Goal: Task Accomplishment & Management: Complete application form

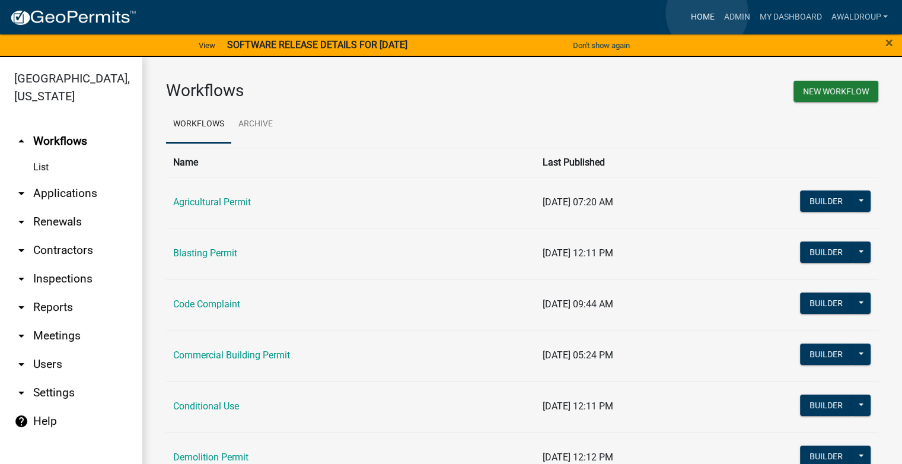
click at [707, 12] on link "Home" at bounding box center [702, 17] width 33 height 23
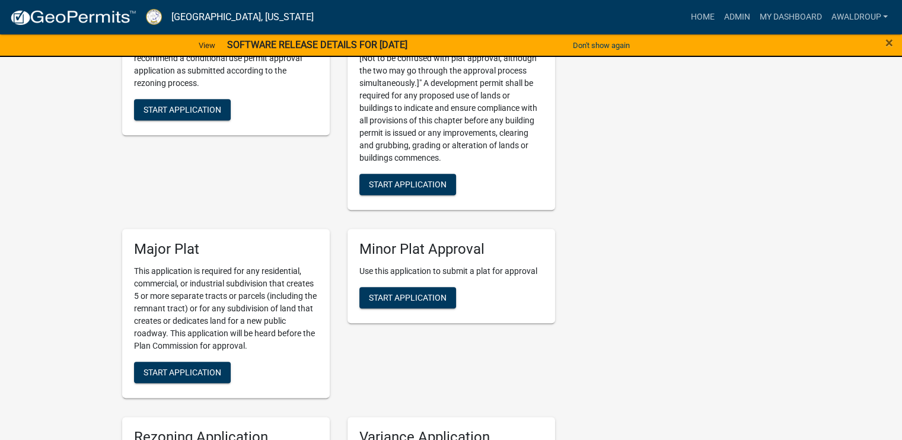
scroll to position [6049, 0]
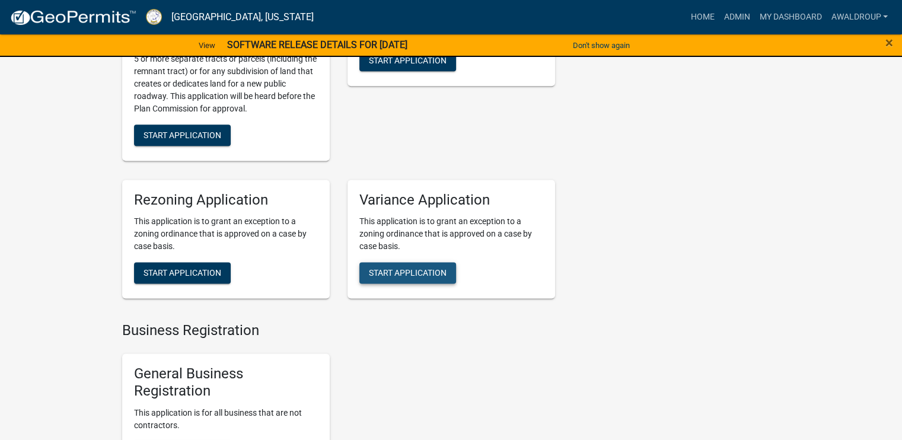
click at [407, 268] on span "Start Application" at bounding box center [408, 272] width 78 height 9
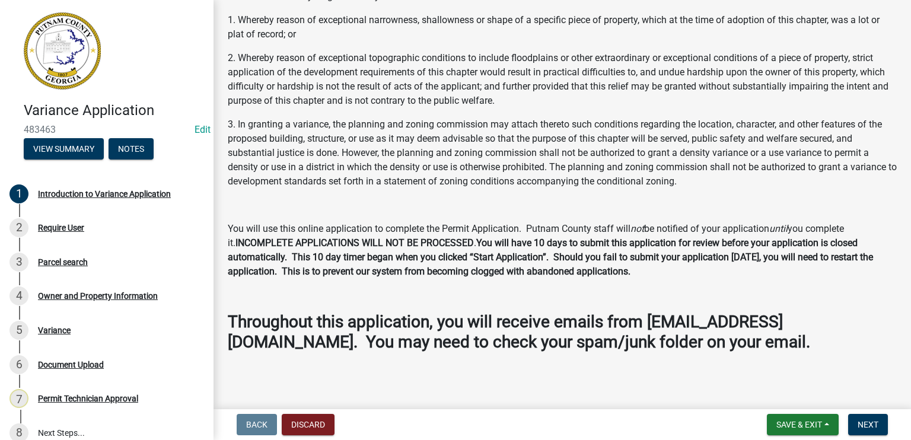
scroll to position [162, 0]
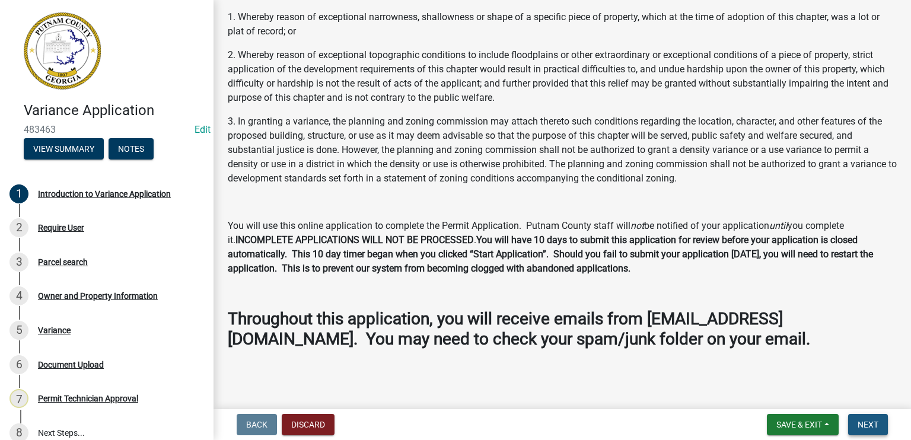
click at [861, 427] on span "Next" at bounding box center [868, 424] width 21 height 9
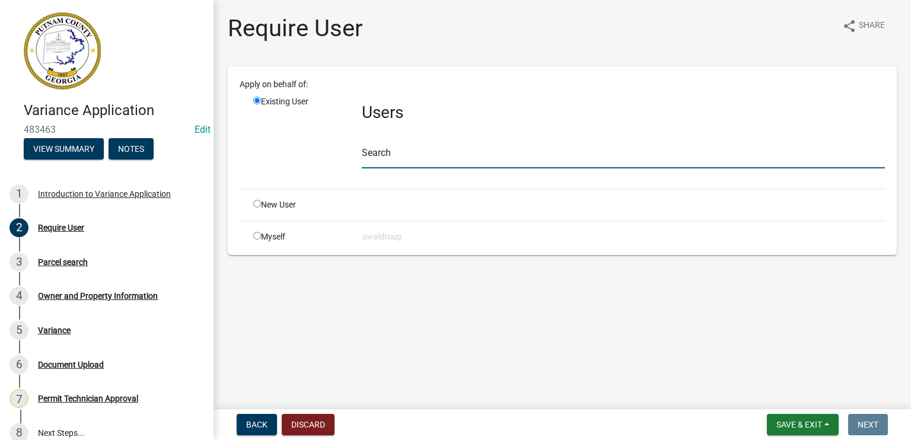
click at [392, 157] on input "text" at bounding box center [623, 156] width 523 height 24
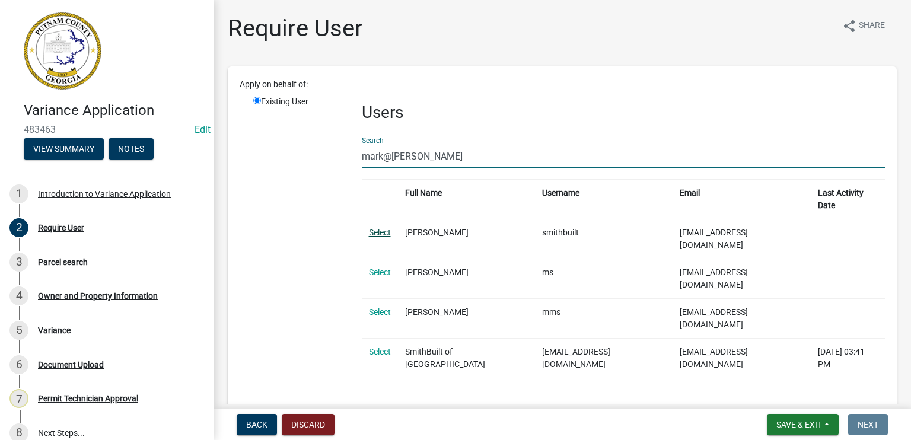
type input "mark@[PERSON_NAME]"
click at [377, 228] on link "Select" at bounding box center [380, 232] width 22 height 9
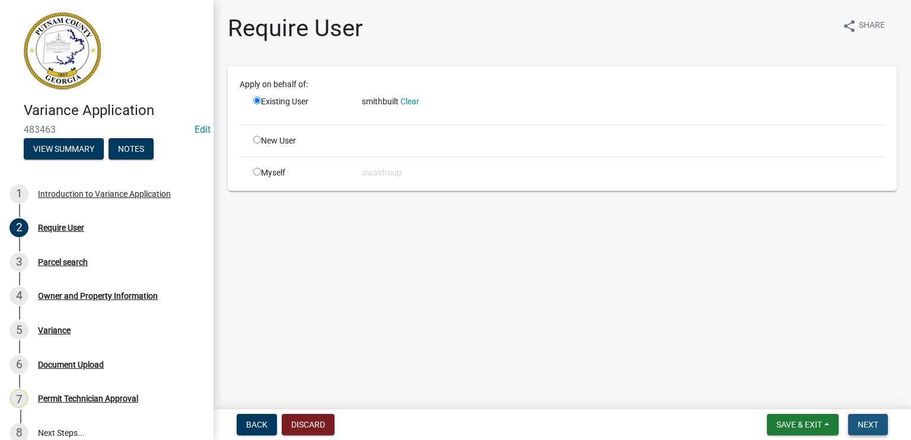
click at [861, 414] on button "Next" at bounding box center [868, 424] width 40 height 21
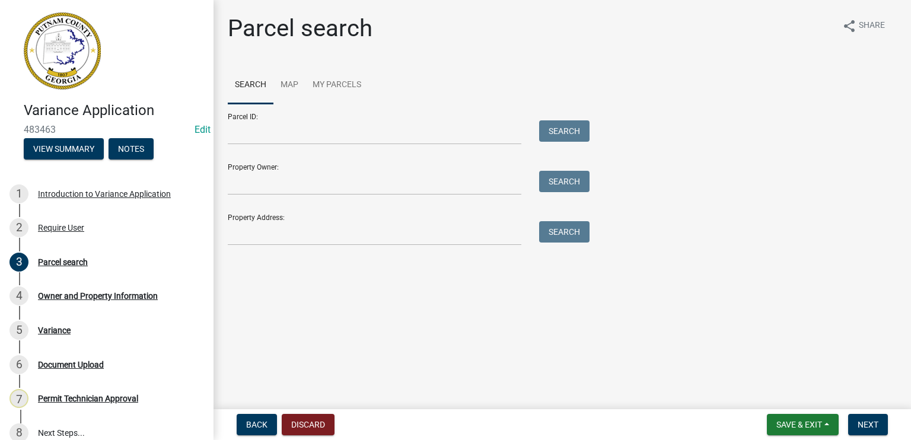
click at [846, 281] on main "Parcel search share Share Search Map My Parcels Parcel ID: Search Property Owne…" at bounding box center [561, 202] width 697 height 404
click at [235, 127] on input "Parcel ID:" at bounding box center [375, 132] width 294 height 24
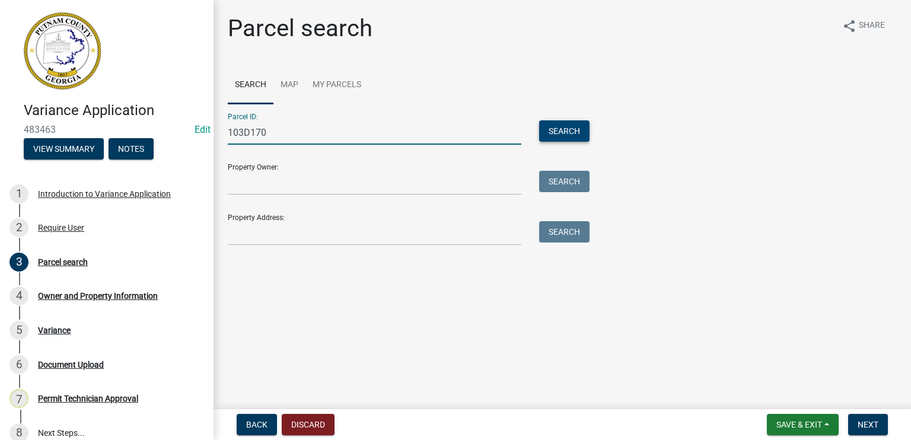
type input "103D170"
click at [553, 125] on button "Search" at bounding box center [564, 130] width 50 height 21
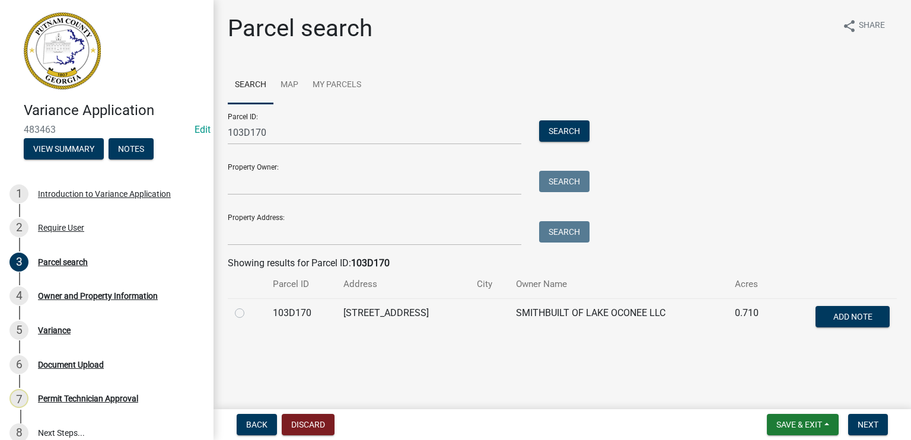
click at [249, 306] on label at bounding box center [249, 306] width 0 height 0
click at [249, 314] on input "radio" at bounding box center [253, 310] width 8 height 8
radio input "true"
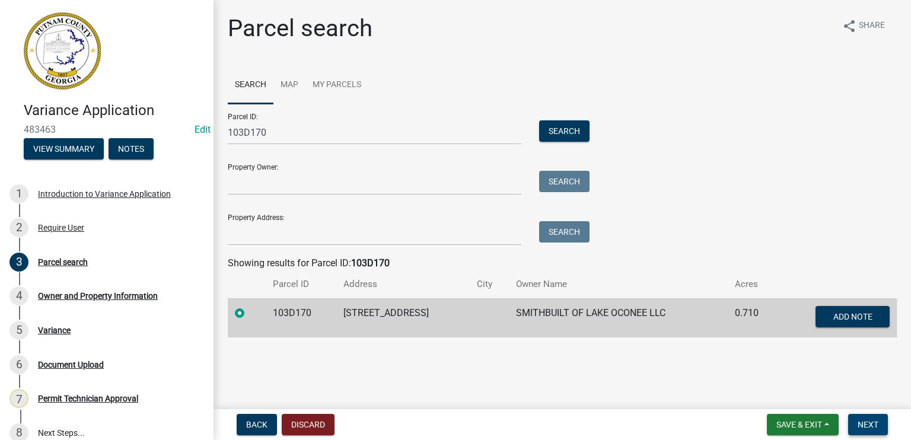
click at [859, 425] on span "Next" at bounding box center [868, 424] width 21 height 9
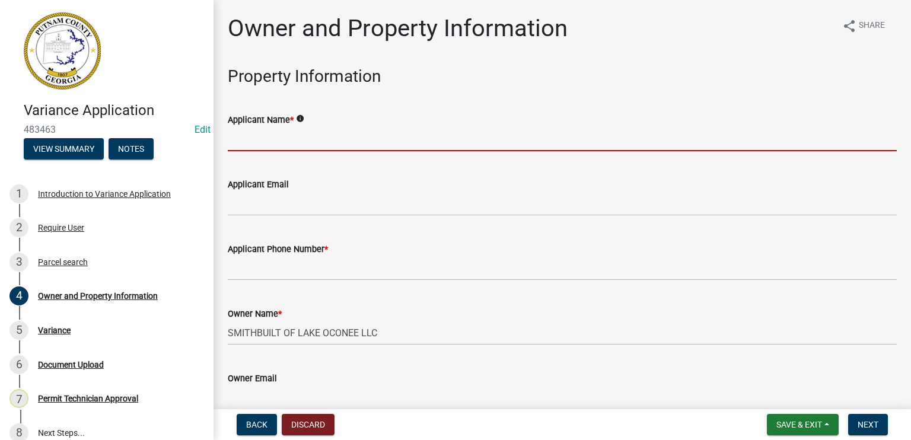
click at [295, 136] on input "Applicant Name *" at bounding box center [562, 139] width 669 height 24
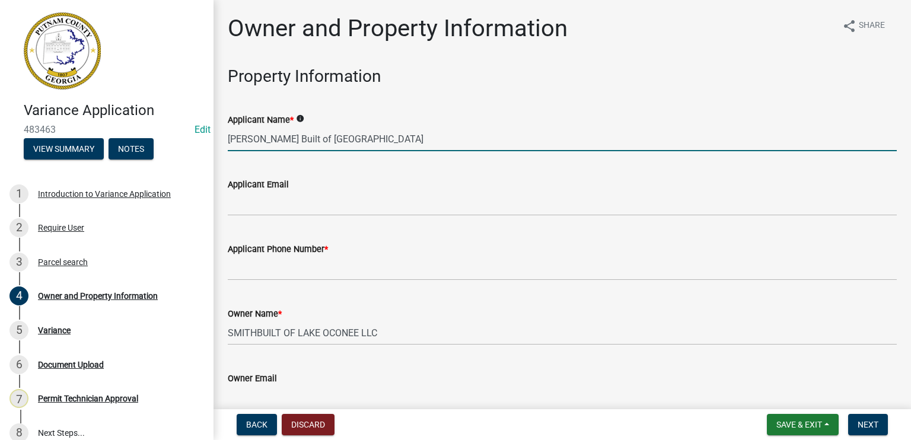
type input "[PERSON_NAME] Built of [GEOGRAPHIC_DATA]"
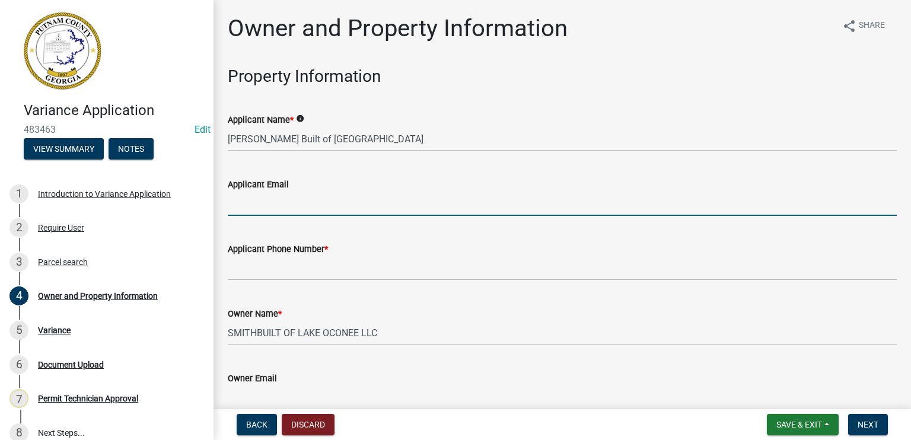
click at [247, 203] on input "Applicant Email" at bounding box center [562, 204] width 669 height 24
type input "[EMAIL_ADDRESS][DOMAIN_NAME]"
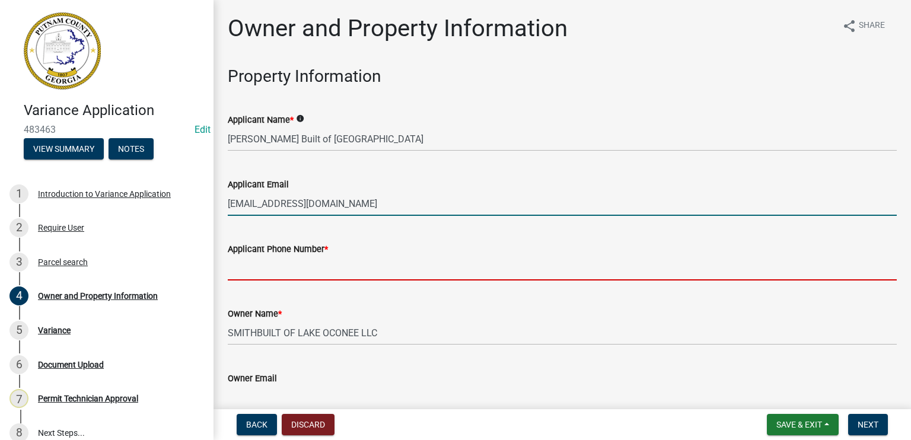
type input "7702313764"
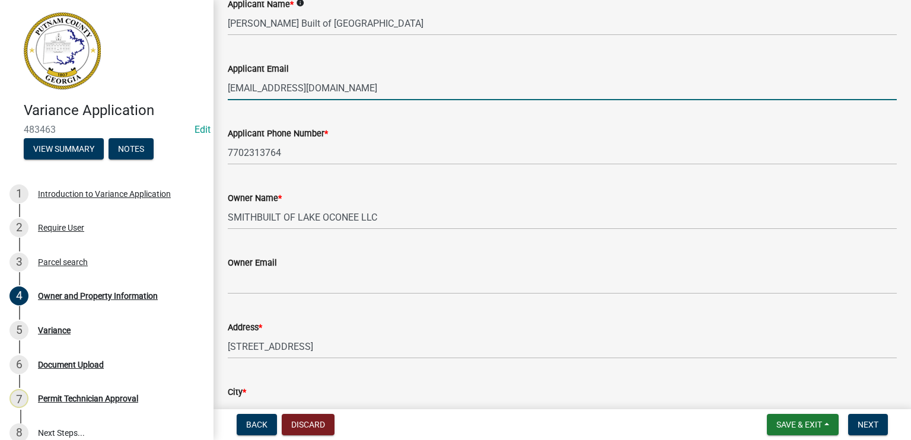
scroll to position [237, 0]
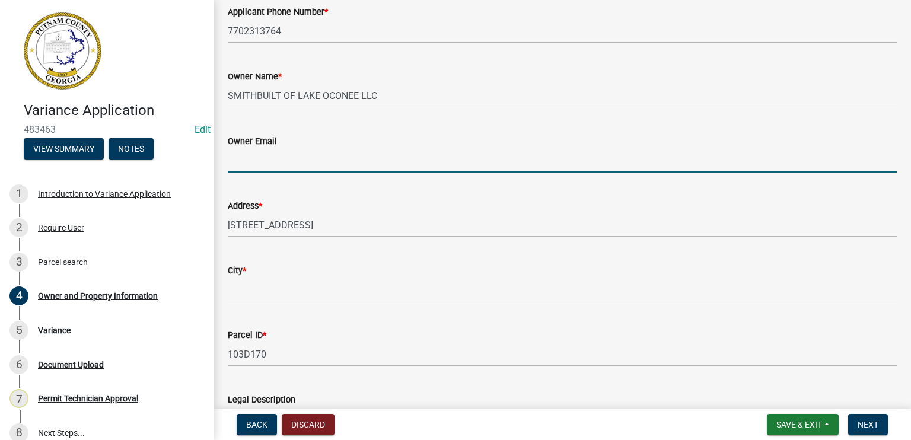
click at [259, 161] on input "Owner Email" at bounding box center [562, 160] width 669 height 24
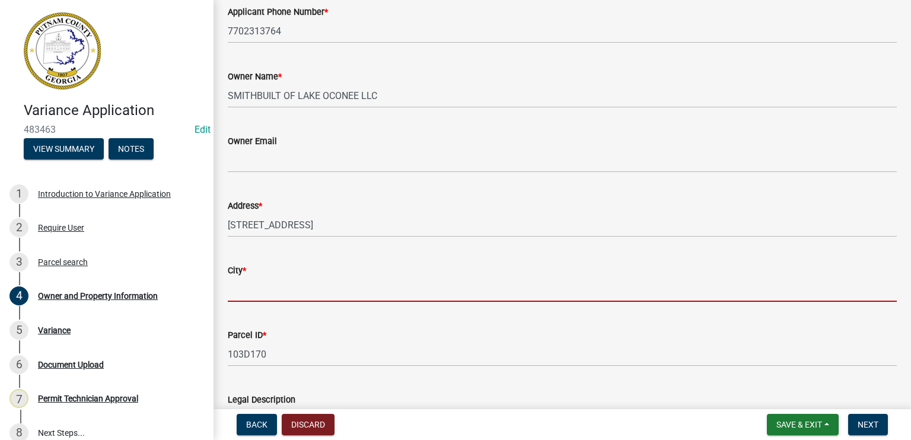
click at [241, 297] on input "City *" at bounding box center [562, 290] width 669 height 24
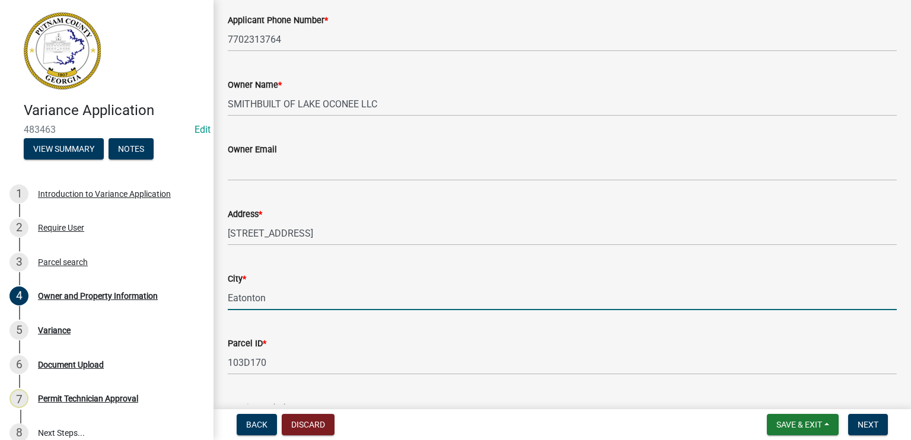
scroll to position [297, 0]
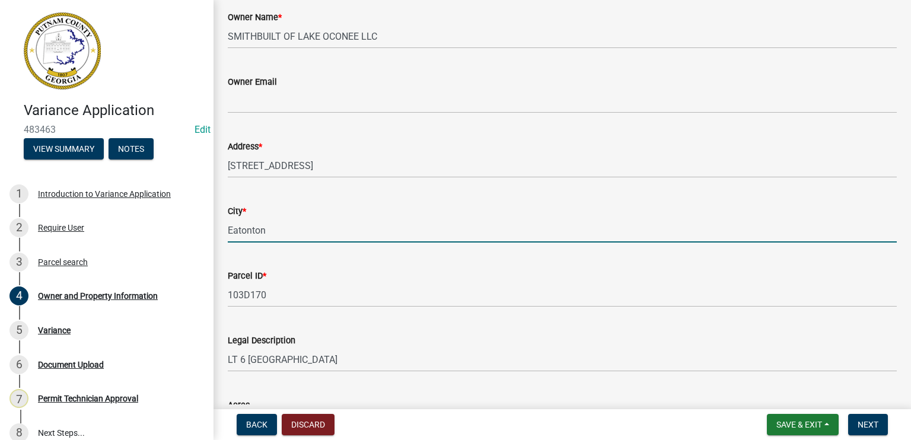
type input "Eatonton"
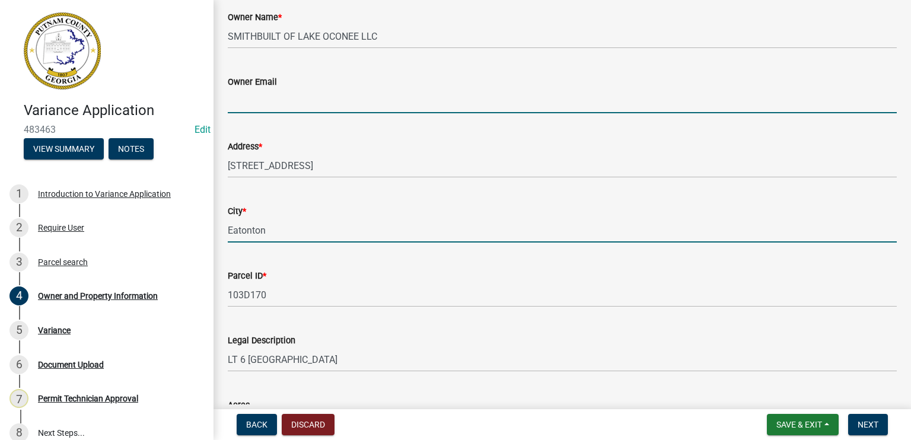
click at [281, 100] on input "Owner Email" at bounding box center [562, 101] width 669 height 24
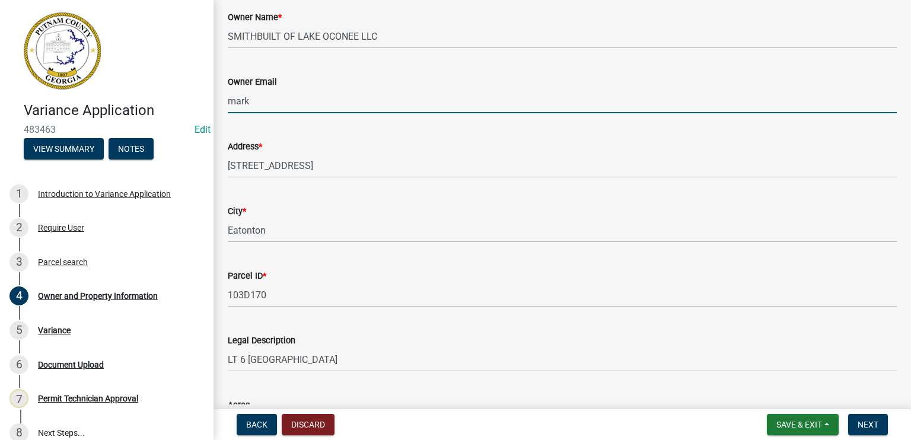
type input "[EMAIL_ADDRESS][DOMAIN_NAME]"
type input "Smithbuilt of [GEOGRAPHIC_DATA]"
type input "7702313764"
type input "[EMAIL_ADDRESS][DOMAIN_NAME]"
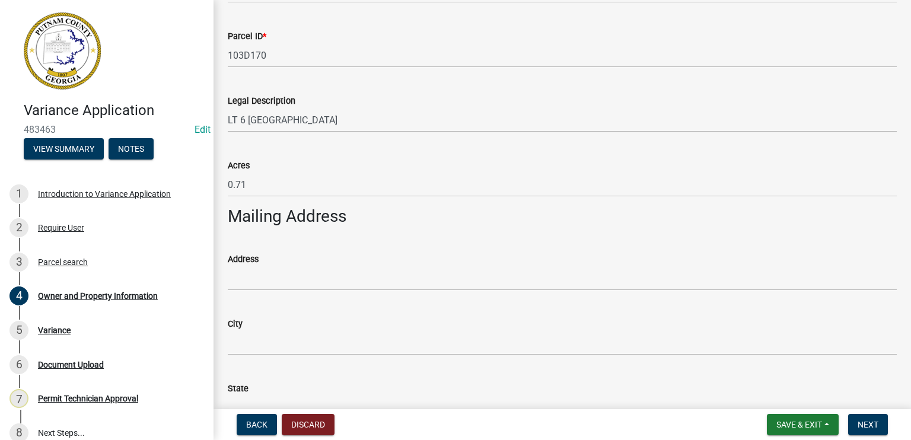
scroll to position [593, 0]
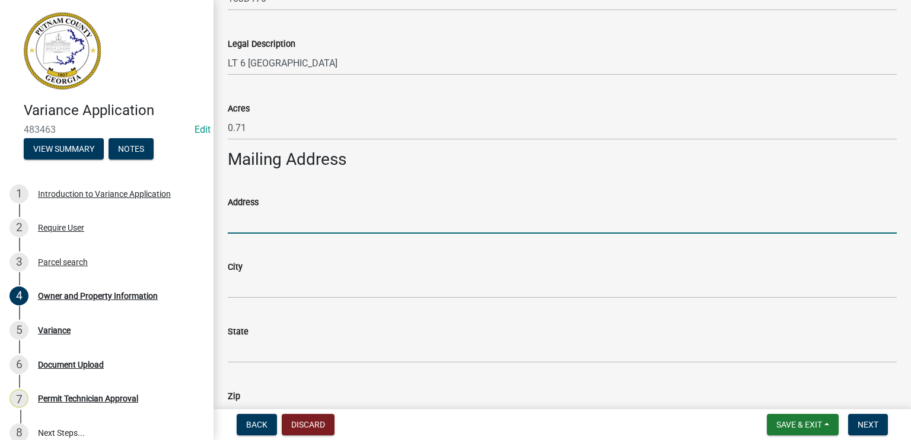
click at [244, 221] on input "Address" at bounding box center [562, 221] width 669 height 24
type input "O"
type input "P.O. 4428"
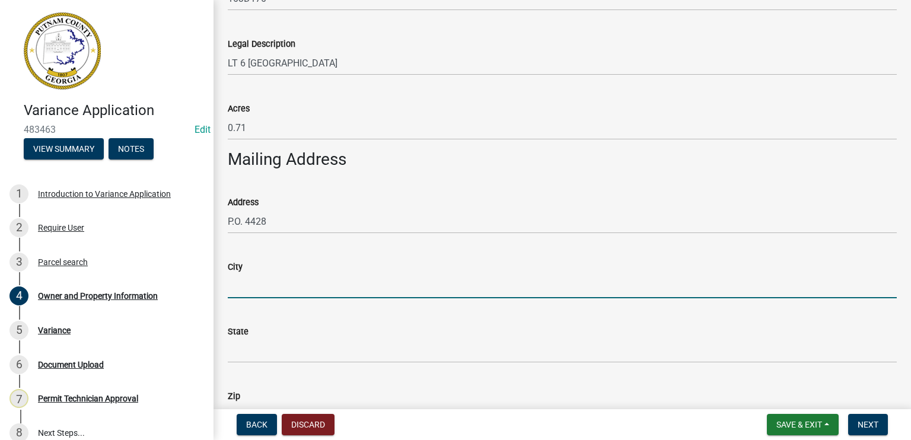
click at [246, 286] on input "City" at bounding box center [562, 286] width 669 height 24
type input "Eatonton"
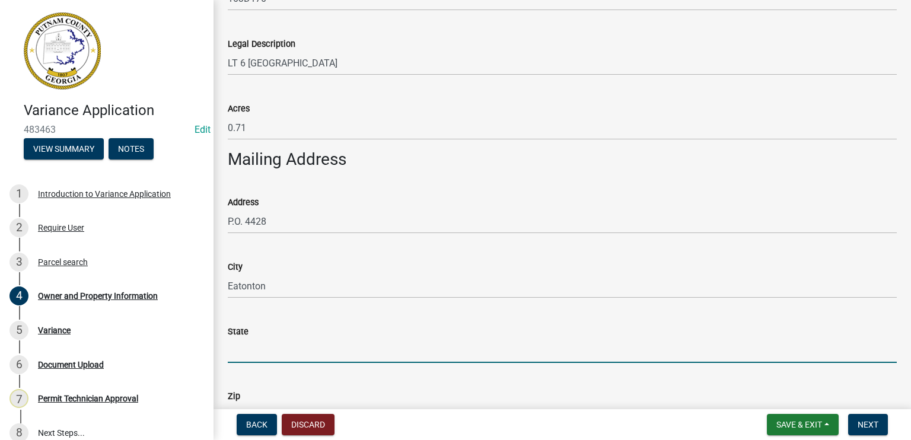
drag, startPoint x: 235, startPoint y: 350, endPoint x: 250, endPoint y: 342, distance: 17.0
click at [237, 348] on input "State" at bounding box center [562, 351] width 669 height 24
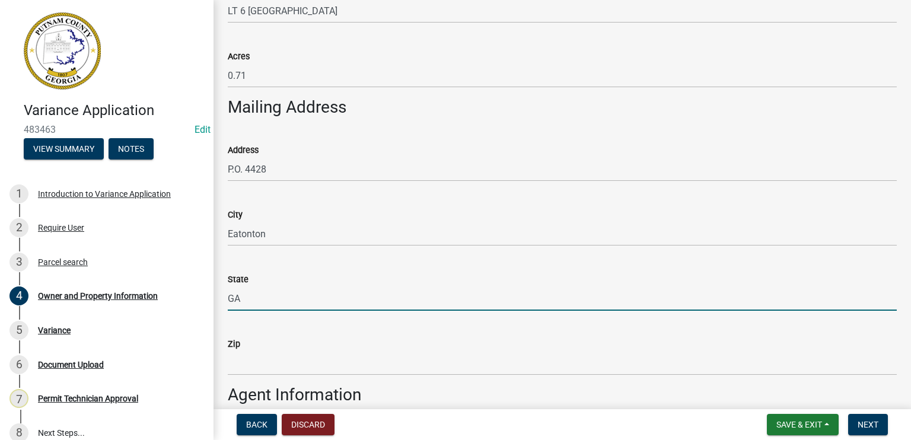
scroll to position [771, 0]
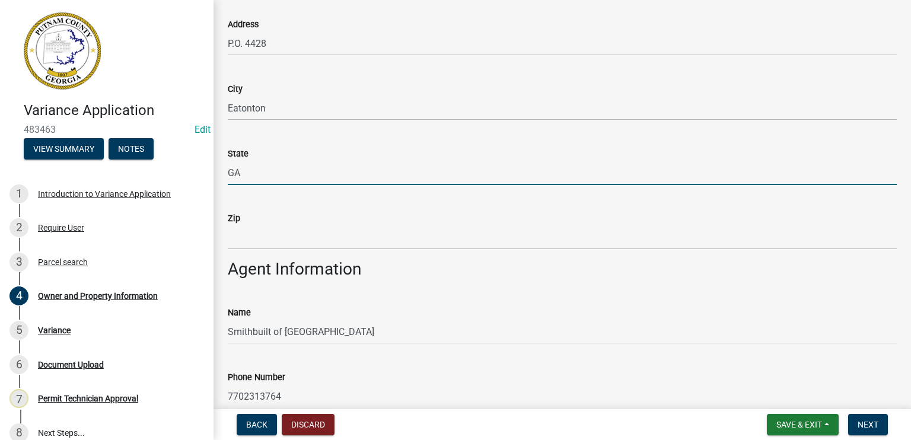
type input "GA"
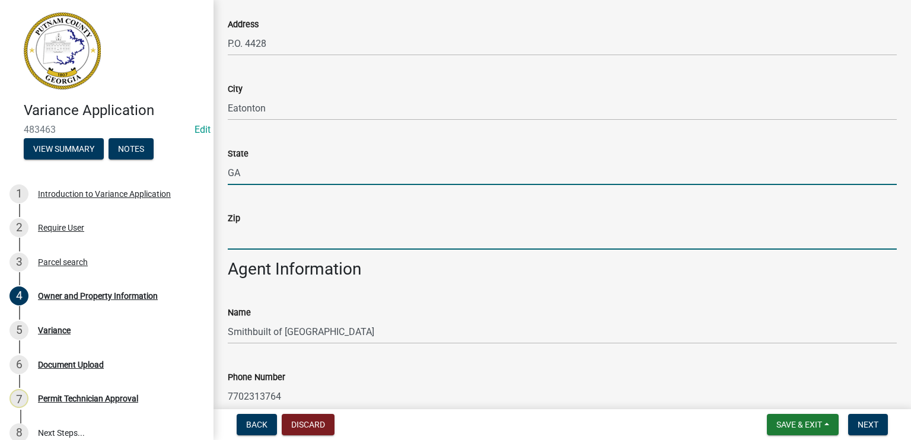
click at [249, 236] on input "Zip" at bounding box center [562, 237] width 669 height 24
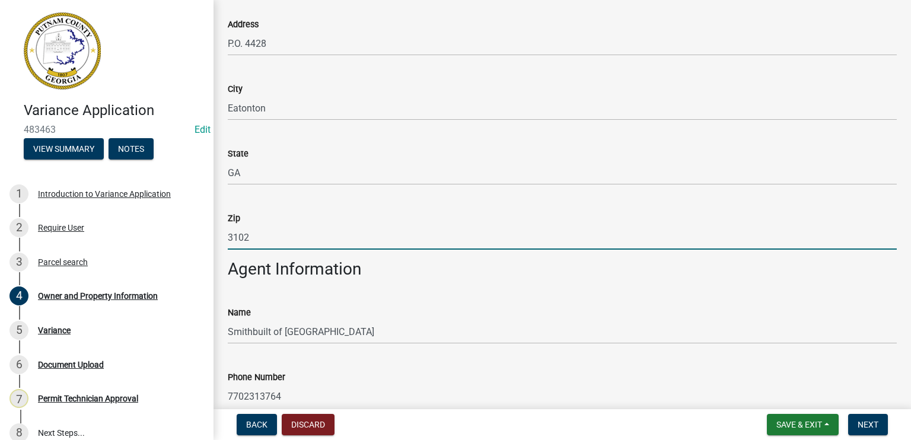
type input "31024"
type input "[STREET_ADDRESS][PERSON_NAME]"
type input "Eatonton"
type input "GA"
type input "31024"
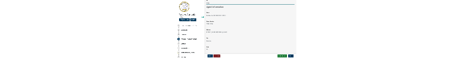
scroll to position [949, 0]
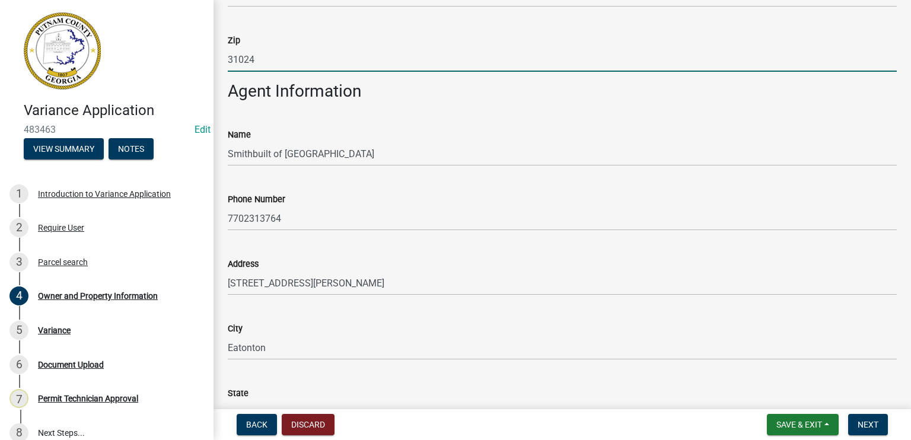
type input "31024"
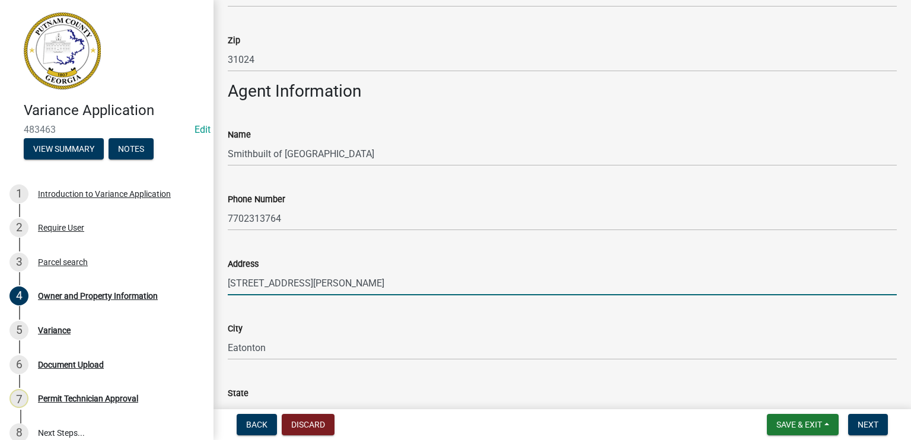
drag, startPoint x: 316, startPoint y: 284, endPoint x: 226, endPoint y: 279, distance: 90.3
click at [226, 279] on div "Address [STREET_ADDRESS][PERSON_NAME]" at bounding box center [562, 267] width 687 height 55
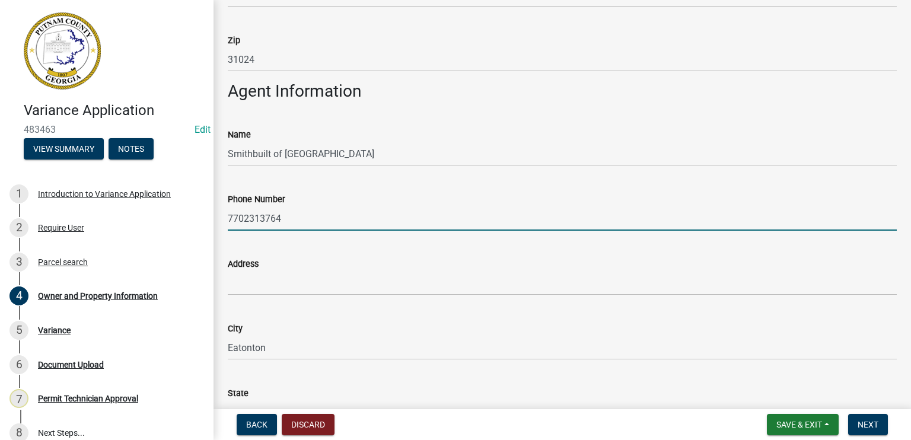
drag, startPoint x: 304, startPoint y: 217, endPoint x: 215, endPoint y: 212, distance: 89.1
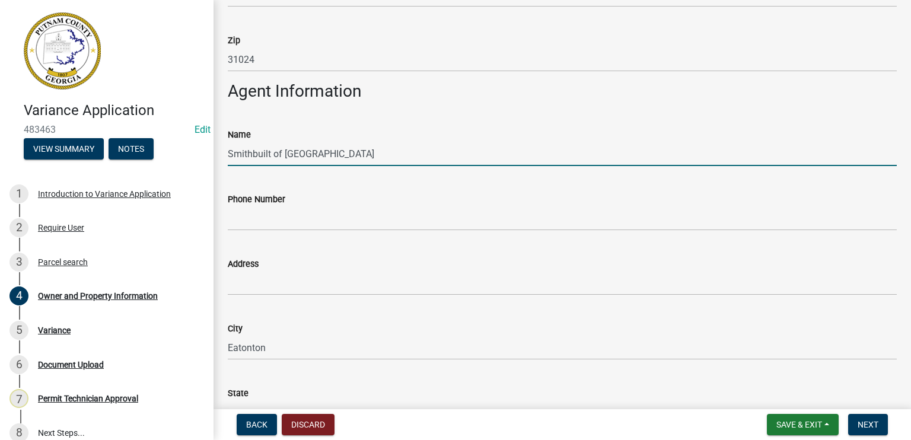
drag, startPoint x: 346, startPoint y: 152, endPoint x: 365, endPoint y: 153, distance: 19.6
click at [365, 153] on input "Smithbuilt of [GEOGRAPHIC_DATA]" at bounding box center [562, 154] width 669 height 24
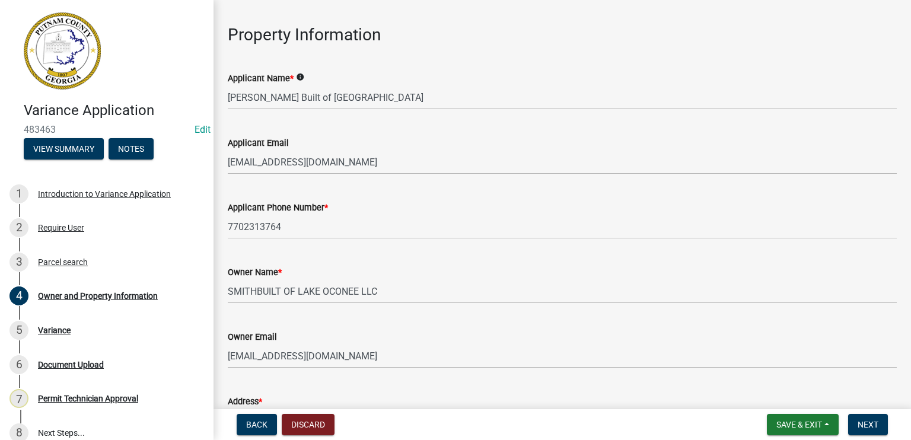
scroll to position [0, 0]
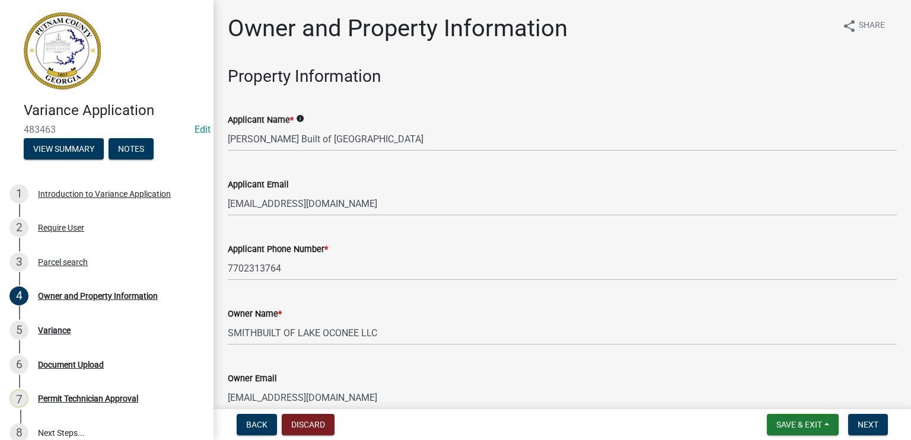
type input "[PERSON_NAME] Built of [GEOGRAPHIC_DATA]"
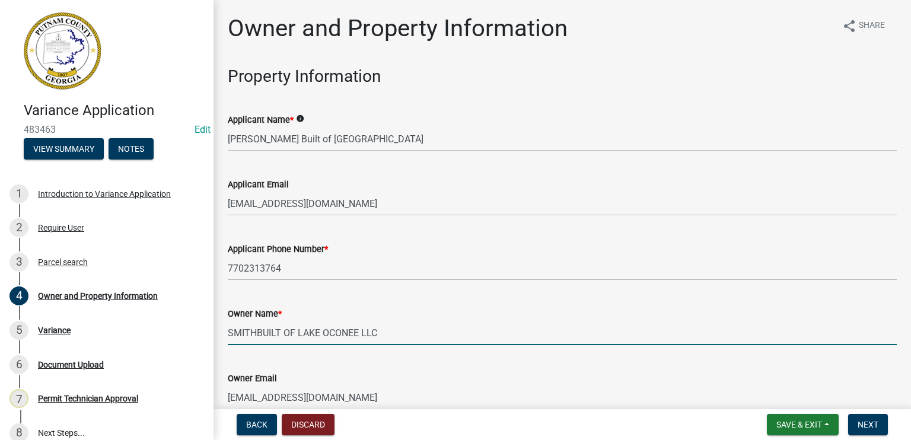
click at [257, 331] on input "SMITHBUILT OF LAKE OCONEE LLC" at bounding box center [562, 333] width 669 height 24
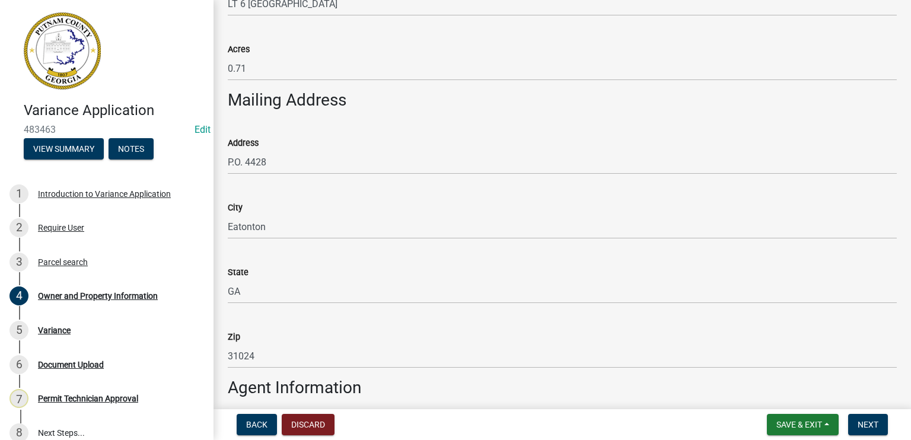
scroll to position [949, 0]
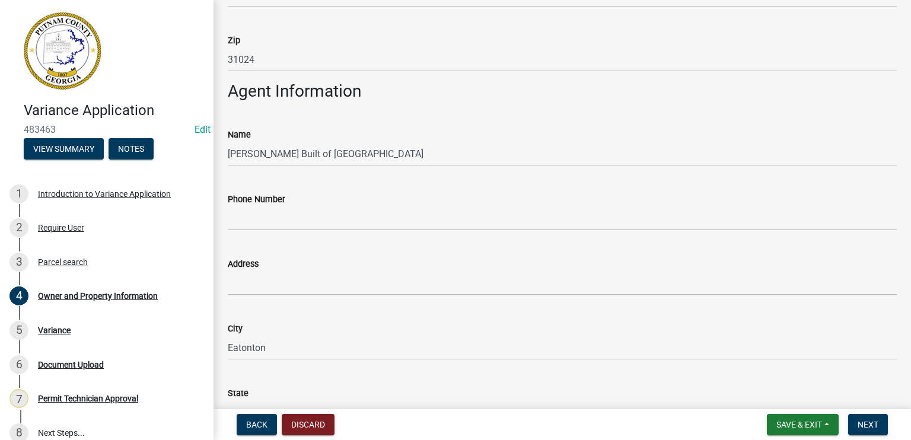
type input "[PERSON_NAME] BUILT OF [GEOGRAPHIC_DATA] LLC"
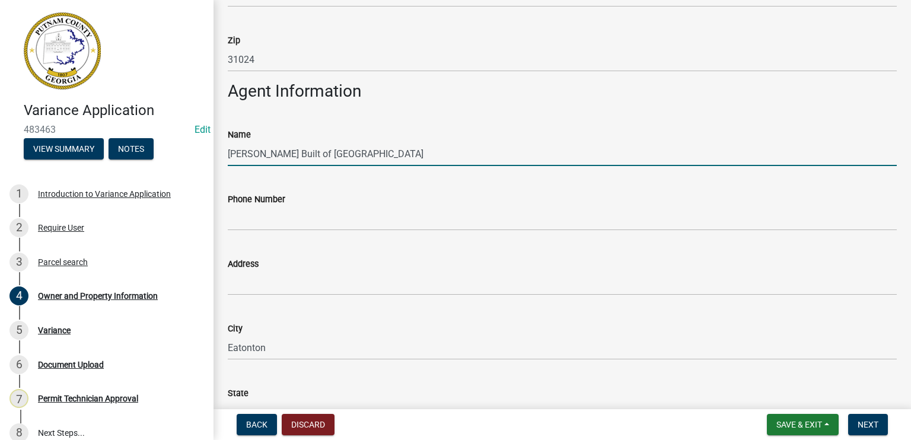
click at [346, 154] on input "[PERSON_NAME] Built of [GEOGRAPHIC_DATA]" at bounding box center [562, 154] width 669 height 24
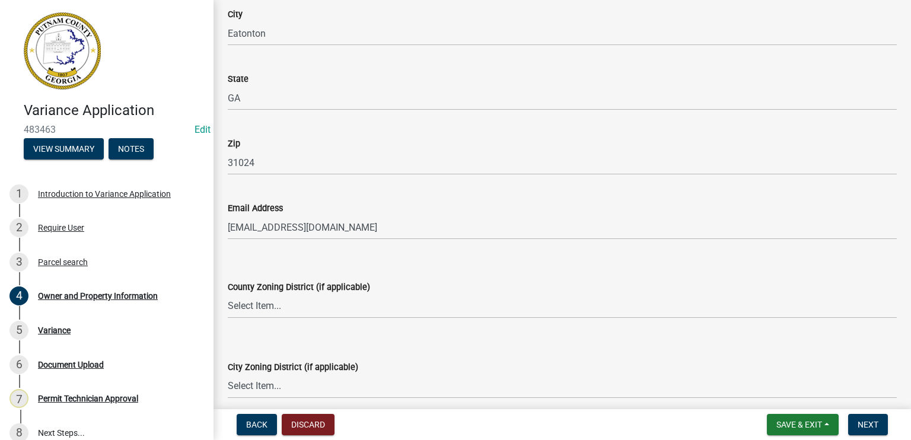
scroll to position [1305, 0]
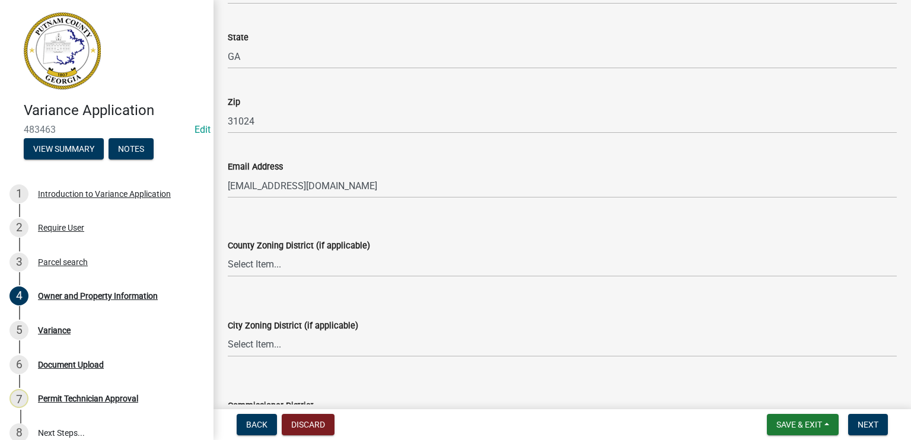
type input "[PERSON_NAME] Built of [GEOGRAPHIC_DATA]/[PERSON_NAME]"
click at [240, 271] on select "Select Item... AG-1 R-1R R-1 R-2 MHP RM-1 RM-3 C-1 C-2 I-M PUD N/A" at bounding box center [562, 265] width 669 height 24
click at [228, 253] on select "Select Item... AG-1 R-1R R-1 R-2 MHP RM-1 RM-3 C-1 C-2 I-M PUD N/A" at bounding box center [562, 265] width 669 height 24
select select "34fe85c2-5f76-4343-b6bb-8ca387e0bed7"
click at [232, 348] on select "Select Item... A-1 A-2 R-1 R-2 R-3 R-4 MHP C-1 C-2 I-1 I-2 DB FH H-P N/A" at bounding box center [562, 345] width 669 height 24
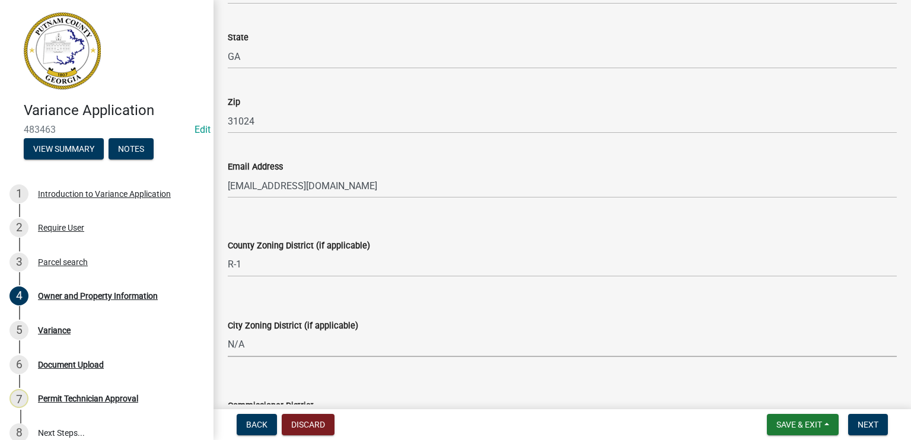
click at [228, 333] on select "Select Item... A-1 A-2 R-1 R-2 R-3 R-4 MHP C-1 C-2 I-1 I-2 DB FH H-P N/A" at bounding box center [562, 345] width 669 height 24
select select "83394b22-4a11-496c-8e5c-75ade2e72faf"
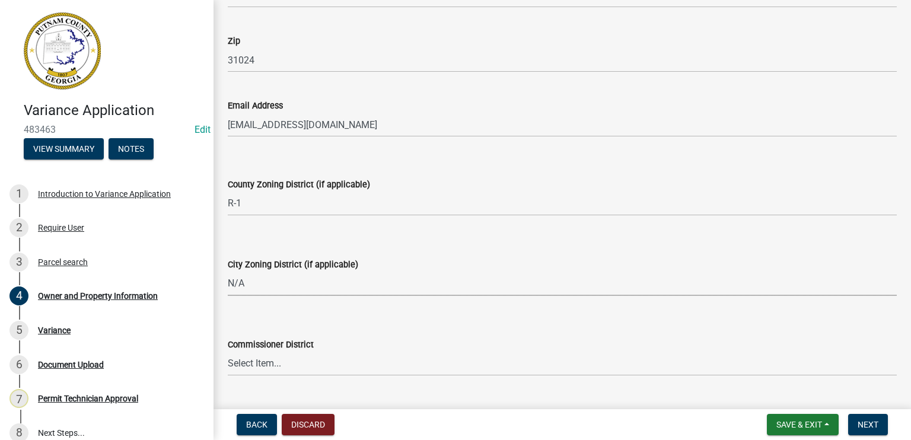
scroll to position [1474, 0]
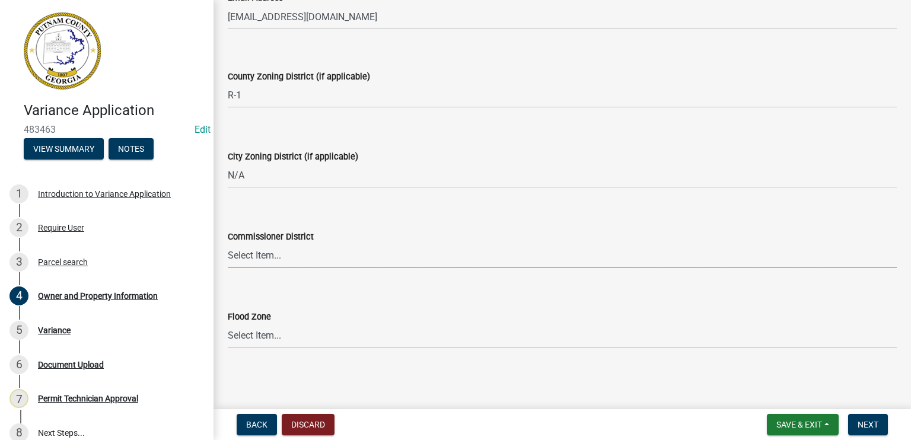
click at [261, 256] on select "Select Item... District 1 District 2 District 3 District 4" at bounding box center [562, 256] width 669 height 24
click at [228, 244] on select "Select Item... District 1 District 2 District 3 District 4" at bounding box center [562, 256] width 669 height 24
select select "ece5c1a9-df30-4702-9587-5deee23533b7"
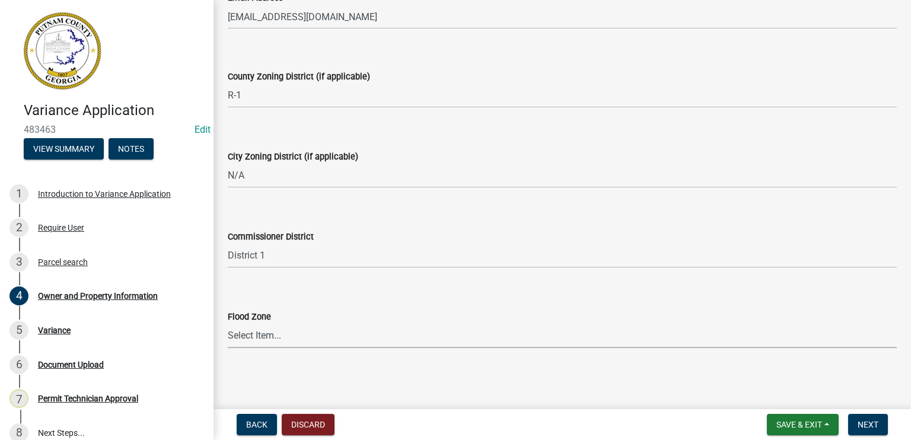
click at [248, 336] on select "Select Item... Zone A Zone V Zone A99 Zone AE Zone AO Zone AH Zone VE Zone AR Z…" at bounding box center [562, 336] width 669 height 24
click at [228, 324] on select "Select Item... Zone A Zone V Zone A99 Zone AE Zone AO Zone AH Zone VE Zone AR Z…" at bounding box center [562, 336] width 669 height 24
select select "6f1acead-4b1a-4680-ba5d-beeb03d30465"
click at [872, 423] on span "Next" at bounding box center [868, 424] width 21 height 9
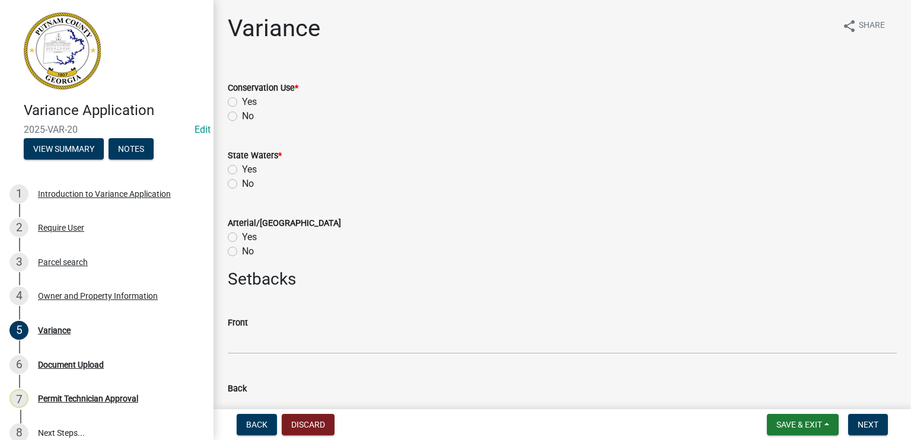
click at [242, 114] on label "No" at bounding box center [248, 116] width 12 height 14
click at [242, 114] on input "No" at bounding box center [246, 113] width 8 height 8
radio input "true"
click at [242, 168] on label "Yes" at bounding box center [249, 169] width 15 height 14
click at [242, 168] on input "Yes" at bounding box center [246, 166] width 8 height 8
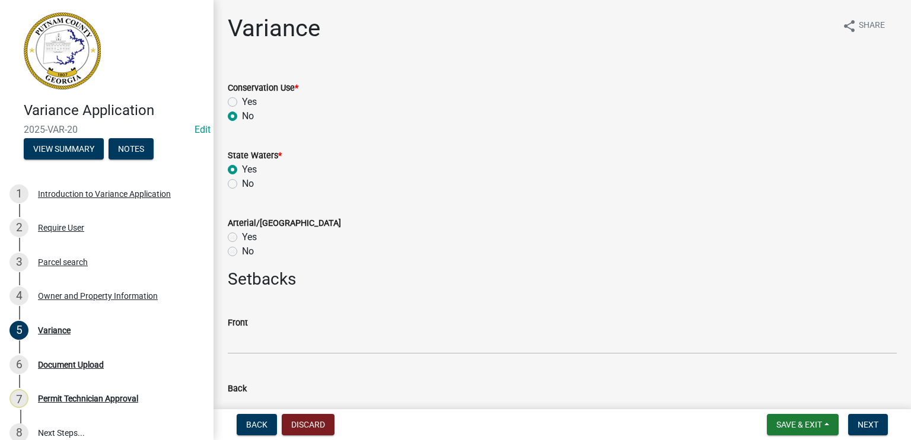
radio input "true"
click at [242, 250] on label "No" at bounding box center [248, 251] width 12 height 14
click at [242, 250] on input "No" at bounding box center [246, 248] width 8 height 8
radio input "true"
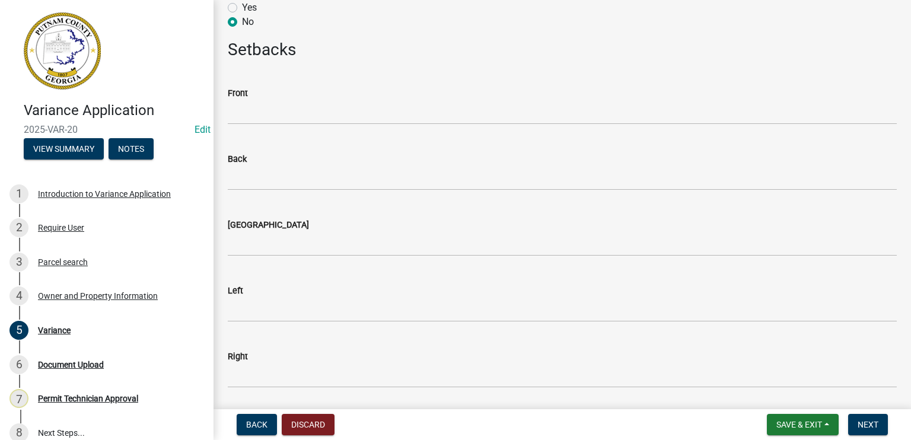
scroll to position [237, 0]
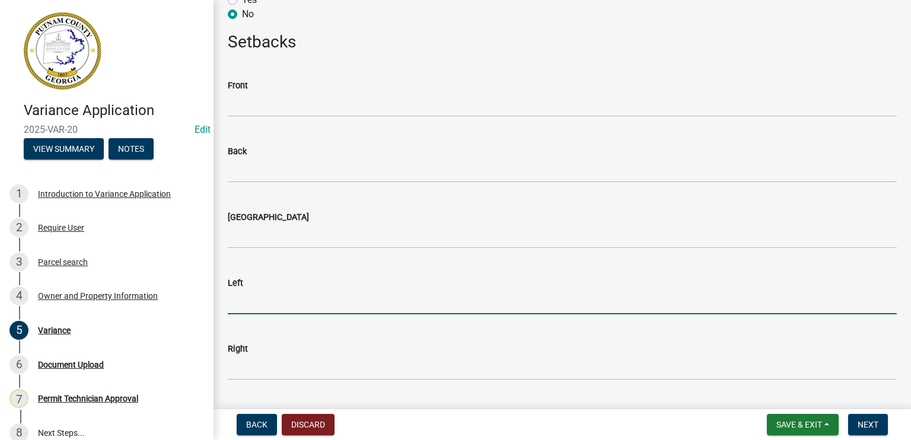
click at [238, 299] on input "text" at bounding box center [562, 302] width 669 height 24
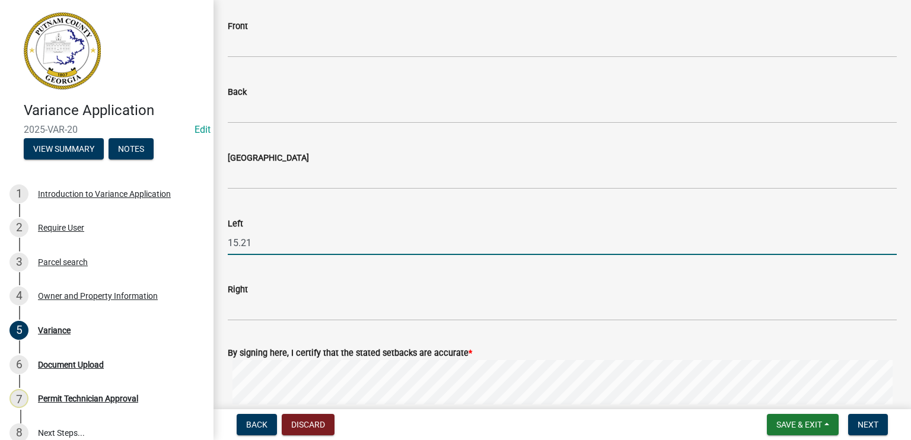
type input "15.21"
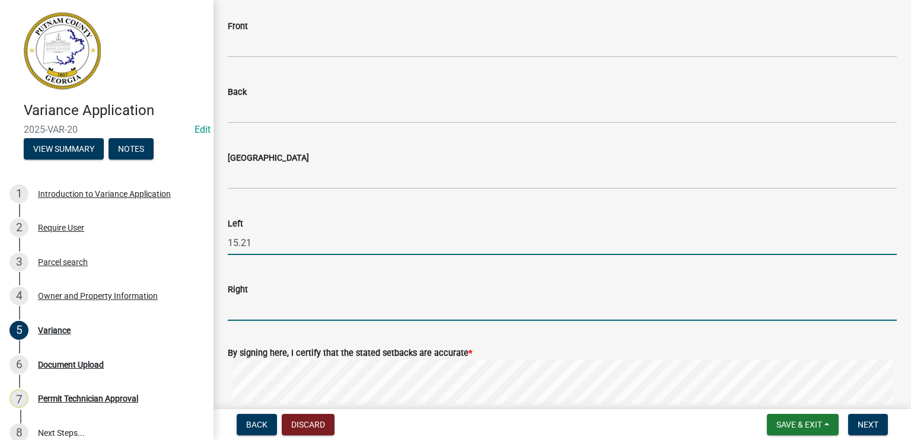
drag, startPoint x: 247, startPoint y: 311, endPoint x: 254, endPoint y: 300, distance: 13.3
click at [247, 311] on input "text" at bounding box center [562, 309] width 669 height 24
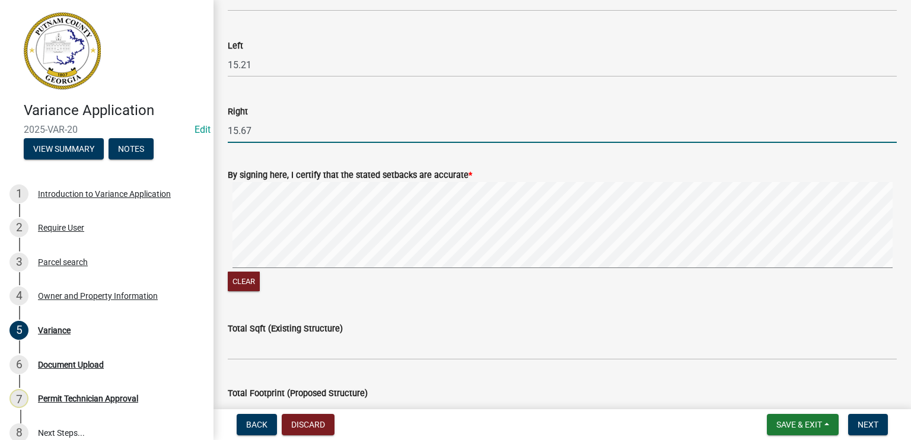
scroll to position [593, 0]
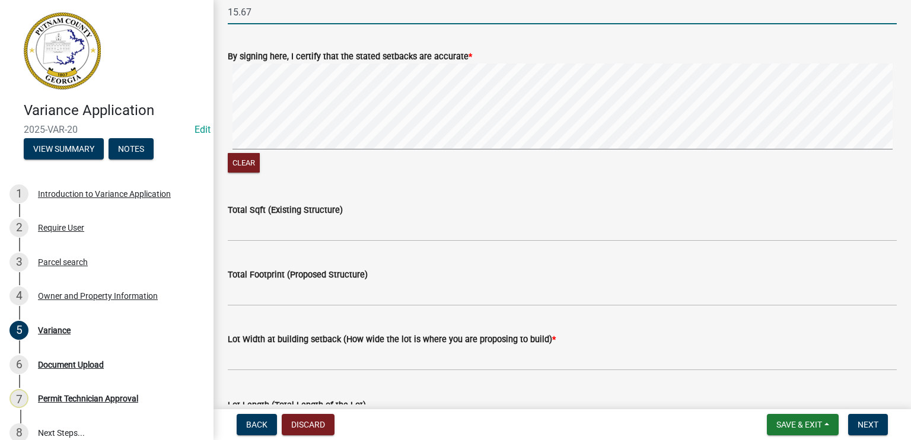
type input "15.67"
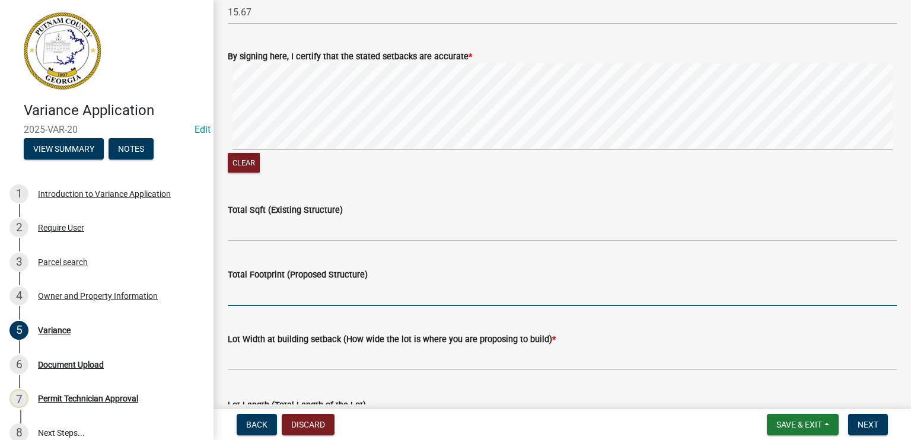
click at [278, 285] on input "Total Footprint (Proposed Structure)" at bounding box center [562, 294] width 669 height 24
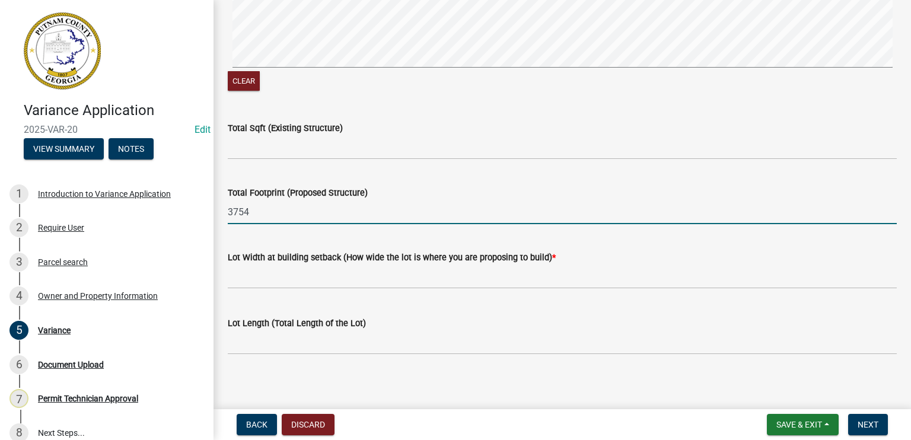
scroll to position [680, 0]
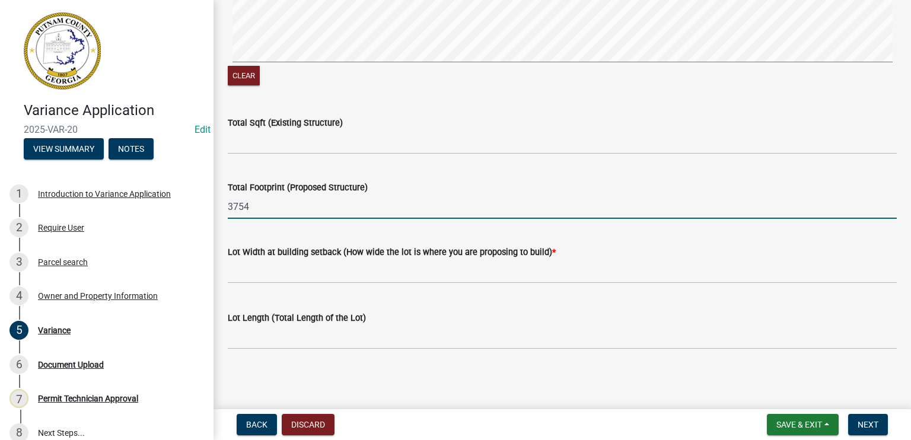
type input "3754"
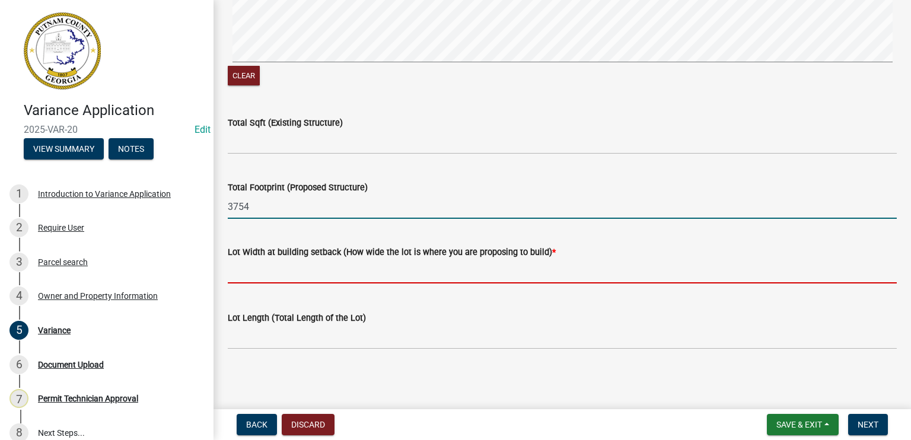
click at [285, 267] on input "text" at bounding box center [562, 271] width 669 height 24
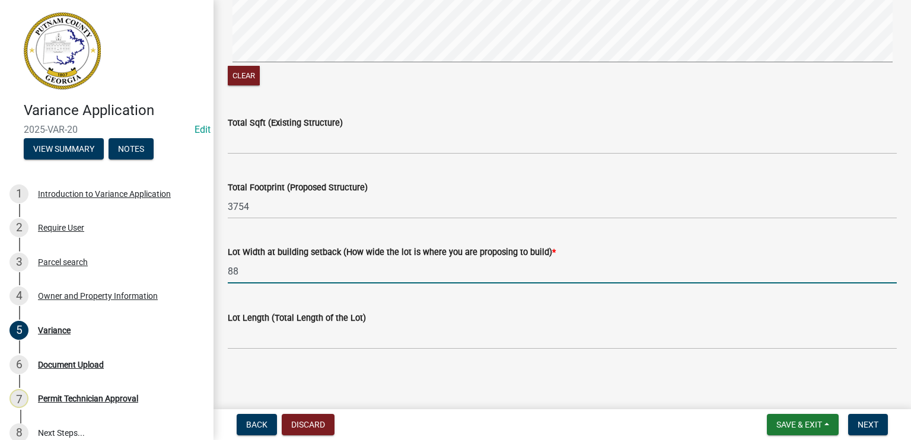
type input "88"
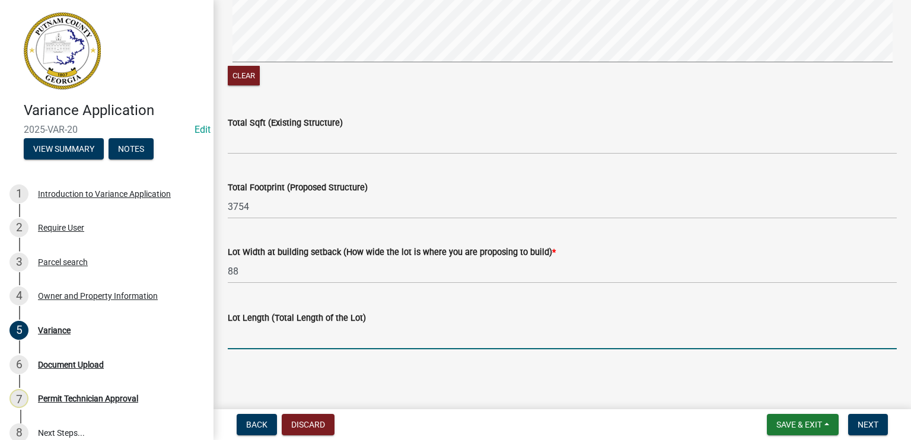
click at [267, 334] on input "Lot Length (Total Length of the Lot)" at bounding box center [562, 337] width 669 height 24
type input "362"
click at [866, 424] on span "Next" at bounding box center [868, 424] width 21 height 9
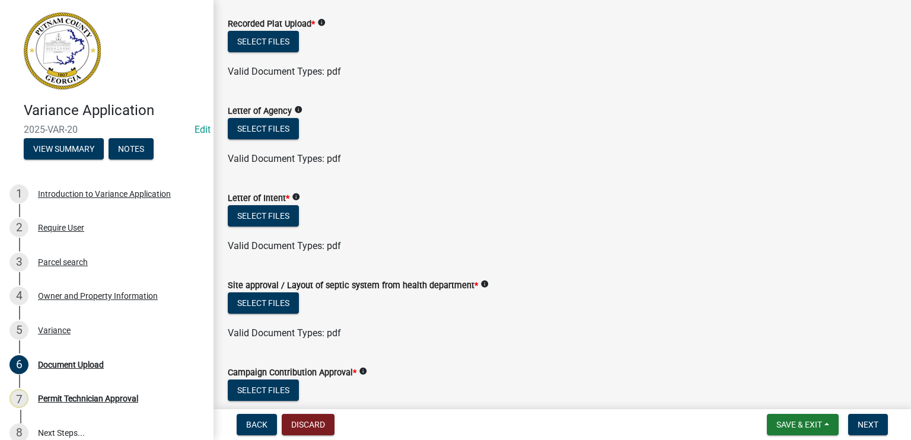
scroll to position [0, 0]
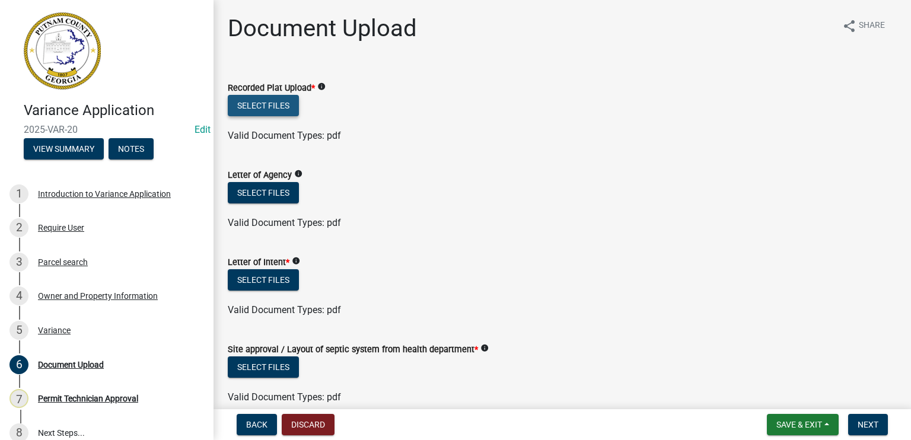
click at [273, 103] on button "Select files" at bounding box center [263, 105] width 71 height 21
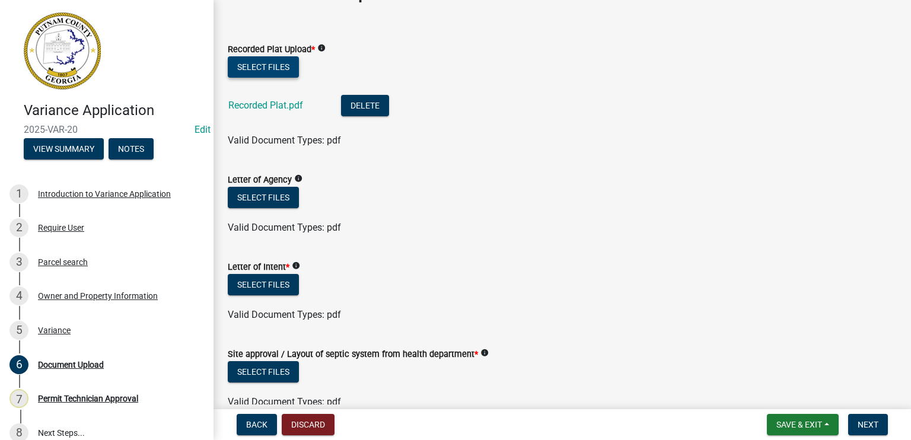
scroll to position [59, 0]
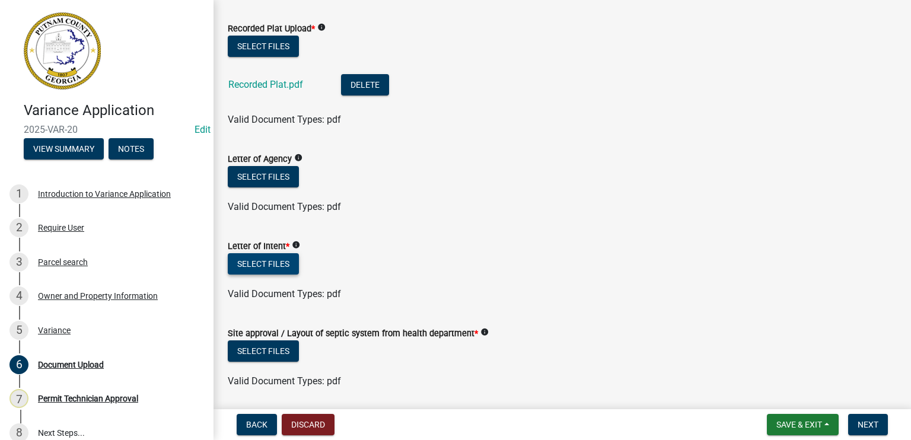
click at [273, 262] on button "Select files" at bounding box center [263, 263] width 71 height 21
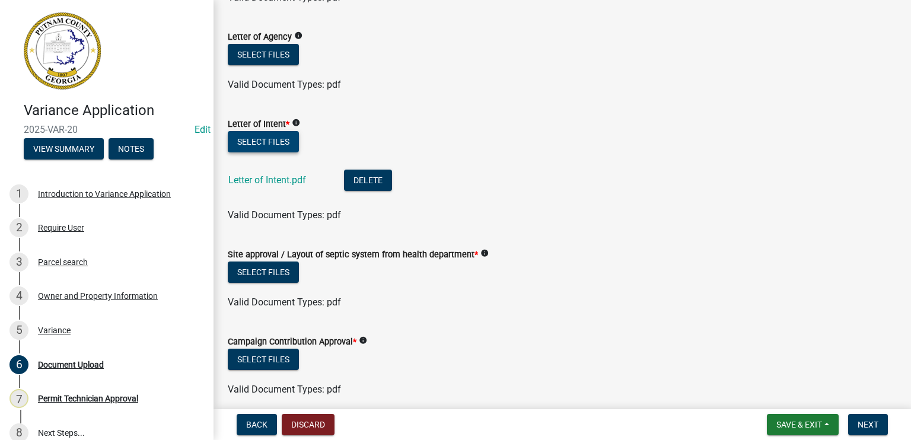
scroll to position [297, 0]
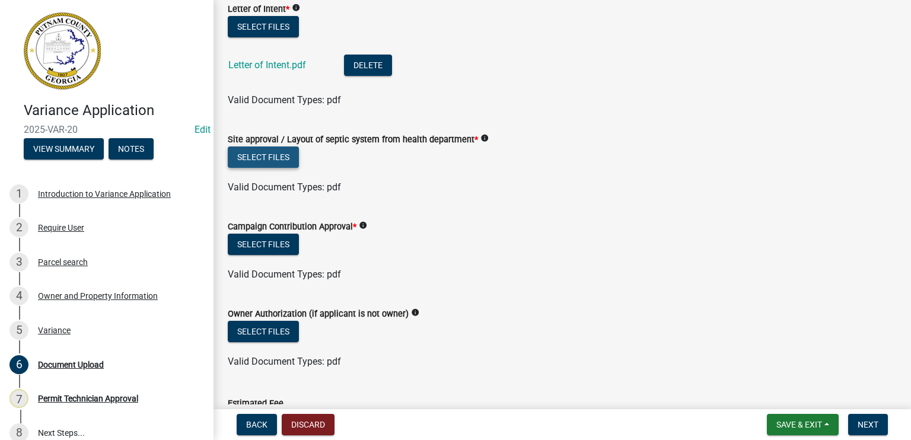
click at [269, 157] on button "Select files" at bounding box center [263, 156] width 71 height 21
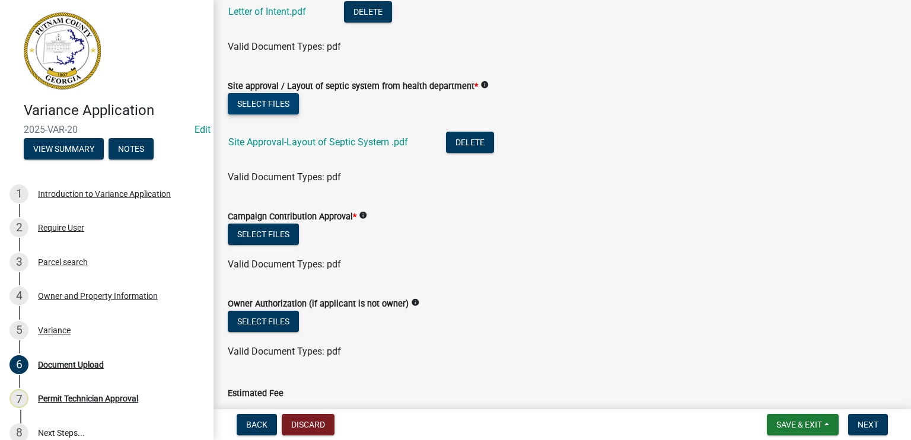
scroll to position [456, 0]
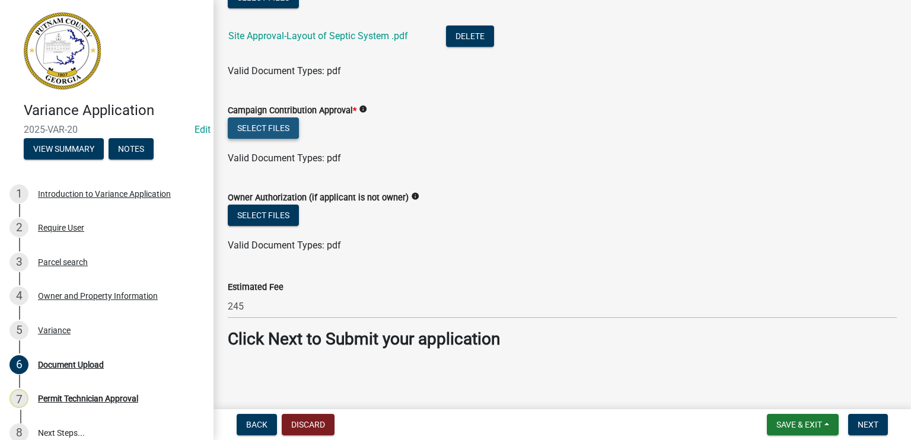
click at [255, 124] on button "Select files" at bounding box center [263, 127] width 71 height 21
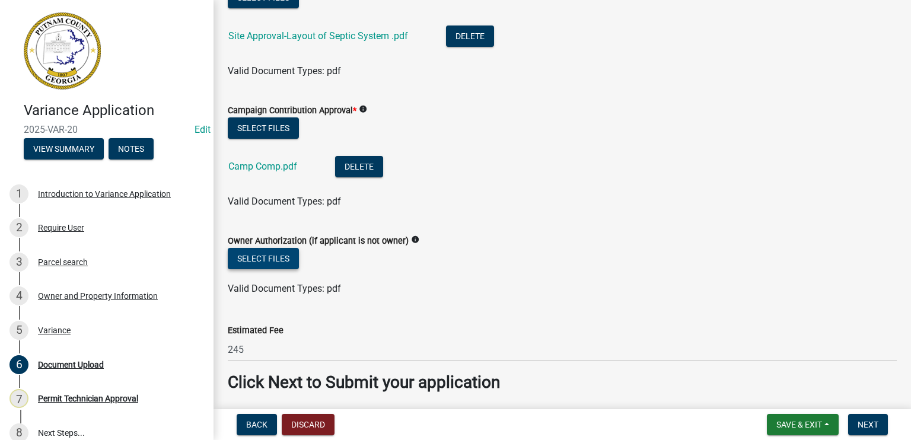
click at [244, 259] on button "Select files" at bounding box center [263, 258] width 71 height 21
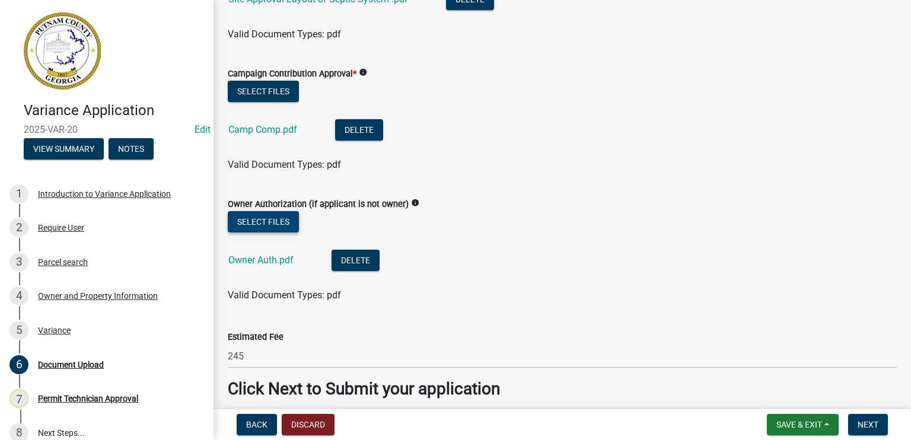
scroll to position [543, 0]
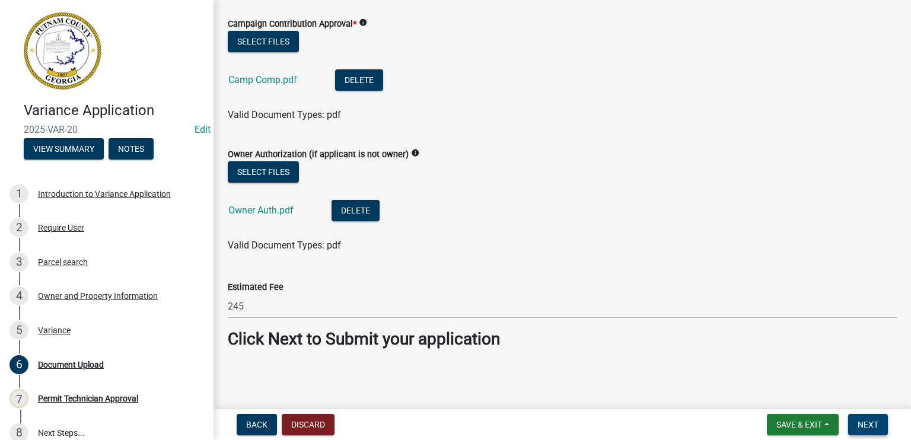
click at [868, 426] on span "Next" at bounding box center [868, 424] width 21 height 9
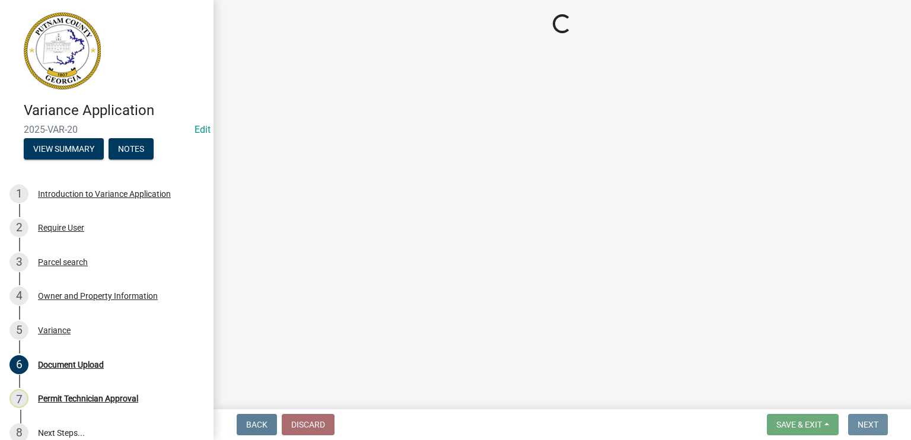
scroll to position [0, 0]
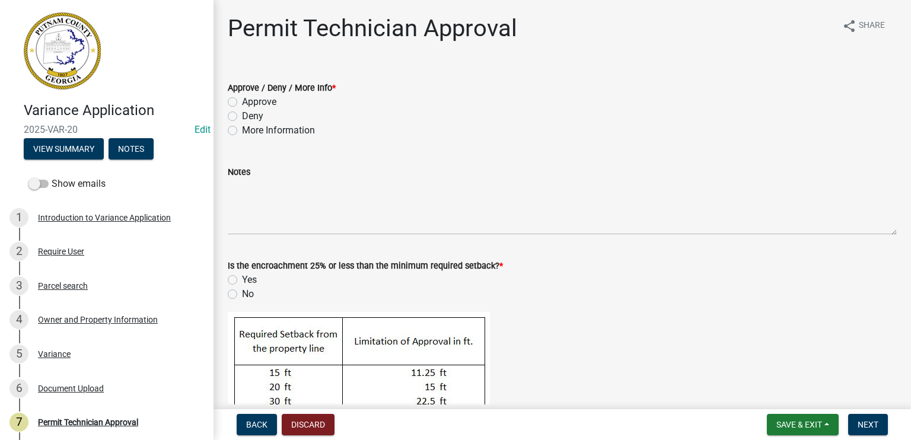
click at [242, 101] on label "Approve" at bounding box center [259, 102] width 34 height 14
click at [242, 101] on input "Approve" at bounding box center [246, 99] width 8 height 8
radio input "true"
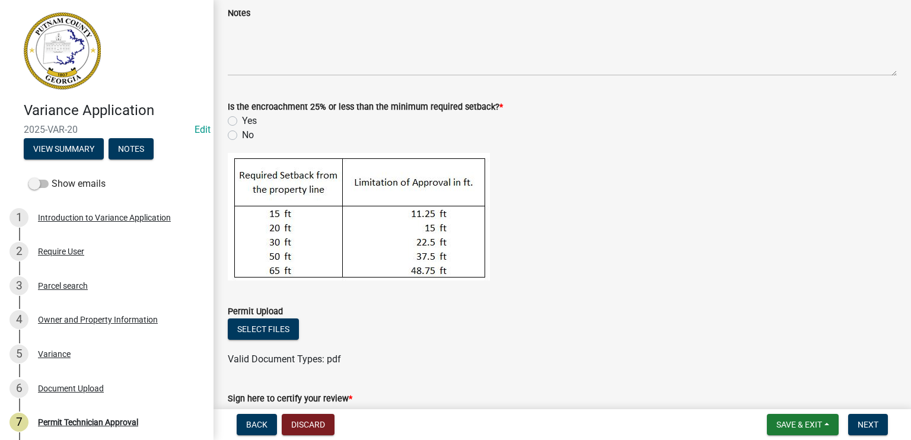
scroll to position [178, 0]
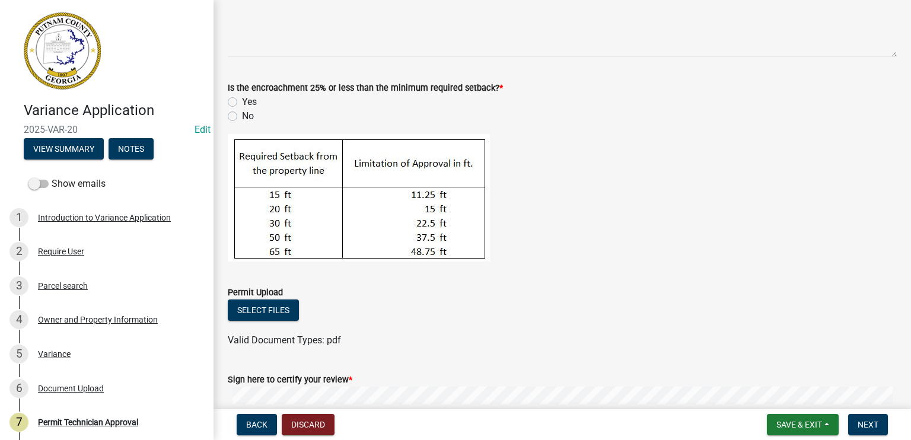
click at [242, 101] on label "Yes" at bounding box center [249, 102] width 15 height 14
click at [242, 101] on input "Yes" at bounding box center [246, 99] width 8 height 8
radio input "true"
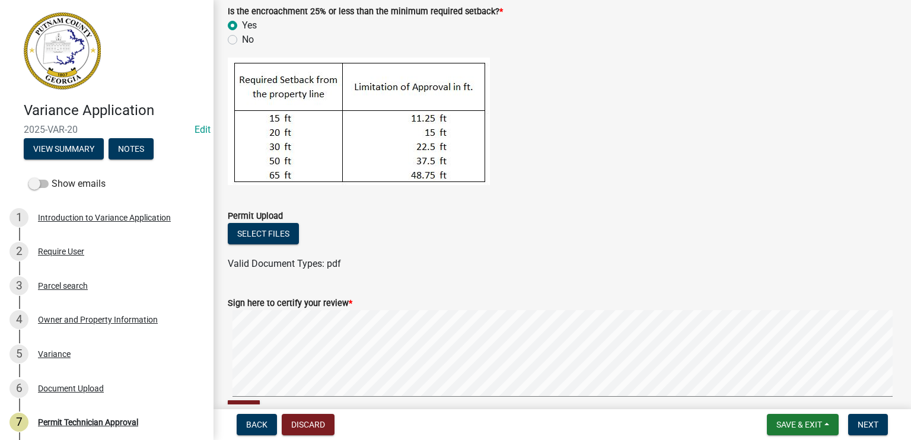
scroll to position [329, 0]
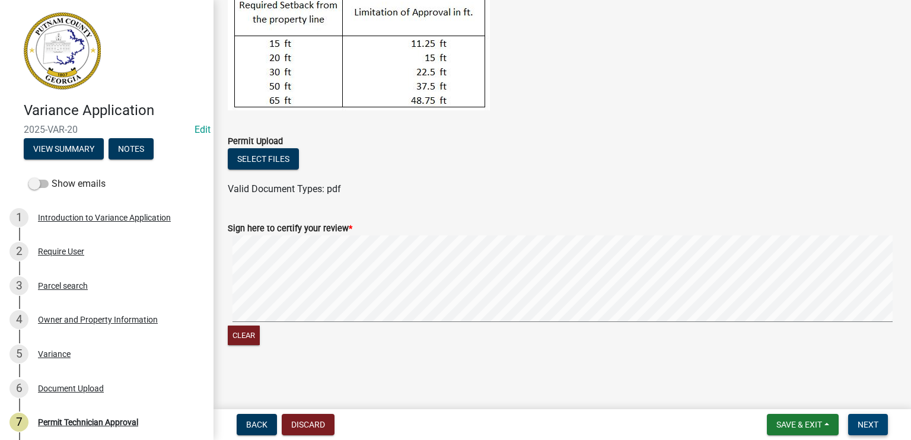
click at [877, 429] on button "Next" at bounding box center [868, 424] width 40 height 21
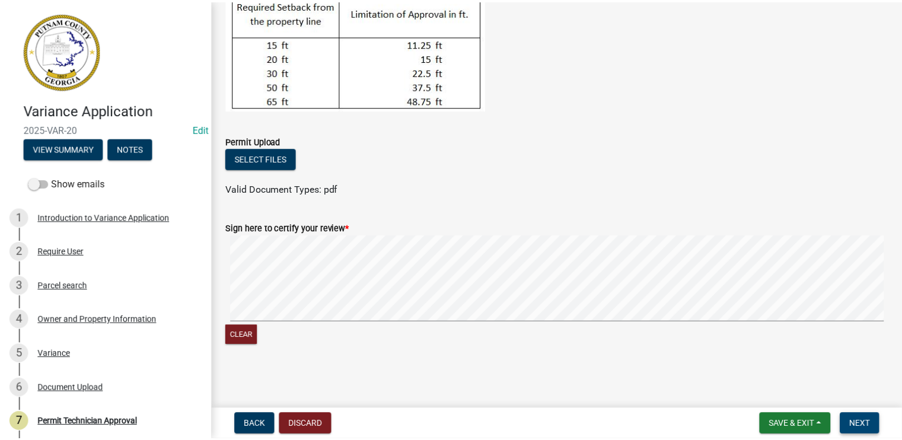
scroll to position [0, 0]
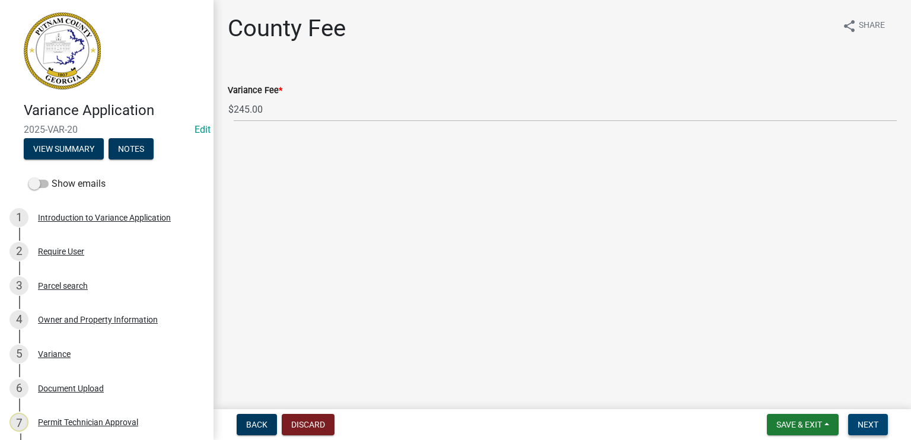
click at [860, 419] on button "Next" at bounding box center [868, 424] width 40 height 21
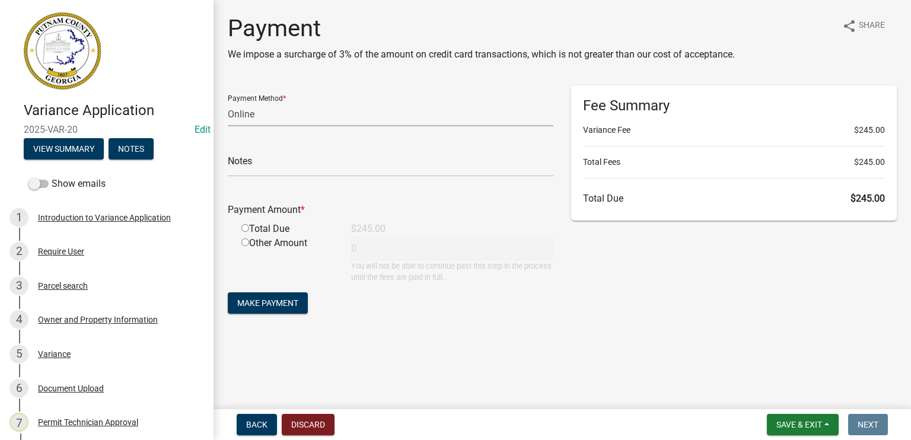
click at [256, 110] on select "Credit Card POS Check Cash Online" at bounding box center [391, 114] width 326 height 24
select select "1: 0"
click at [228, 102] on select "Credit Card POS Check Cash Online" at bounding box center [391, 114] width 326 height 24
click at [270, 111] on select "Credit Card POS Check Cash Online" at bounding box center [391, 114] width 326 height 24
click at [228, 102] on select "Credit Card POS Check Cash Online" at bounding box center [391, 114] width 326 height 24
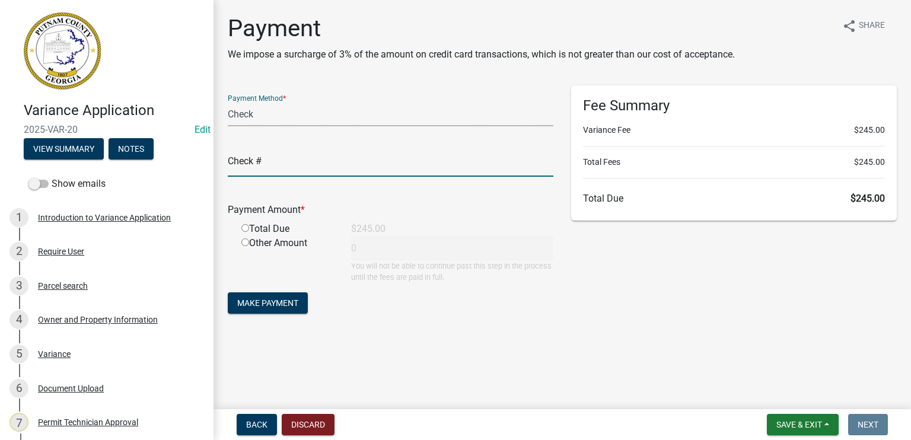
click at [274, 164] on input "text" at bounding box center [391, 164] width 326 height 24
type input "1992"
click at [244, 230] on input "radio" at bounding box center [245, 228] width 8 height 8
radio input "true"
type input "245"
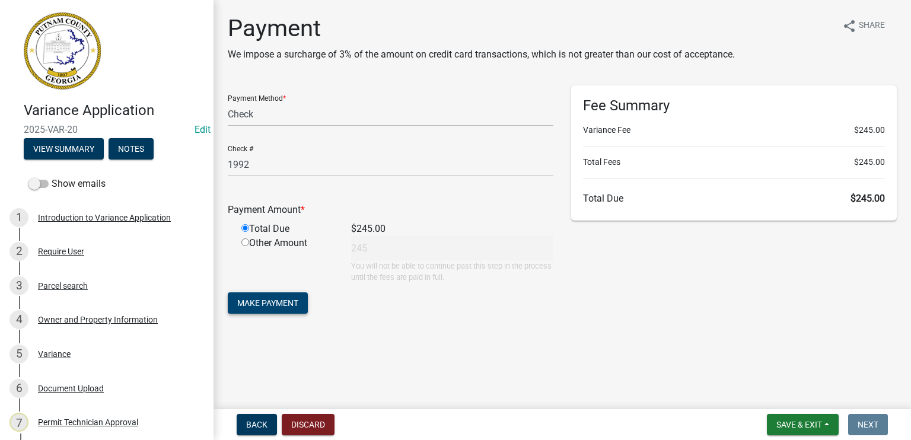
click at [263, 307] on span "Make Payment" at bounding box center [267, 302] width 61 height 9
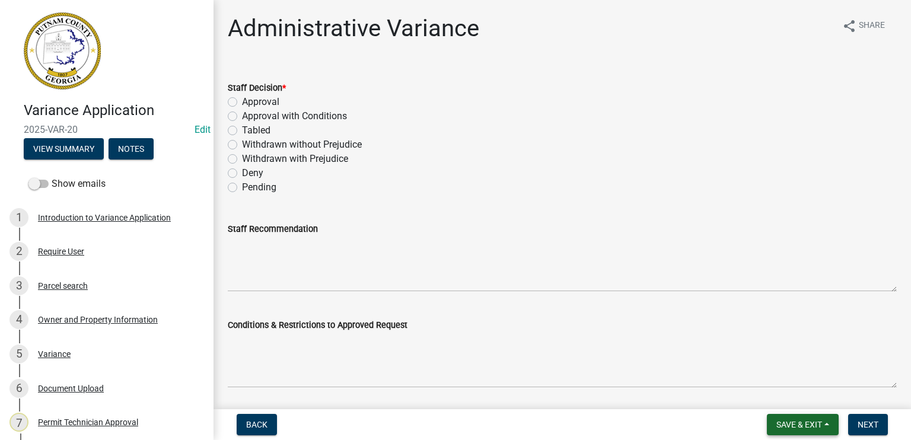
click at [779, 423] on span "Save & Exit" at bounding box center [799, 424] width 46 height 9
click at [780, 396] on button "Save & Exit" at bounding box center [791, 394] width 95 height 28
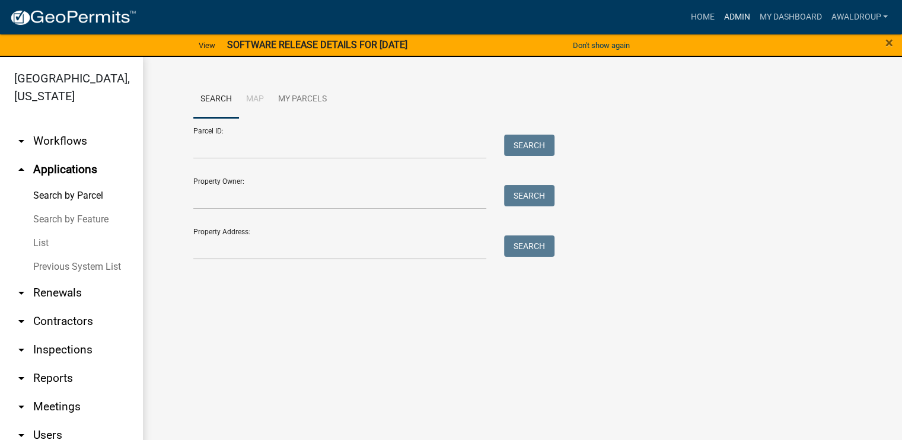
click at [731, 12] on link "Admin" at bounding box center [737, 17] width 36 height 23
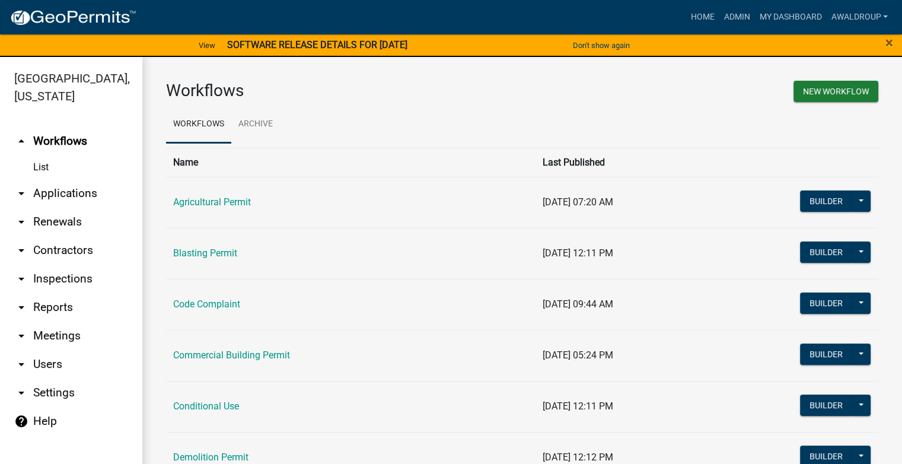
click at [40, 306] on link "arrow_drop_down Reports" at bounding box center [71, 307] width 142 height 28
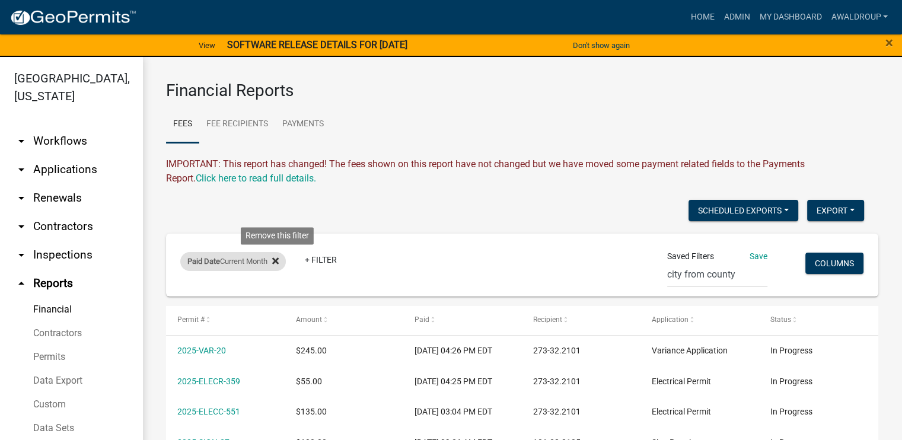
click at [279, 260] on icon at bounding box center [275, 260] width 7 height 9
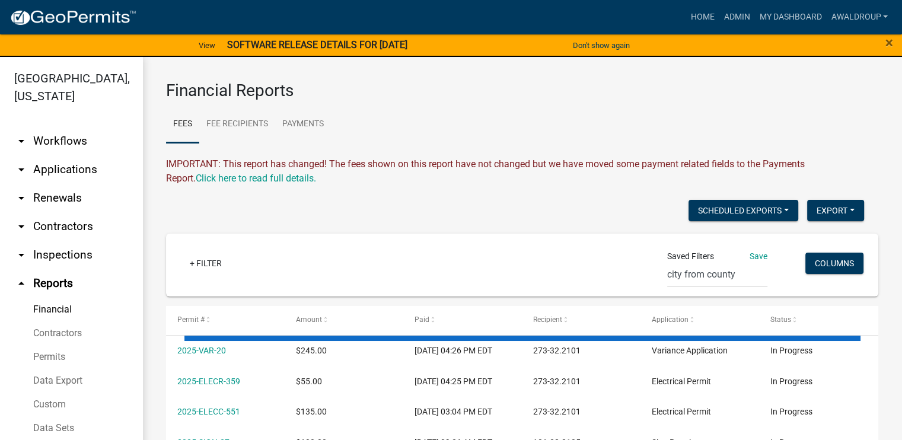
click at [59, 312] on link "Financial" at bounding box center [71, 310] width 142 height 24
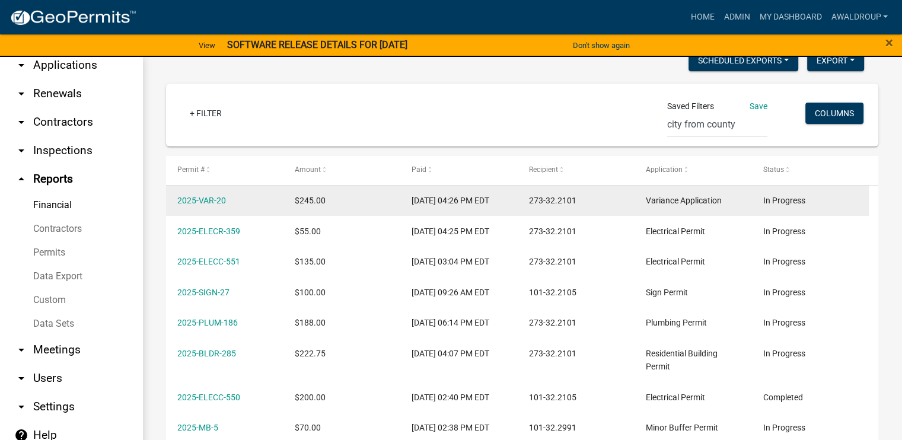
scroll to position [14, 0]
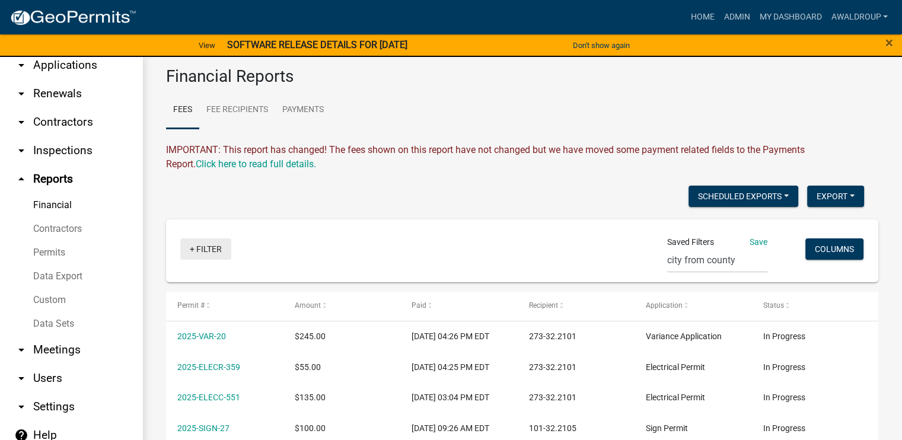
click at [195, 247] on link "+ Filter" at bounding box center [205, 248] width 51 height 21
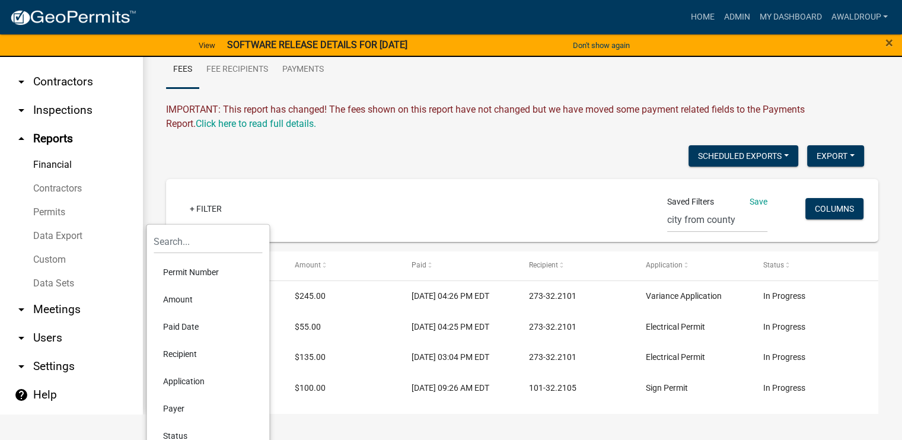
scroll to position [59, 0]
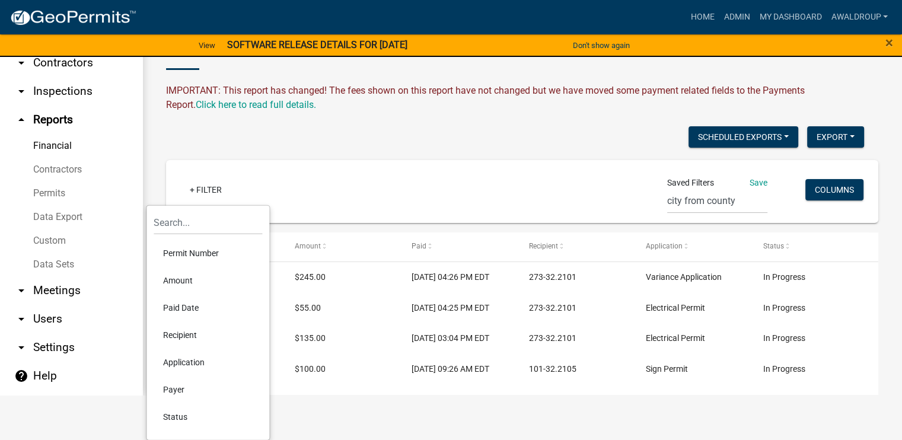
click at [189, 310] on li "Paid Date" at bounding box center [208, 307] width 109 height 27
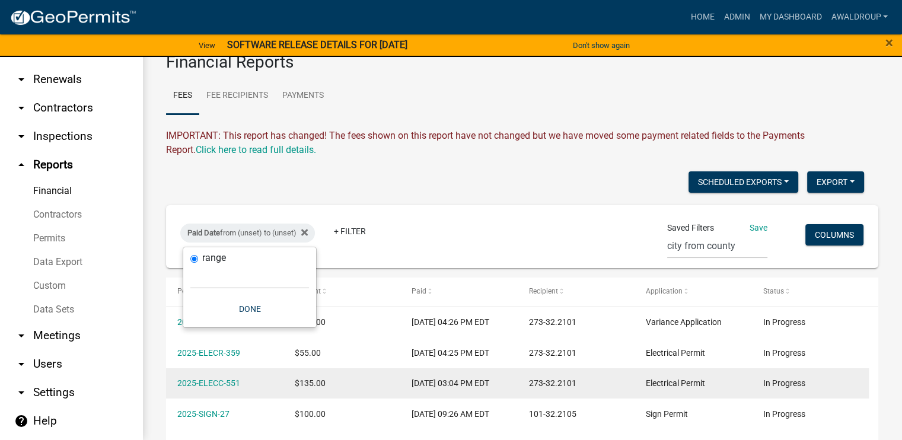
scroll to position [14, 0]
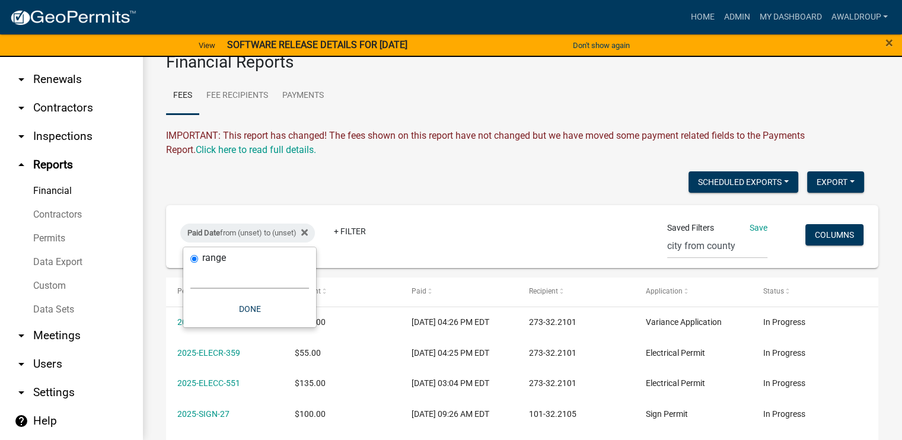
click at [235, 276] on select "[DATE] [DATE] Current Week Previous Week Current Month Last Month Current Calen…" at bounding box center [249, 276] width 119 height 24
select select "this_1_days"
click at [190, 264] on select "[DATE] [DATE] Current Week Previous Week Current Month Last Month Current Calen…" at bounding box center [249, 276] width 119 height 24
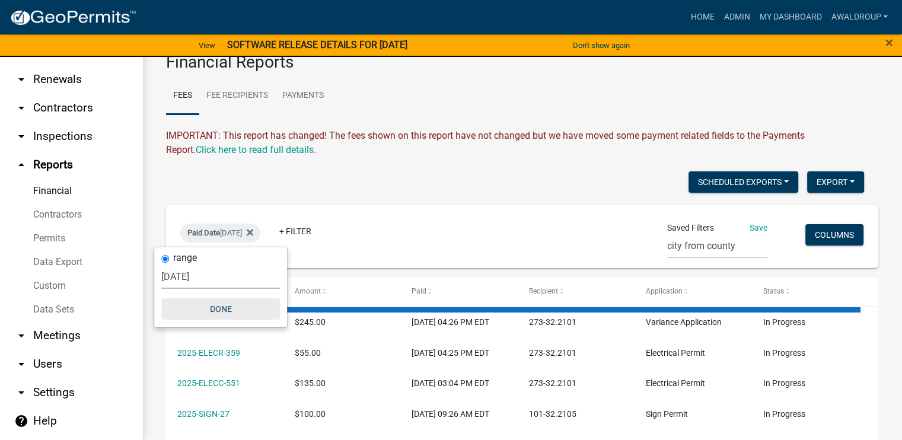
drag, startPoint x: 221, startPoint y: 312, endPoint x: 240, endPoint y: 309, distance: 19.8
click at [221, 312] on button "Done" at bounding box center [220, 308] width 119 height 21
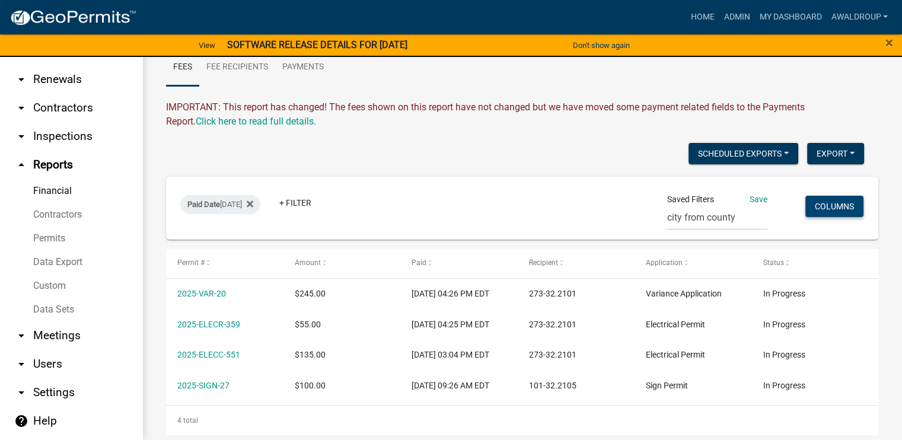
scroll to position [0, 0]
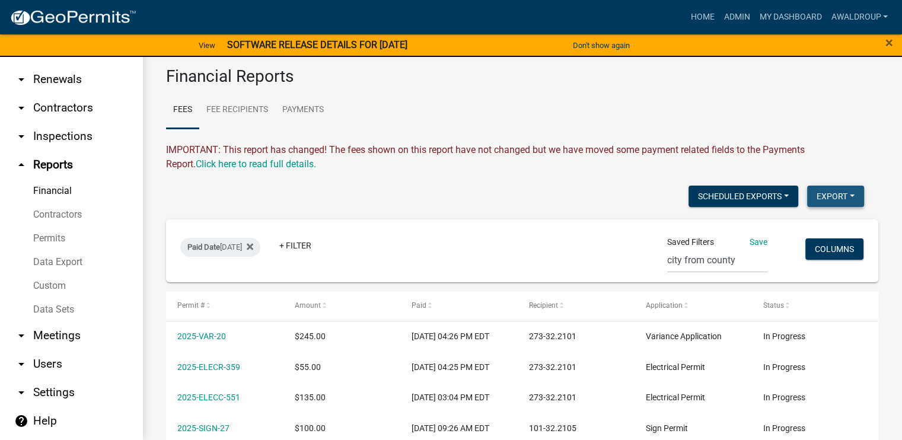
click at [839, 196] on button "Export" at bounding box center [835, 196] width 57 height 21
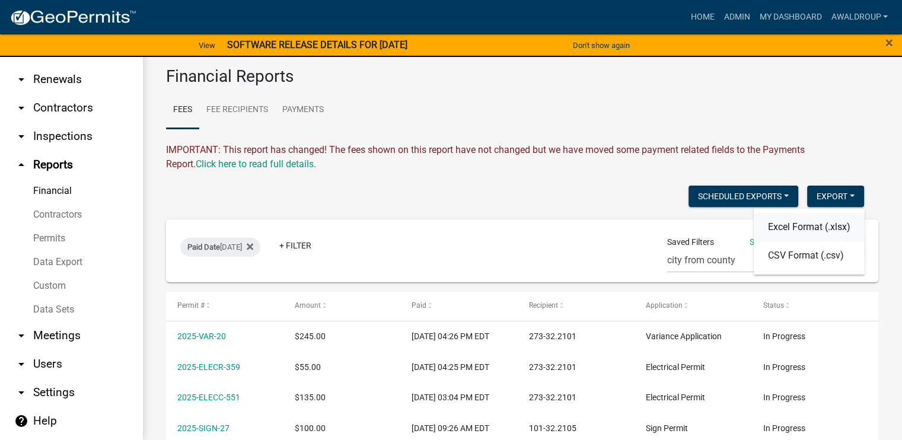
click at [796, 228] on button "Excel Format (.xlsx)" at bounding box center [809, 227] width 111 height 28
drag, startPoint x: 584, startPoint y: 110, endPoint x: 678, endPoint y: 89, distance: 96.5
click at [584, 110] on ul "Fees Fee Recipients Payments" at bounding box center [522, 109] width 712 height 37
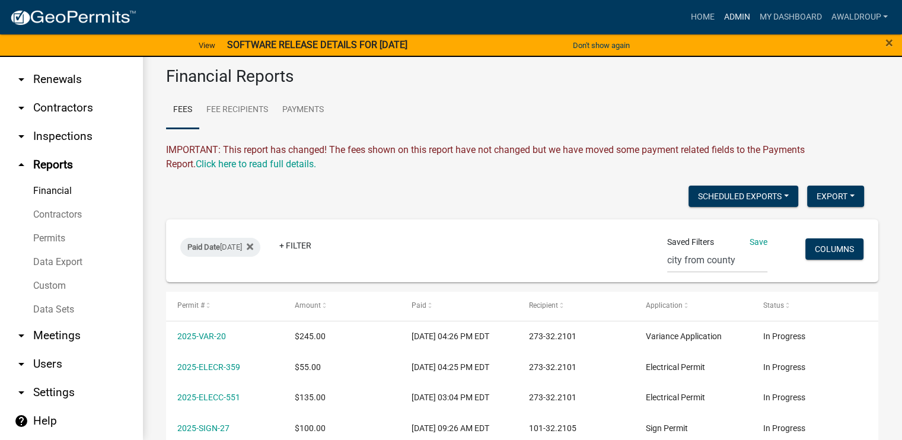
click at [739, 18] on link "Admin" at bounding box center [737, 17] width 36 height 23
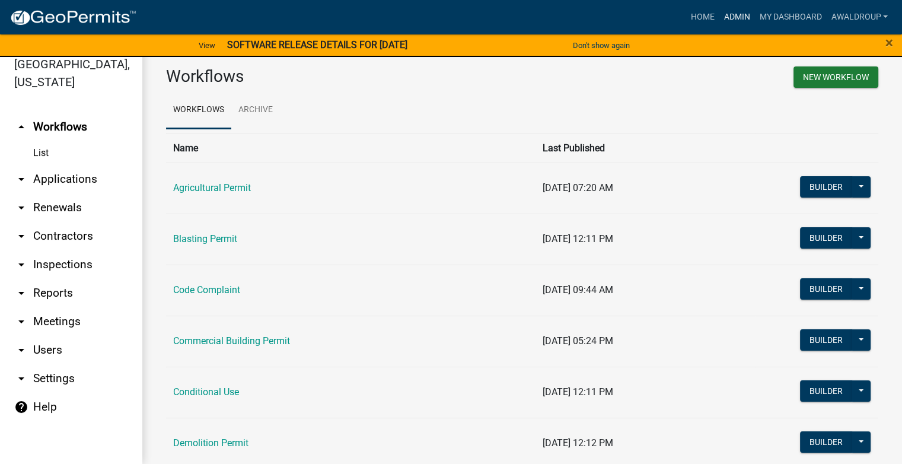
click at [735, 15] on link "Admin" at bounding box center [737, 17] width 36 height 23
click at [706, 16] on link "Home" at bounding box center [702, 17] width 33 height 23
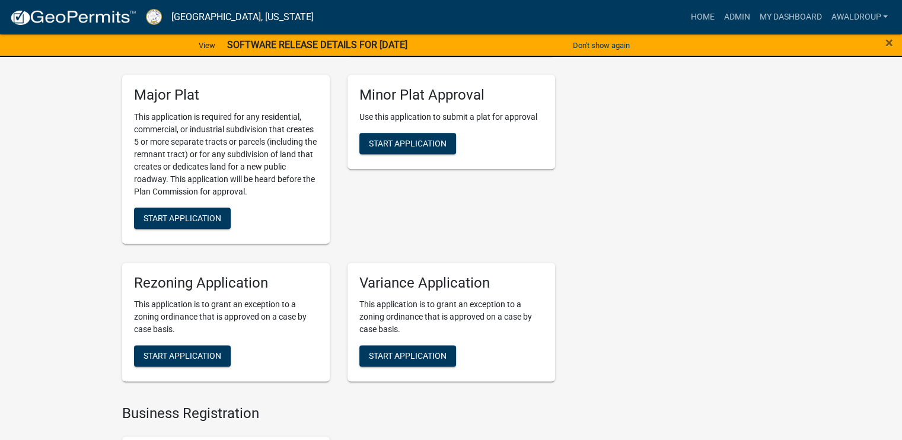
scroll to position [6108, 0]
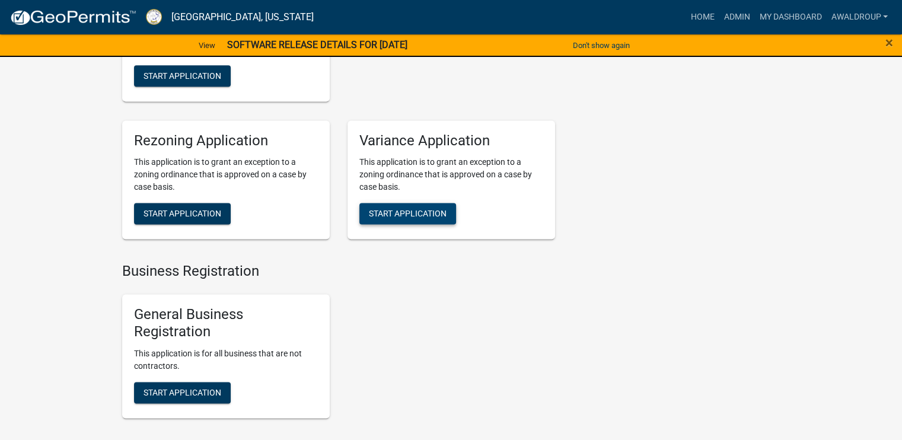
click at [410, 209] on span "Start Application" at bounding box center [408, 213] width 78 height 9
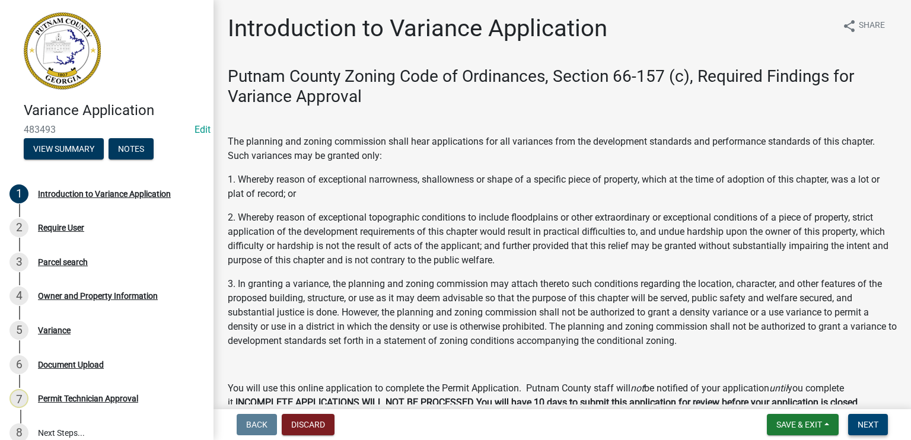
click at [872, 428] on span "Next" at bounding box center [868, 424] width 21 height 9
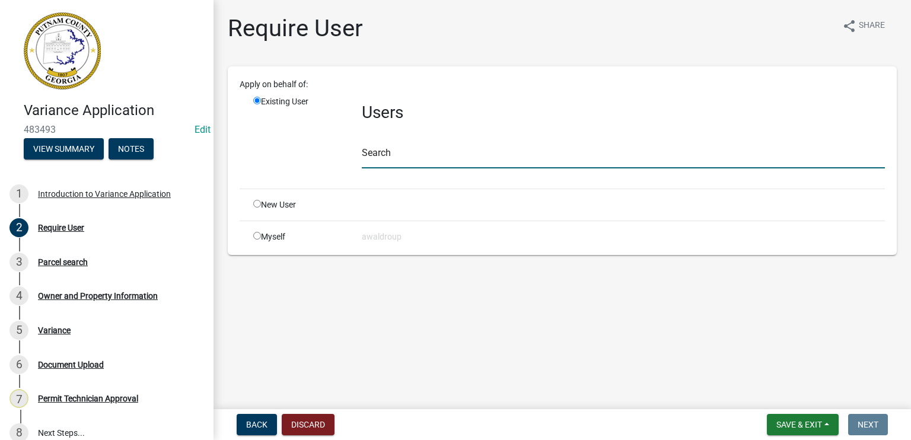
click at [419, 155] on input "text" at bounding box center [623, 156] width 523 height 24
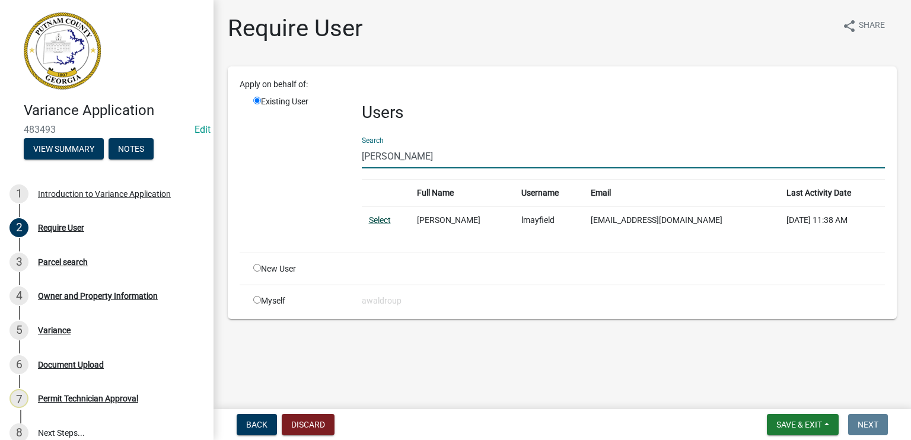
type input "[PERSON_NAME]"
click at [381, 220] on link "Select" at bounding box center [380, 219] width 22 height 9
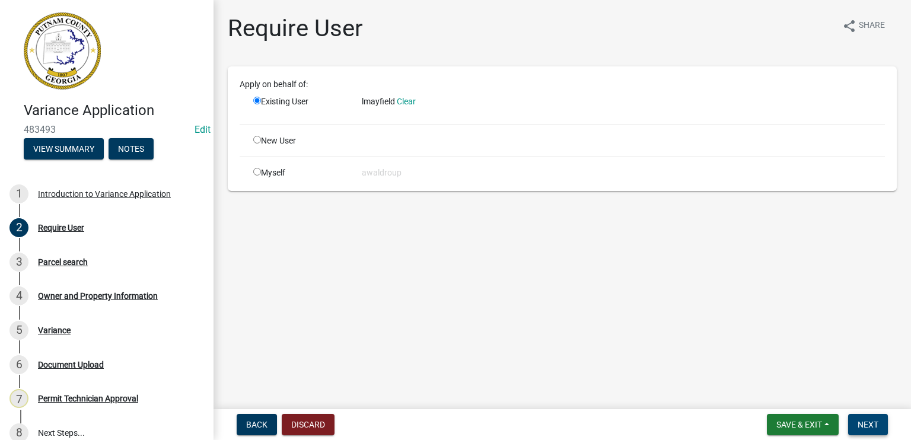
click at [863, 417] on button "Next" at bounding box center [868, 424] width 40 height 21
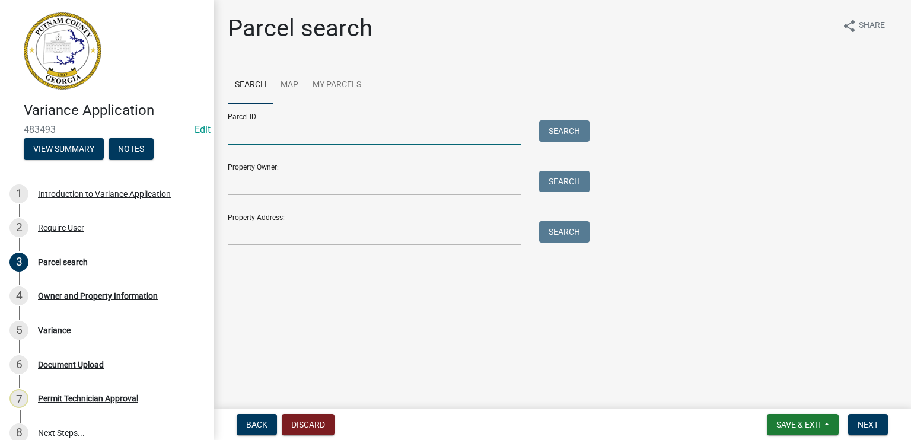
click at [280, 129] on input "Parcel ID:" at bounding box center [375, 132] width 294 height 24
type input "1"
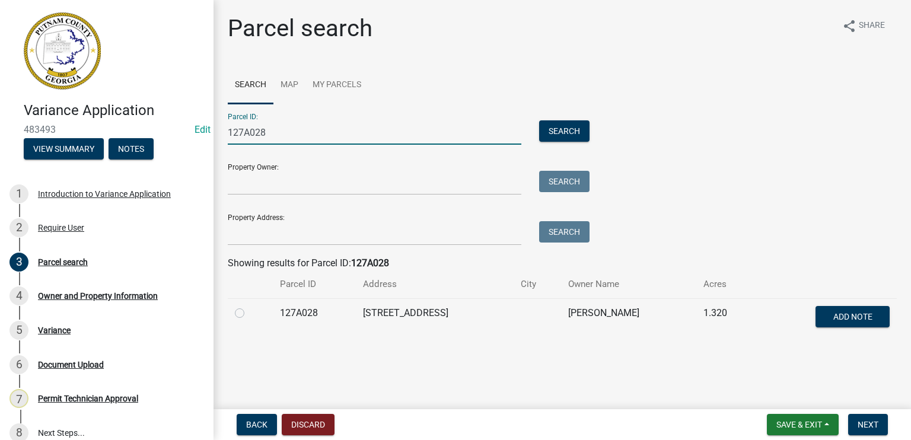
type input "127A028"
click at [249, 306] on label at bounding box center [249, 306] width 0 height 0
click at [249, 311] on input "radio" at bounding box center [253, 310] width 8 height 8
radio input "true"
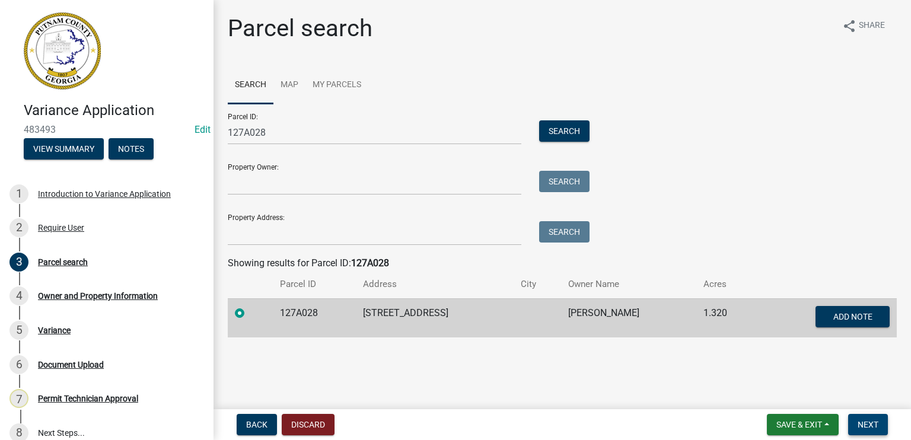
click at [874, 423] on span "Next" at bounding box center [868, 424] width 21 height 9
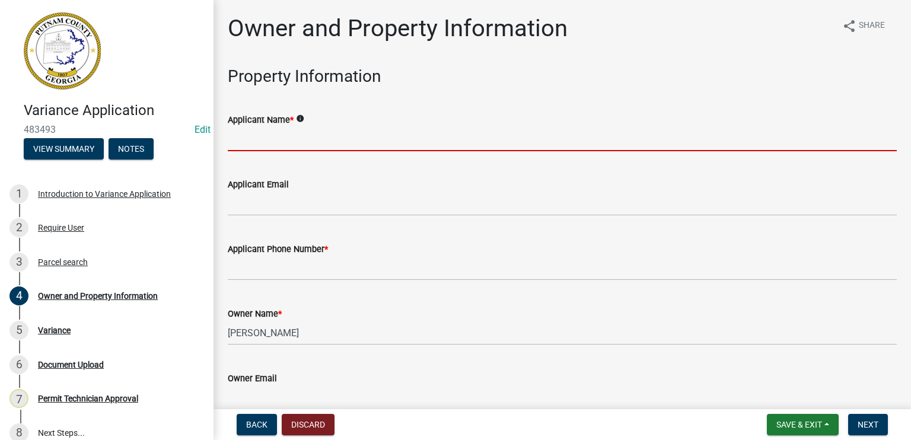
click at [259, 132] on input "Applicant Name *" at bounding box center [562, 139] width 669 height 24
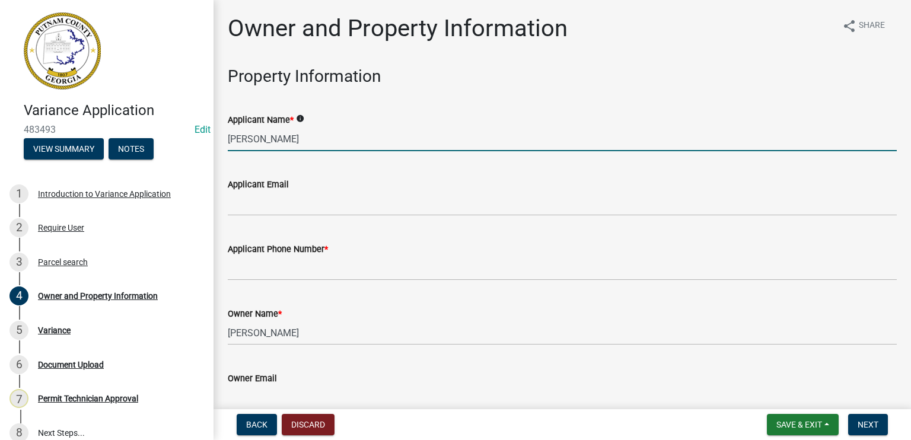
type input "[PERSON_NAME]"
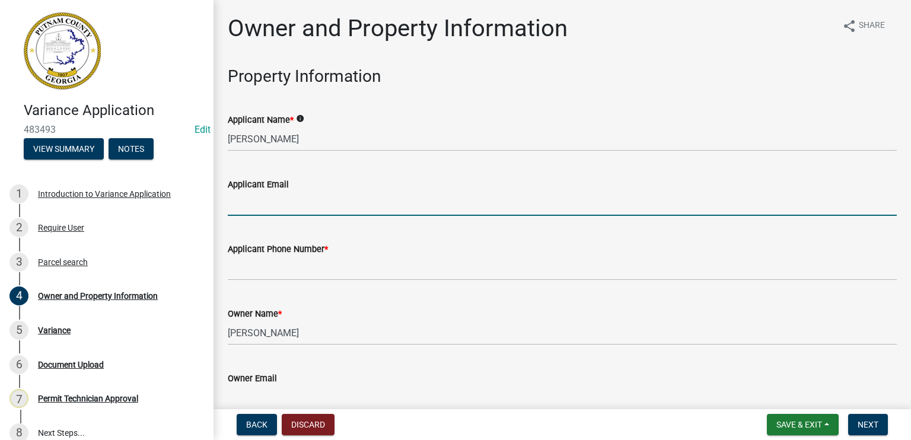
drag, startPoint x: 263, startPoint y: 198, endPoint x: 273, endPoint y: 209, distance: 14.3
click at [263, 198] on input "Applicant Email" at bounding box center [562, 204] width 669 height 24
type input "[EMAIL_ADDRESS][DOMAIN_NAME]"
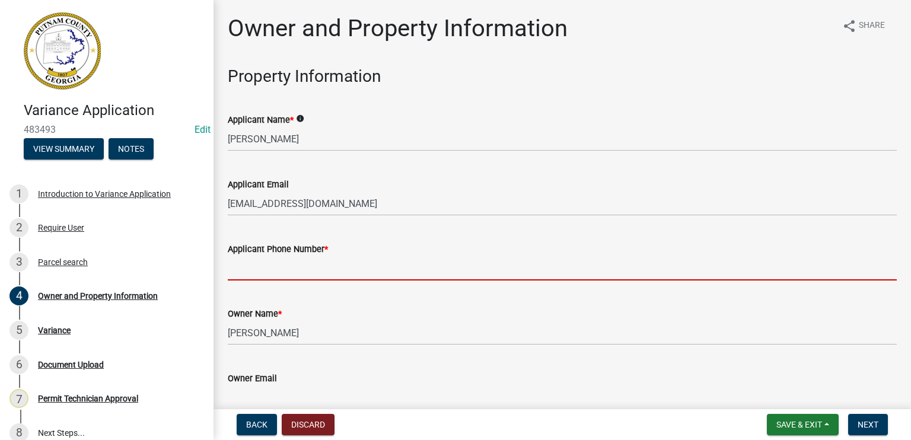
click at [289, 268] on input "Applicant Phone Number *" at bounding box center [562, 268] width 669 height 24
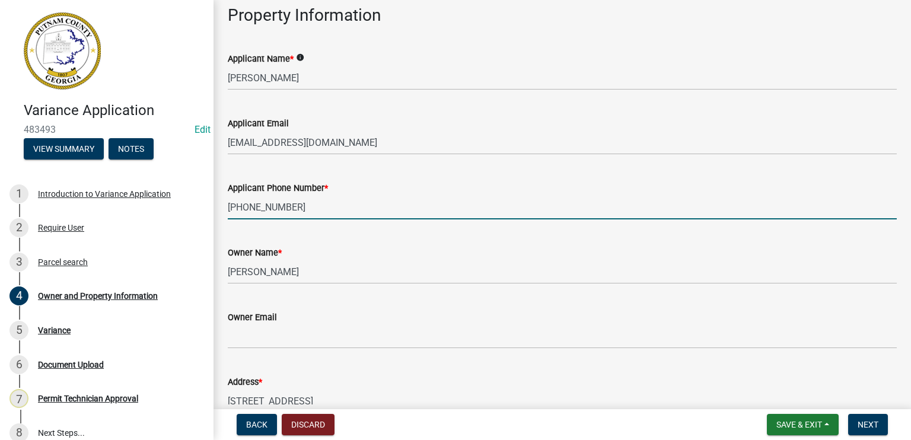
scroll to position [59, 0]
type input "[PHONE_NUMBER]"
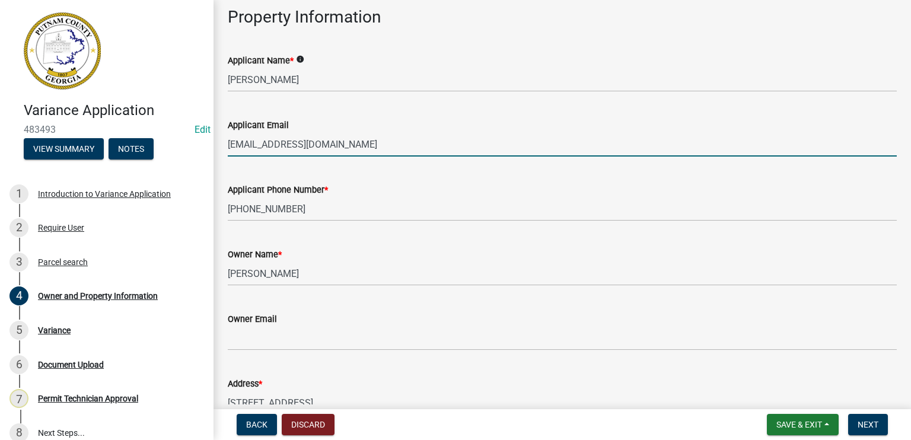
drag, startPoint x: 358, startPoint y: 141, endPoint x: 225, endPoint y: 140, distance: 132.8
click at [225, 140] on div "Applicant Email [PERSON_NAME][EMAIL_ADDRESS][DOMAIN_NAME]" at bounding box center [562, 128] width 687 height 55
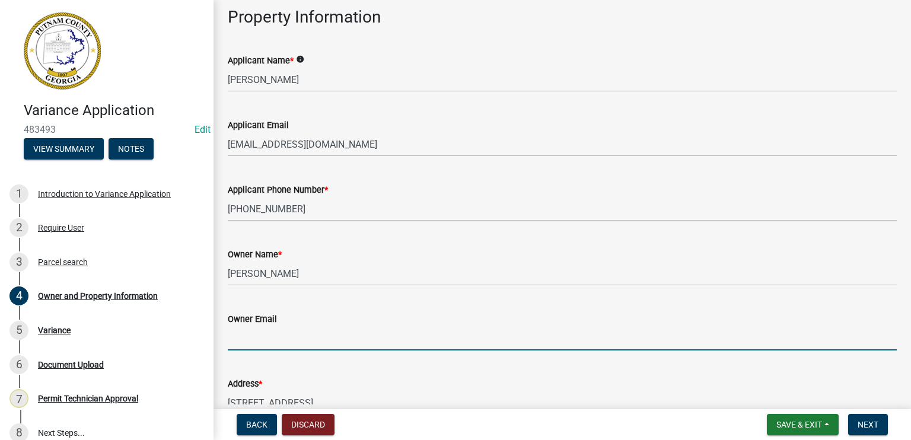
click at [232, 339] on input "Owner Email" at bounding box center [562, 338] width 669 height 24
paste input "[EMAIL_ADDRESS][DOMAIN_NAME]"
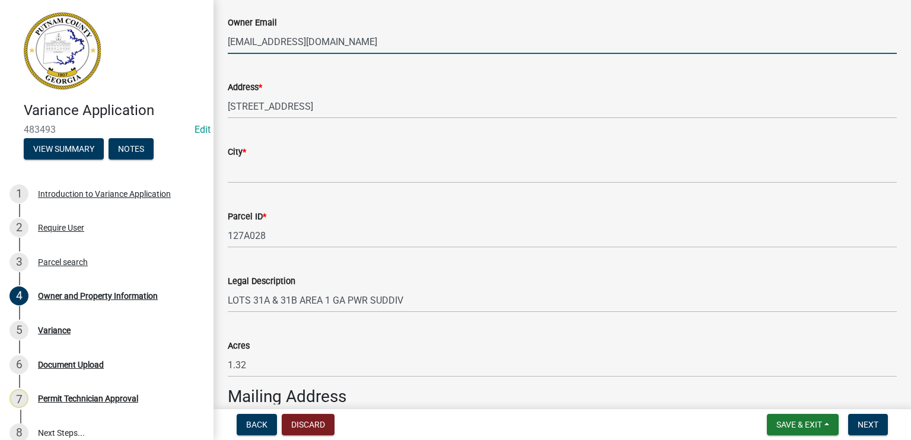
type input "[EMAIL_ADDRESS][DOMAIN_NAME]"
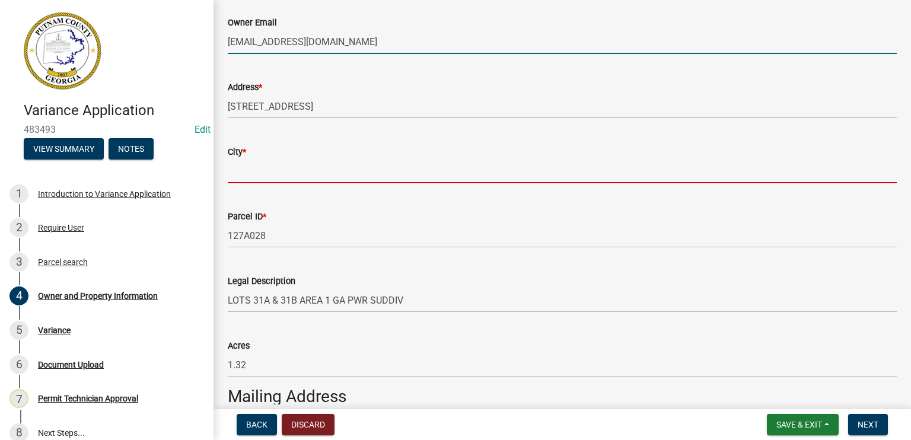
click at [285, 164] on input "City *" at bounding box center [562, 171] width 669 height 24
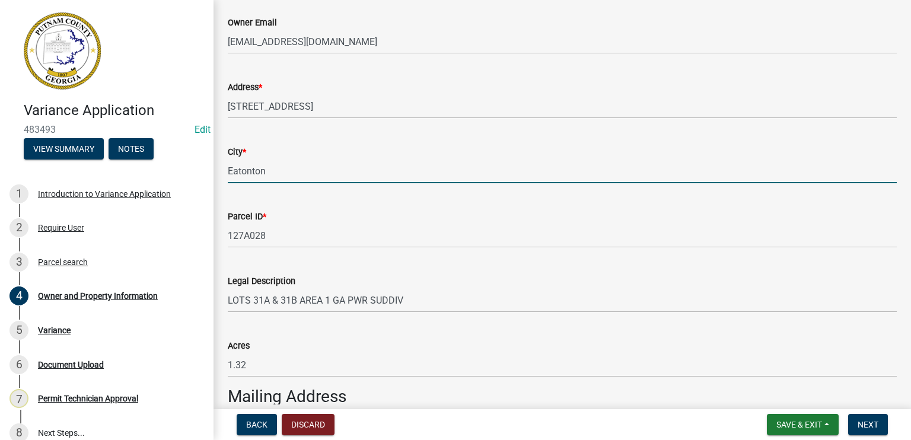
scroll to position [652, 0]
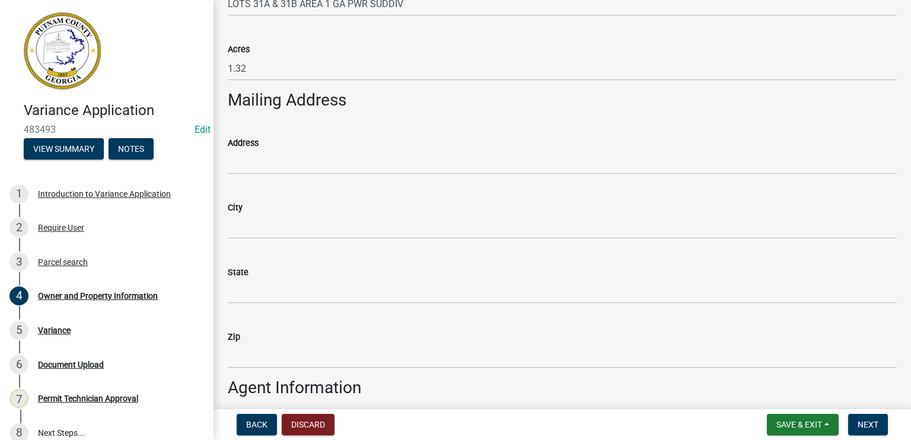
type input "Eatonton"
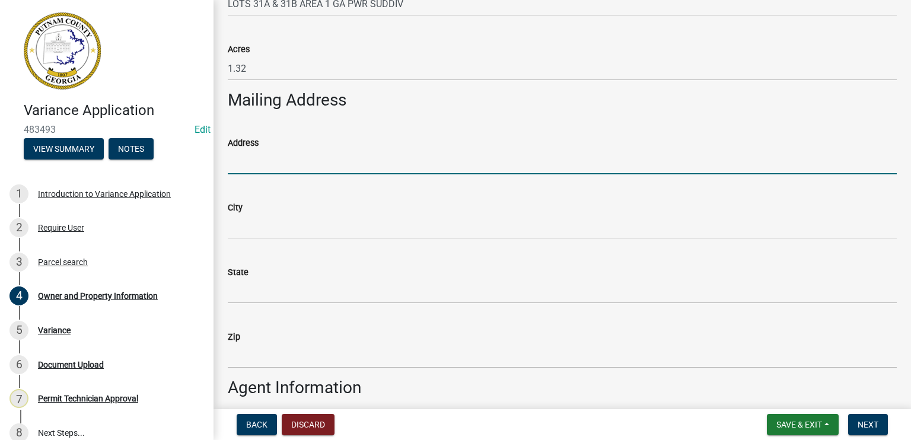
click at [282, 160] on input "Address" at bounding box center [562, 162] width 669 height 24
type input "[STREET_ADDRESS]"
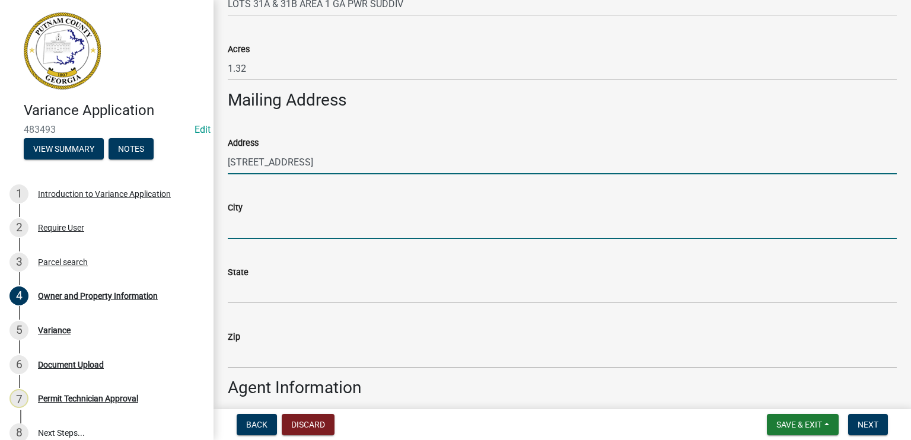
click at [249, 225] on input "City" at bounding box center [562, 227] width 669 height 24
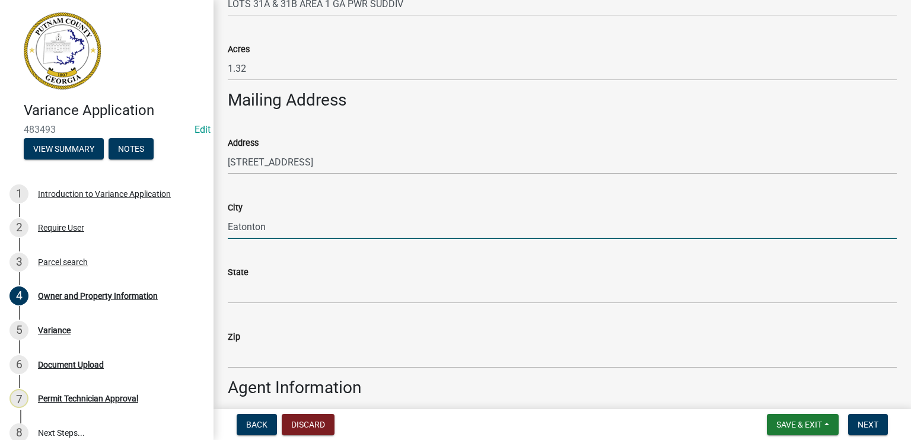
type input "Eatonton"
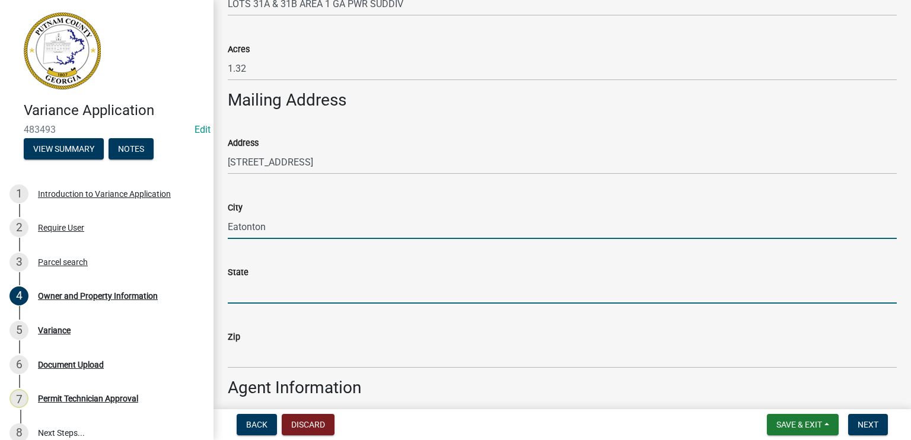
click at [247, 291] on input "State" at bounding box center [562, 291] width 669 height 24
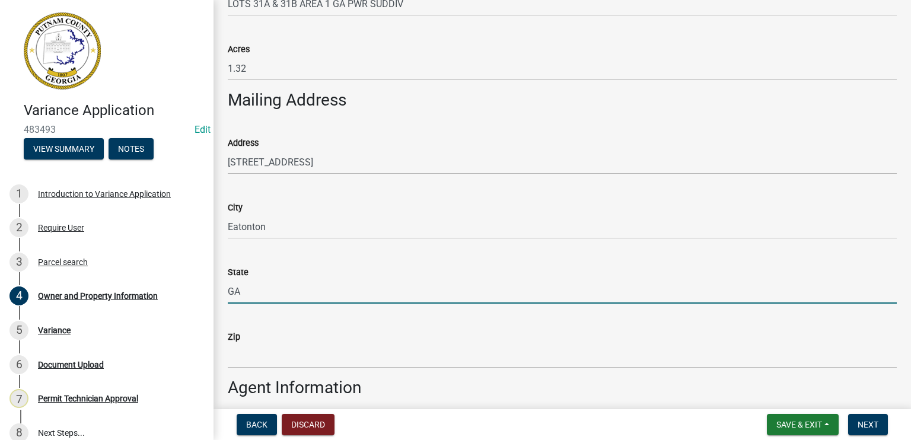
type input "GA"
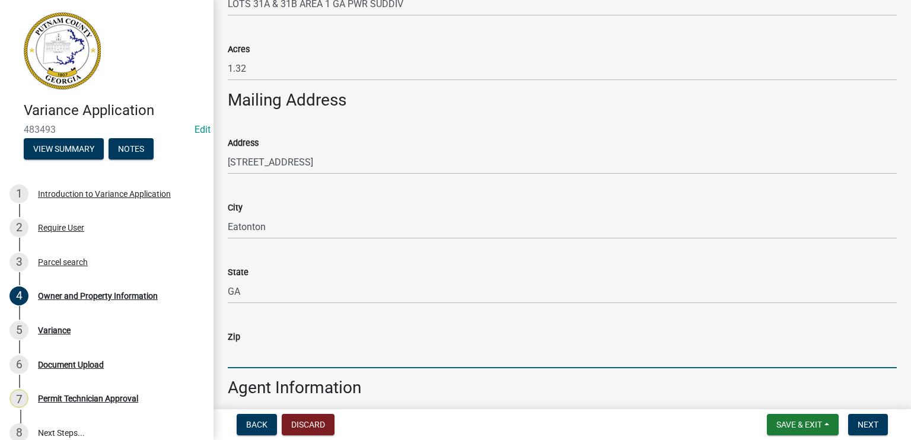
click at [251, 356] on input "Zip" at bounding box center [562, 356] width 669 height 24
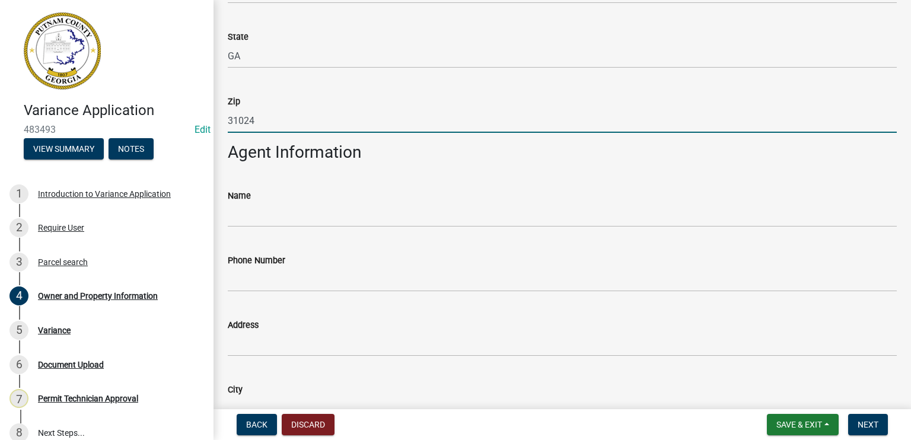
scroll to position [890, 0]
type input "31024"
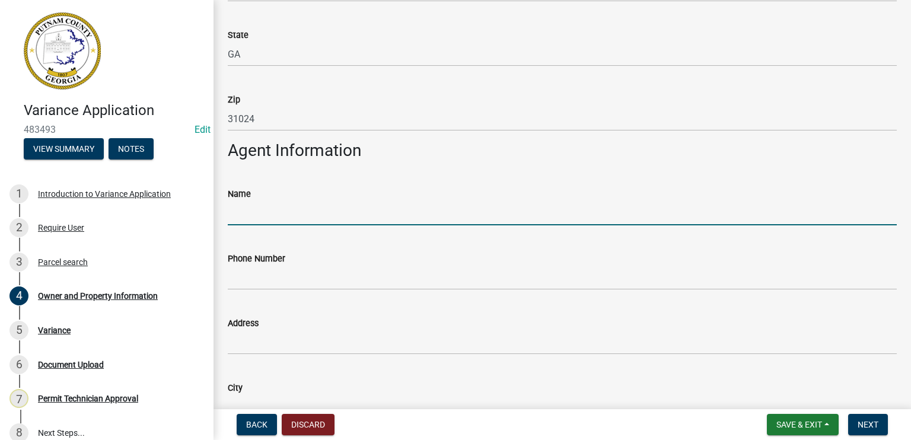
click at [234, 209] on input "Name" at bounding box center [562, 213] width 669 height 24
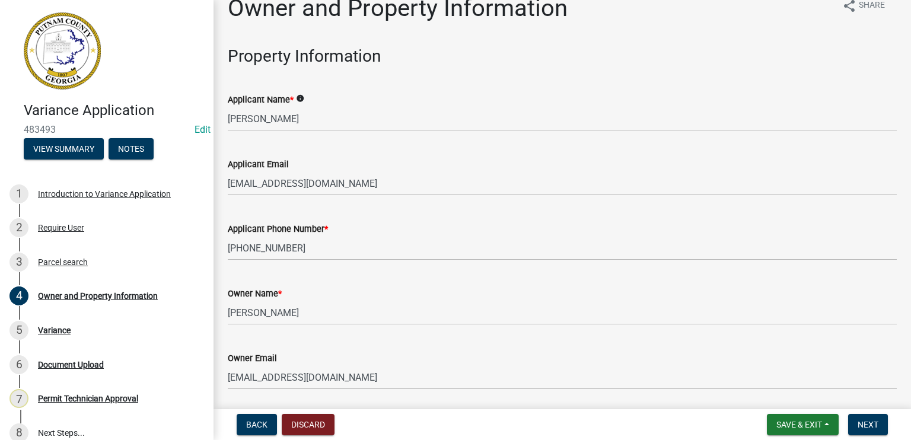
scroll to position [0, 0]
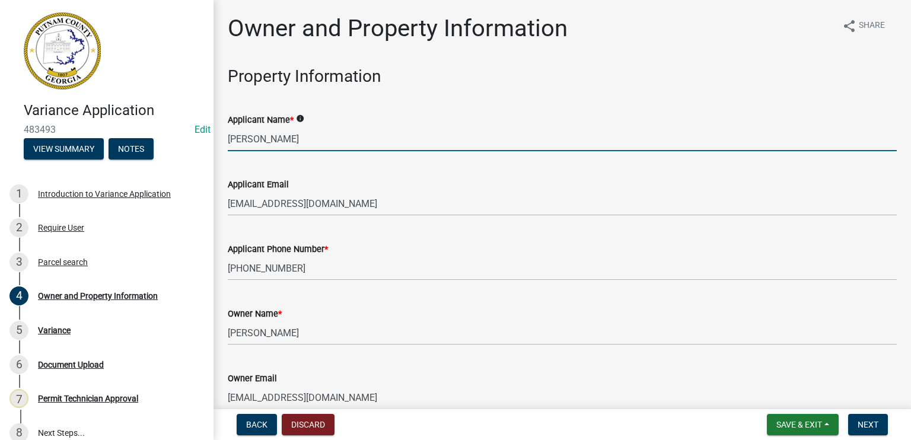
click at [248, 141] on input "[PERSON_NAME]" at bounding box center [562, 139] width 669 height 24
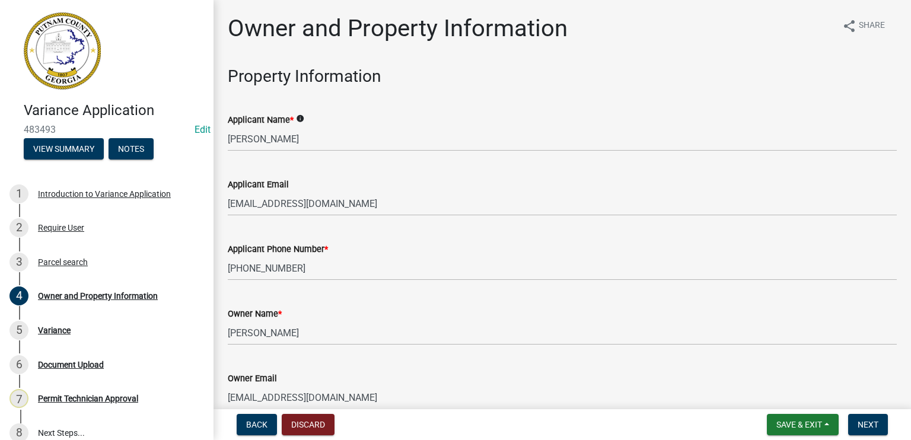
drag, startPoint x: 196, startPoint y: 9, endPoint x: 272, endPoint y: -9, distance: 77.5
click at [272, 0] on html "Internet Explorer does NOT work with GeoPermits. Get a new browser for more sec…" at bounding box center [455, 220] width 911 height 440
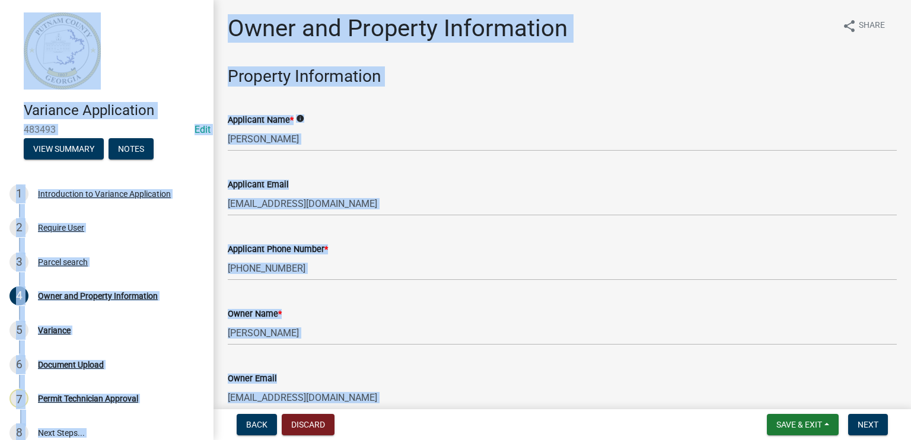
click at [806, 109] on div "Applicant Name * info [PERSON_NAME]" at bounding box center [562, 123] width 669 height 55
click at [602, 162] on div "Applicant Email [PERSON_NAME][EMAIL_ADDRESS][DOMAIN_NAME]" at bounding box center [562, 188] width 669 height 55
click at [710, 27] on div "Owner and Property Information share Share" at bounding box center [562, 33] width 669 height 38
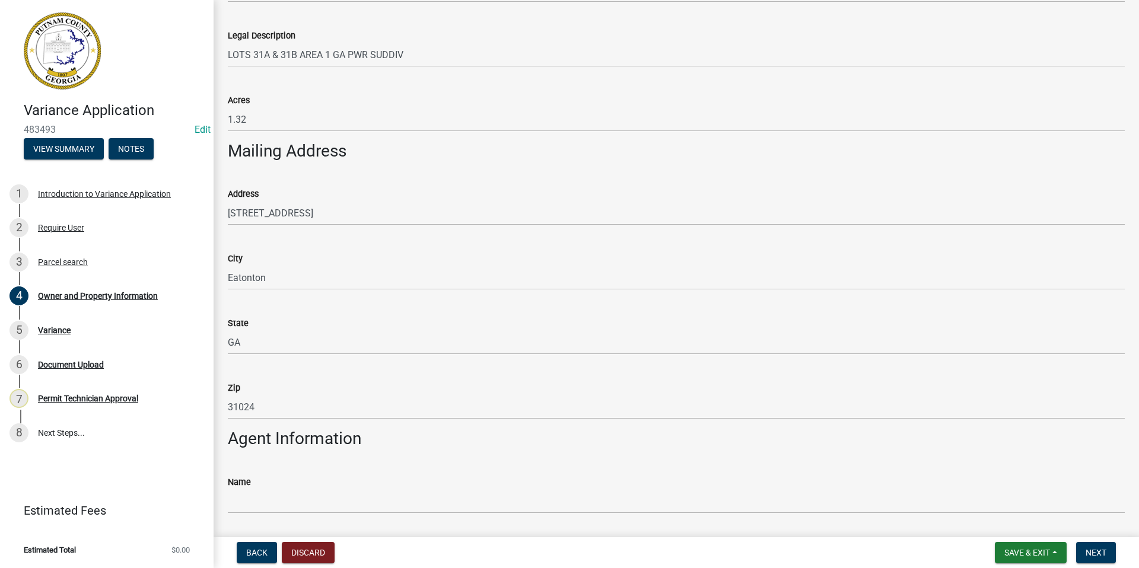
scroll to position [712, 0]
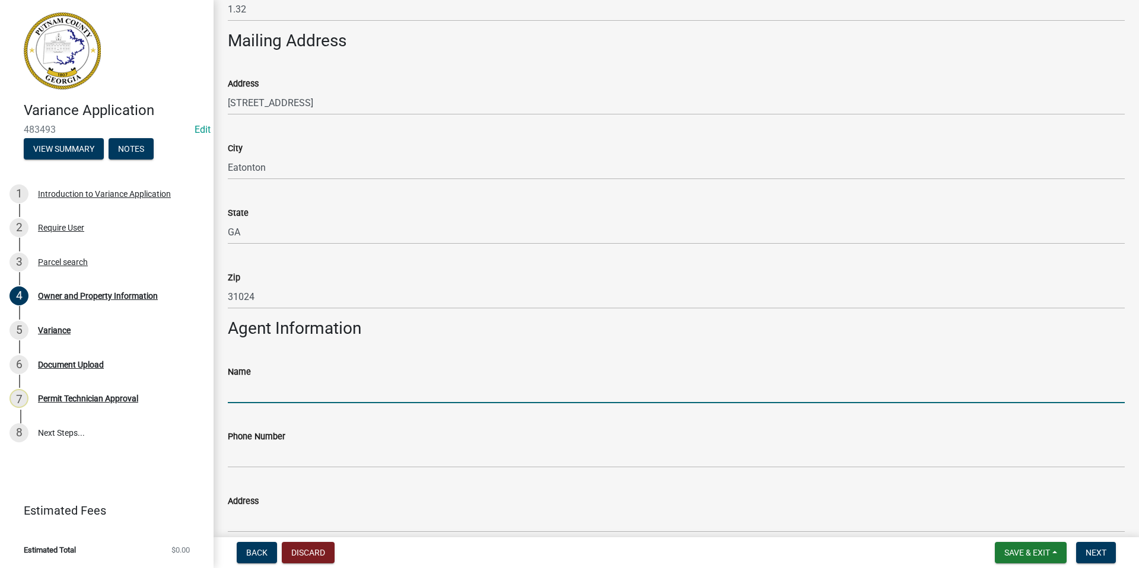
click at [248, 395] on input "Name" at bounding box center [676, 391] width 897 height 24
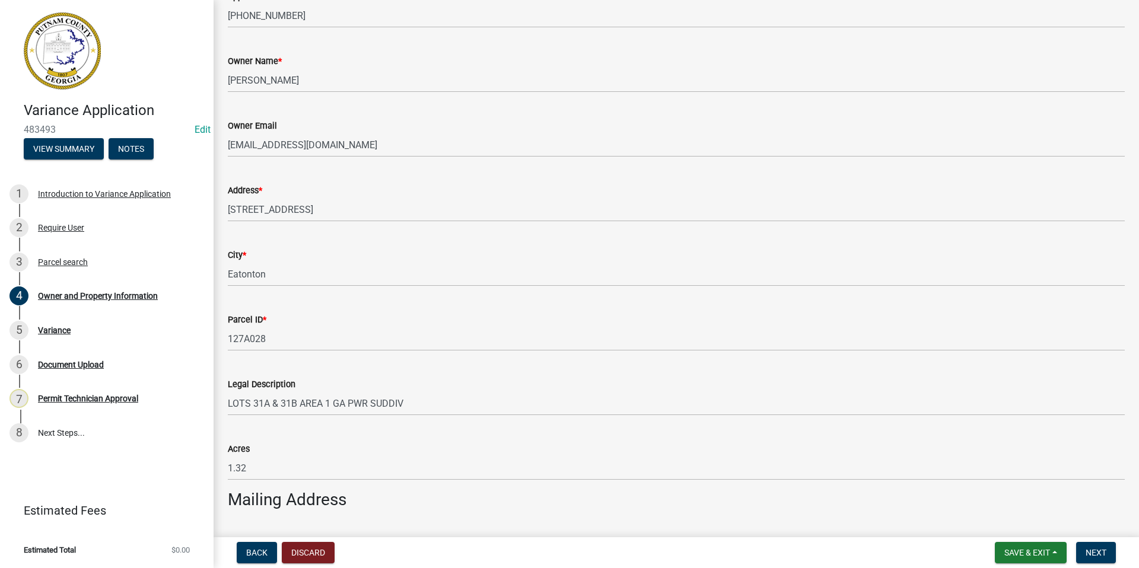
scroll to position [178, 0]
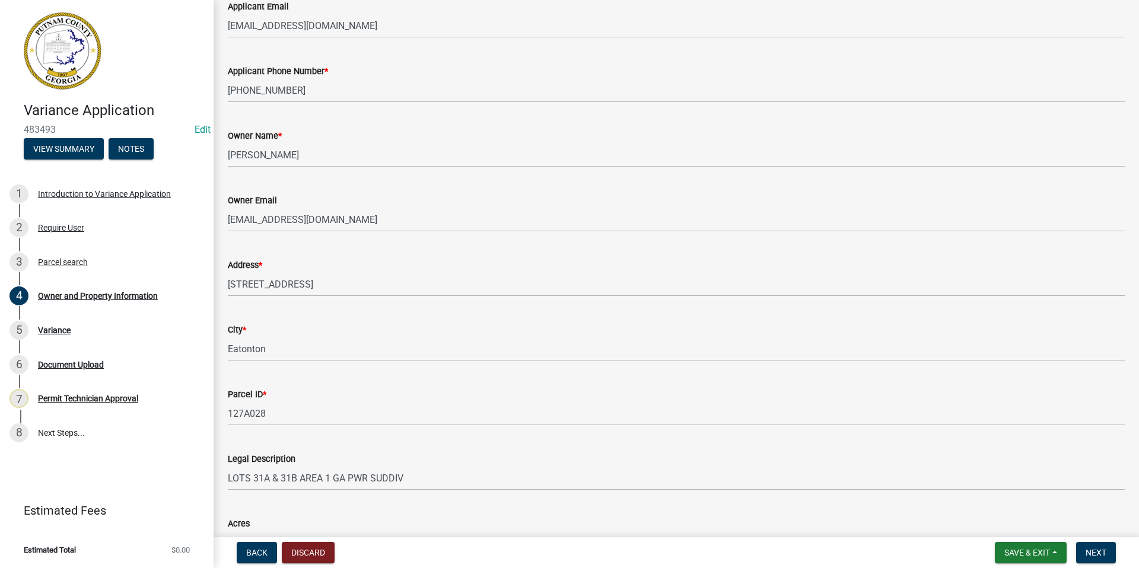
type input "[PERSON_NAME]"
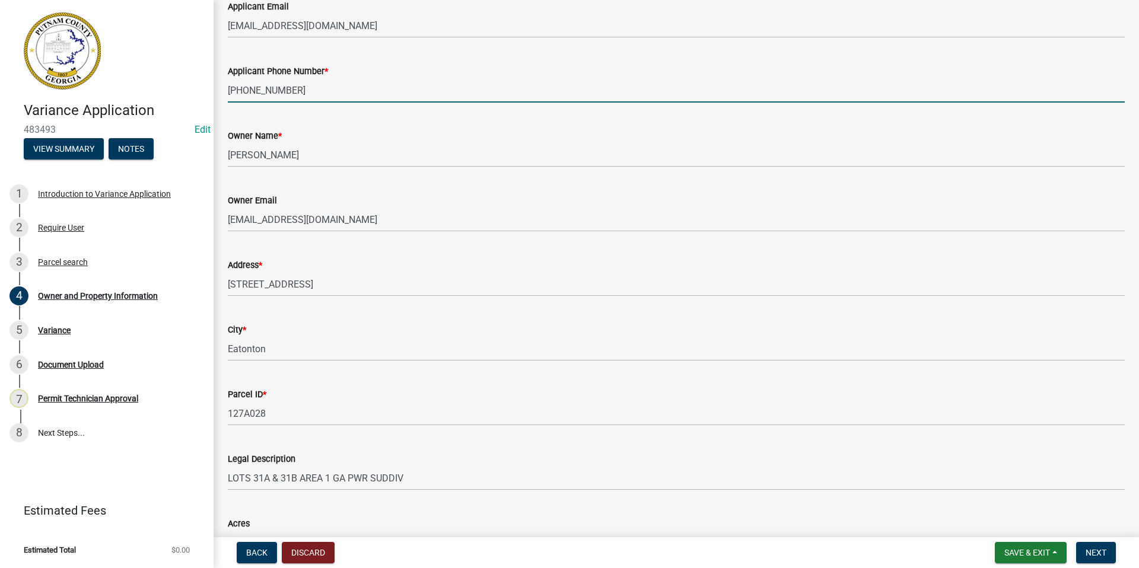
drag, startPoint x: 307, startPoint y: 89, endPoint x: 226, endPoint y: 87, distance: 80.7
click at [226, 87] on div "Applicant Phone Number * [PHONE_NUMBER]" at bounding box center [676, 74] width 914 height 55
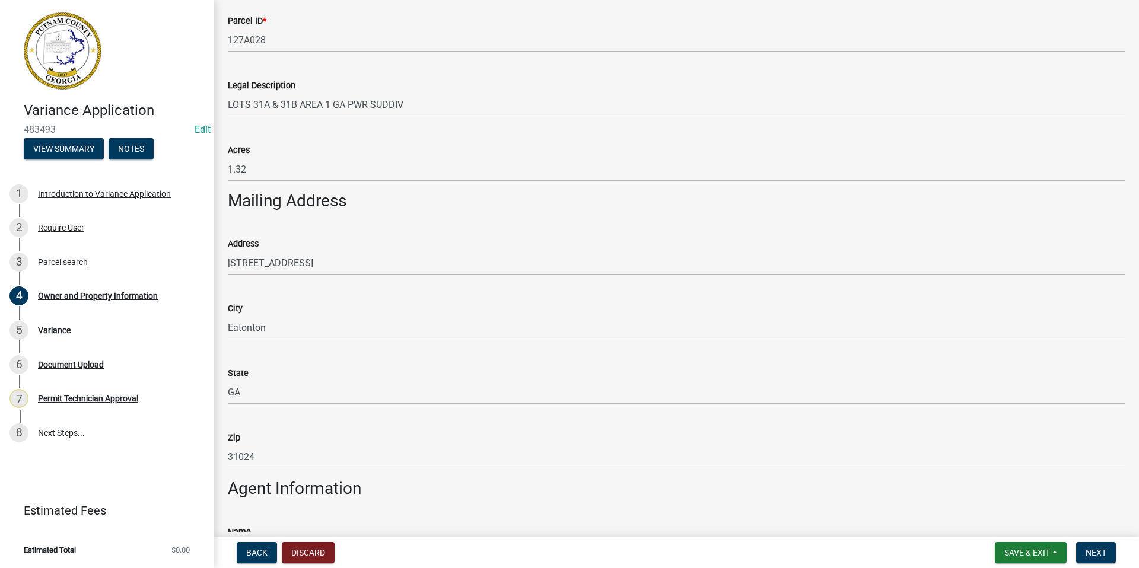
scroll to position [712, 0]
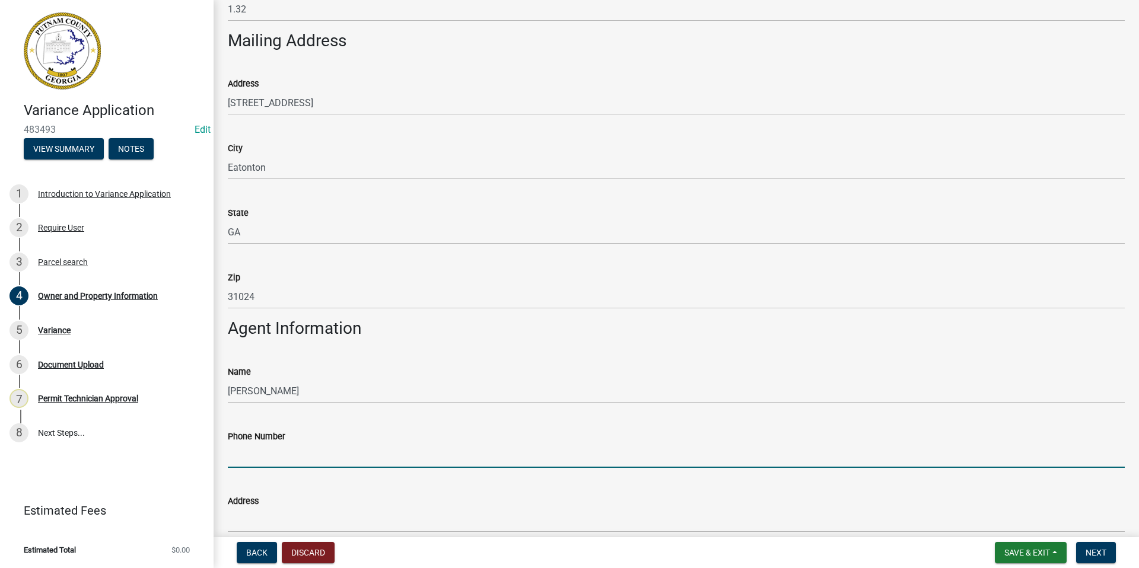
click at [240, 460] on input "Phone Number" at bounding box center [676, 456] width 897 height 24
paste input "[PHONE_NUMBER]"
type input "[PHONE_NUMBER]"
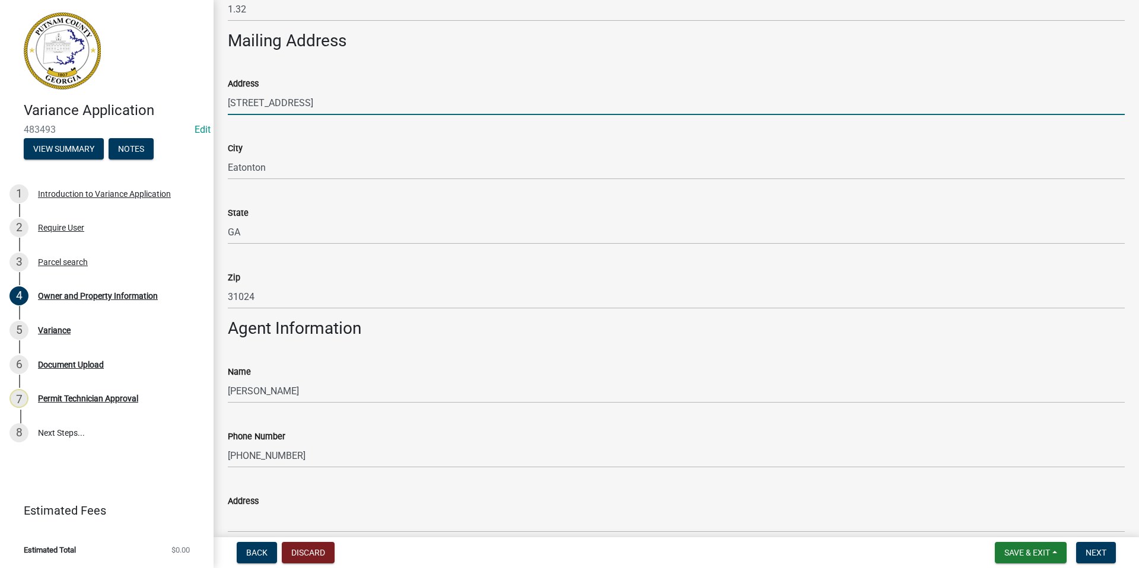
drag, startPoint x: 314, startPoint y: 103, endPoint x: 220, endPoint y: 101, distance: 93.7
click at [220, 101] on div "Address [STREET_ADDRESS]" at bounding box center [676, 87] width 914 height 55
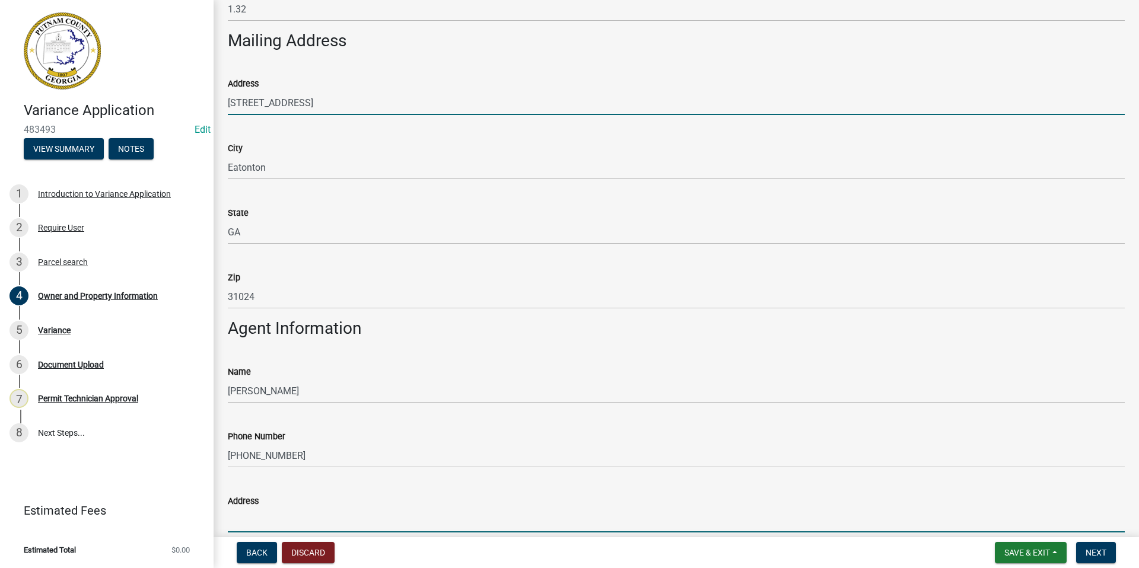
click at [234, 463] on input "Address" at bounding box center [676, 520] width 897 height 24
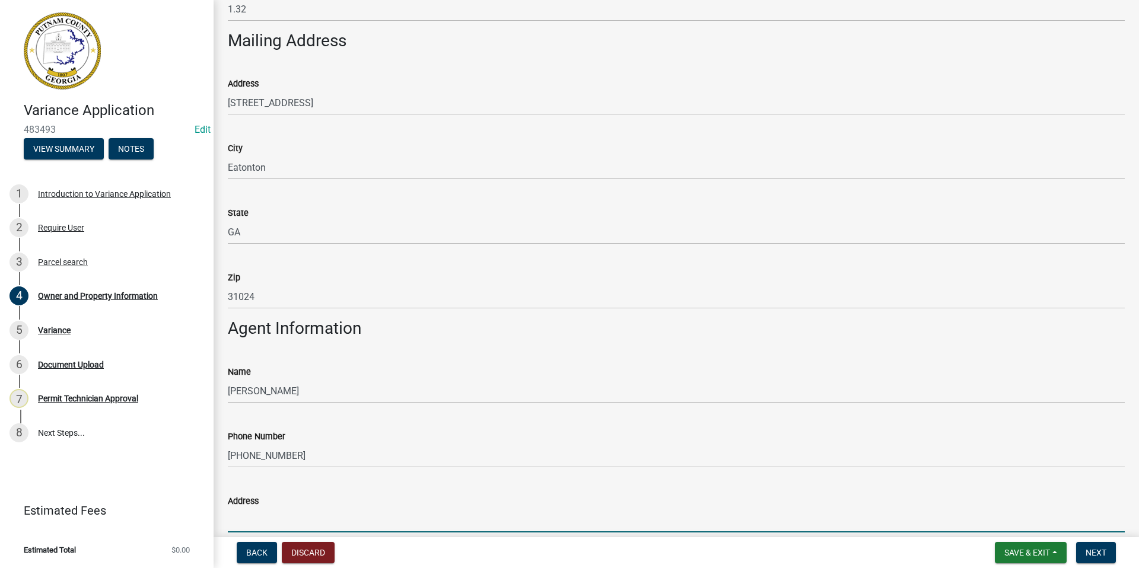
paste input "[STREET_ADDRESS]"
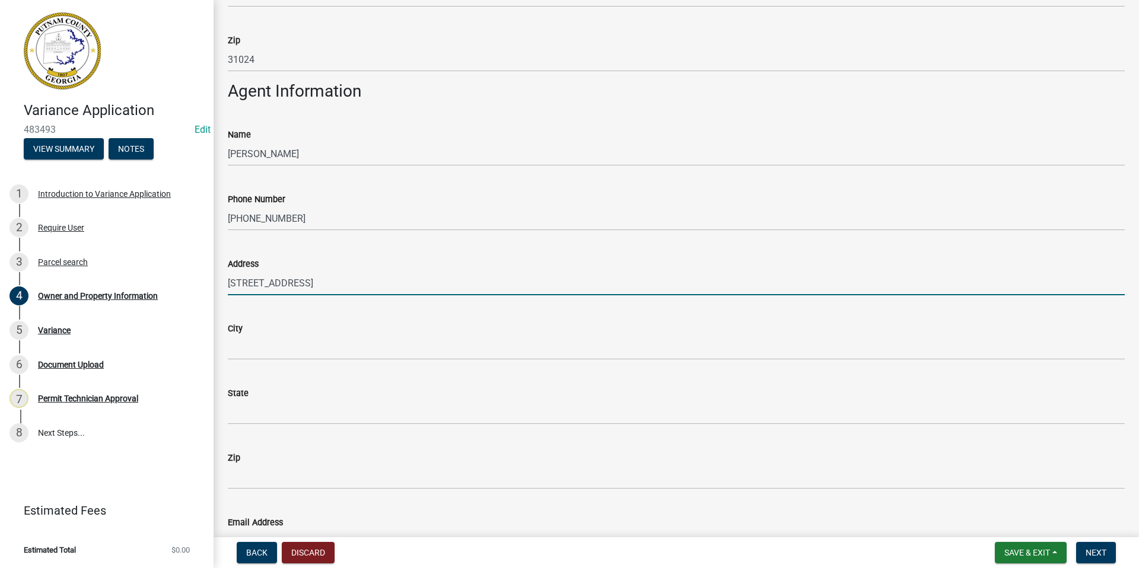
type input "[STREET_ADDRESS]"
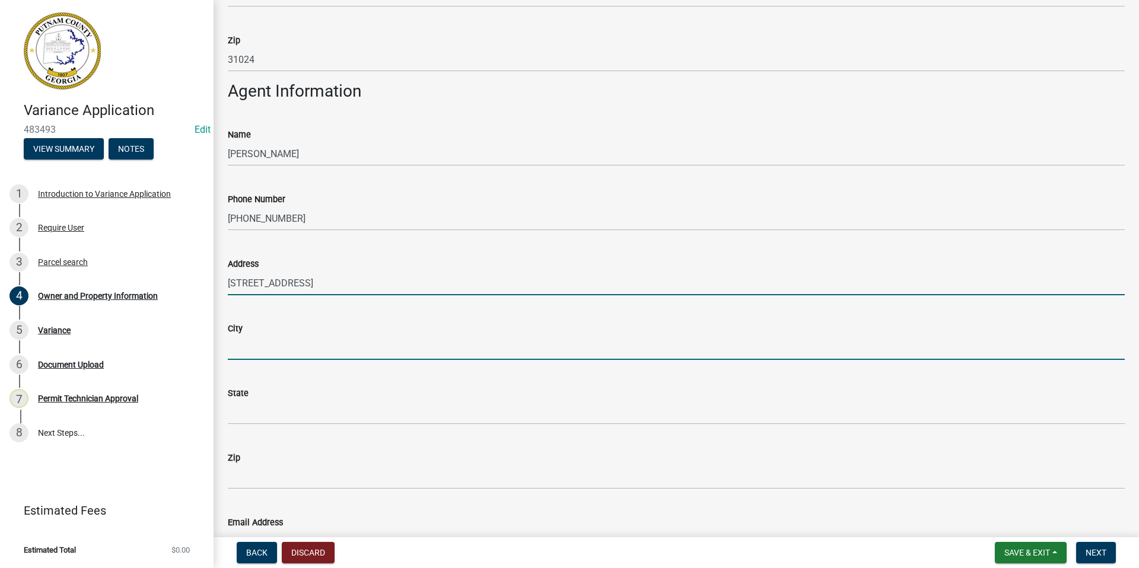
click at [245, 341] on input "City" at bounding box center [676, 348] width 897 height 24
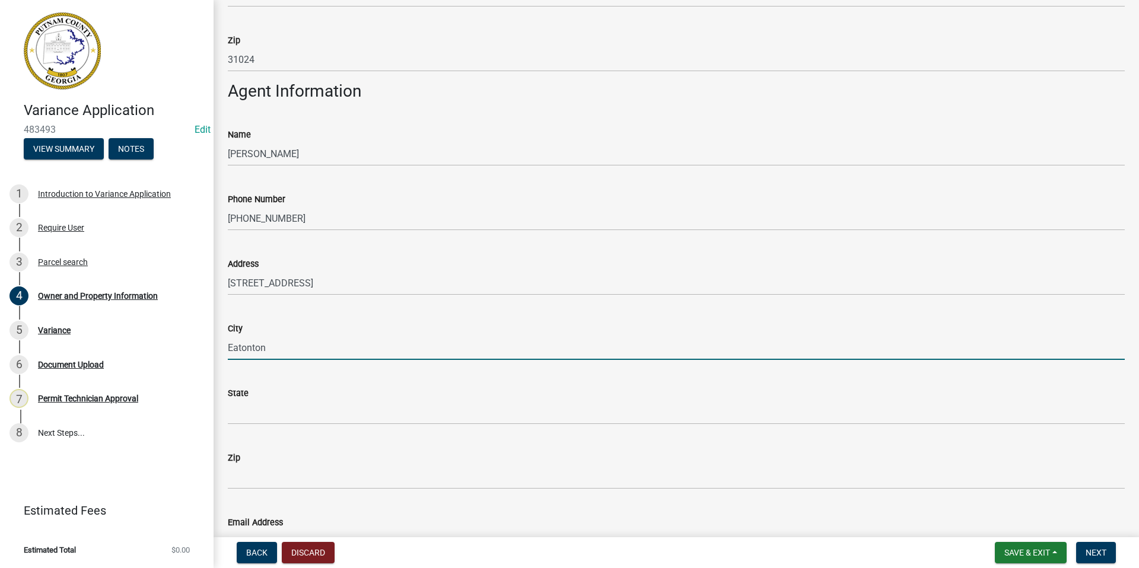
type input "Eatonton"
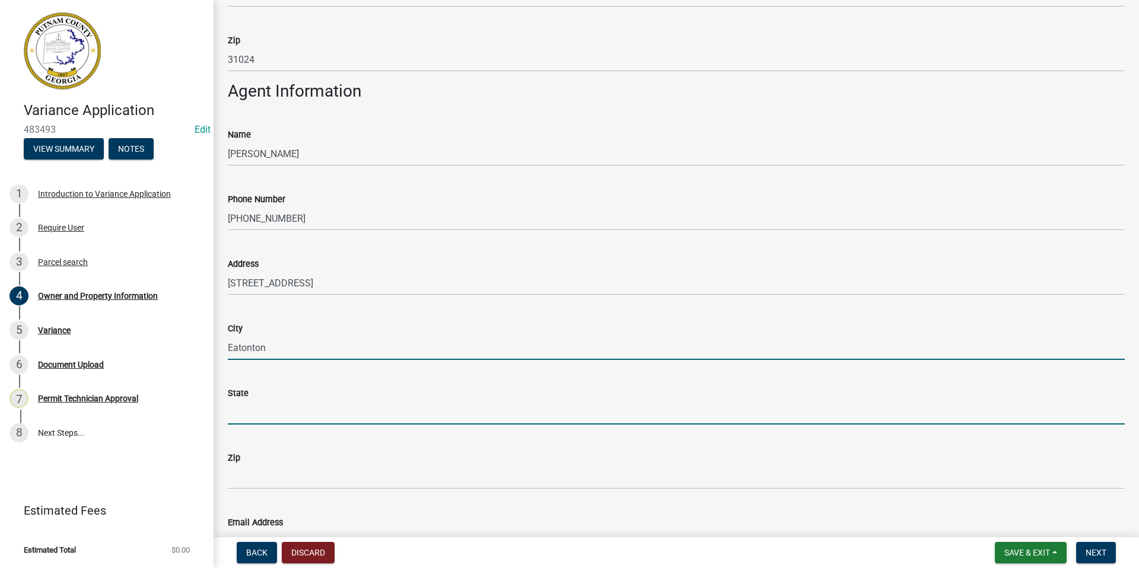
click at [234, 418] on input "State" at bounding box center [676, 412] width 897 height 24
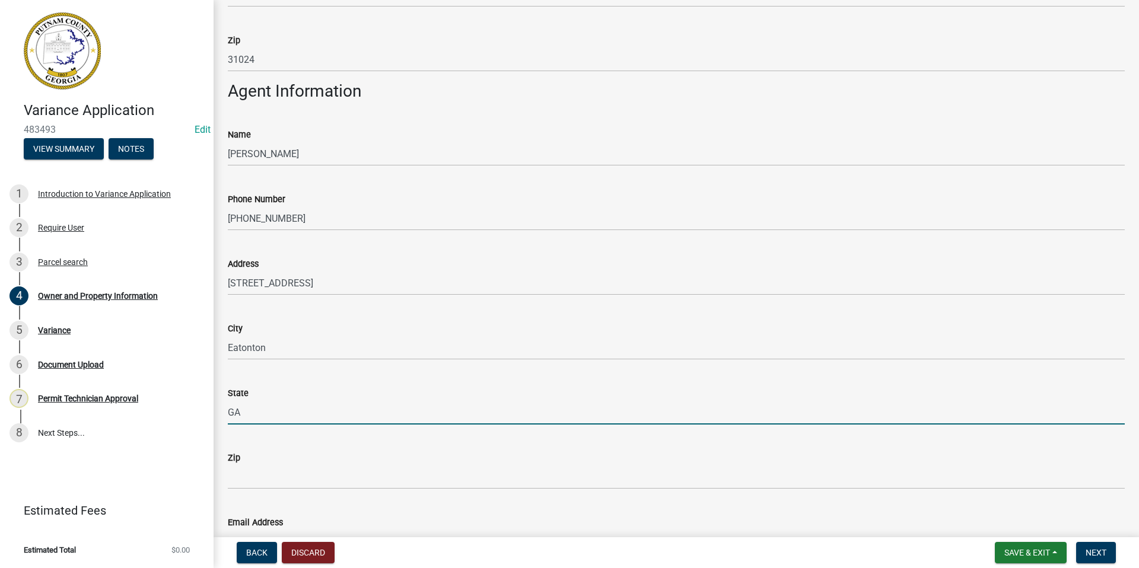
type input "GA"
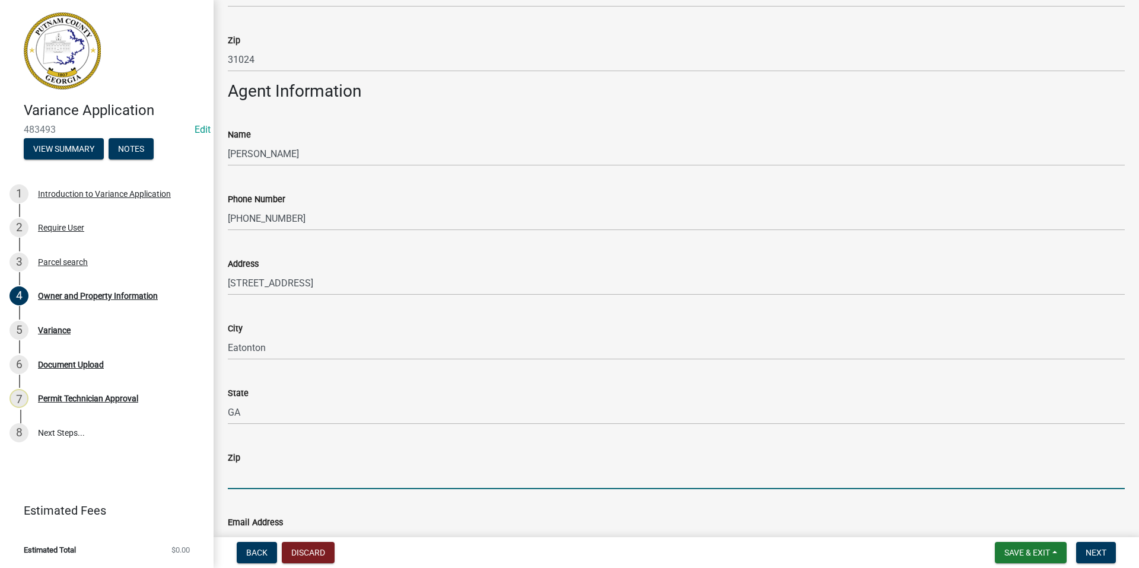
click at [265, 463] on input "Zip" at bounding box center [676, 477] width 897 height 24
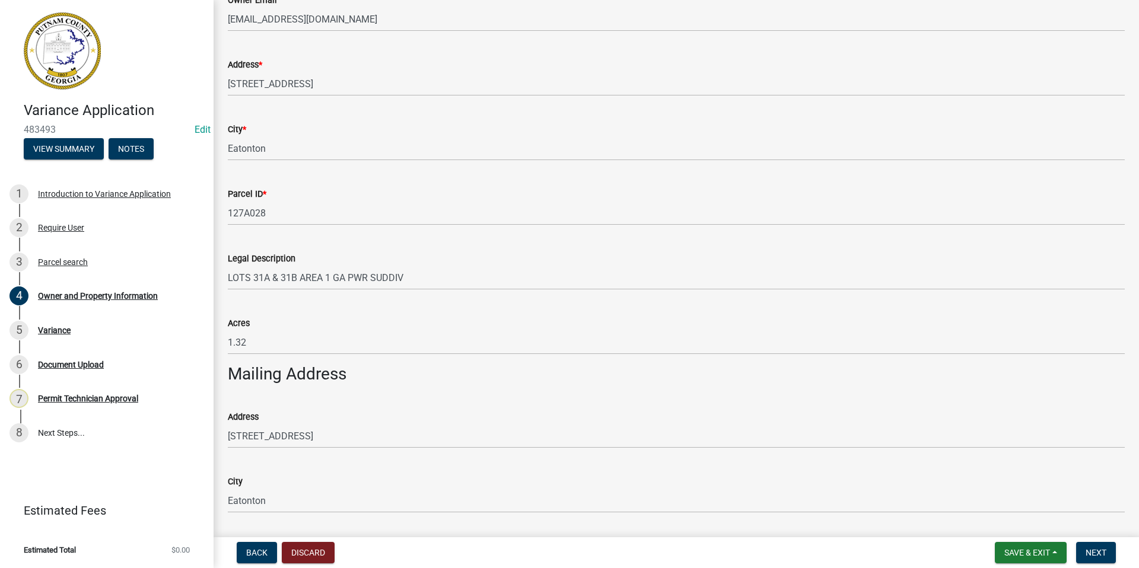
scroll to position [356, 0]
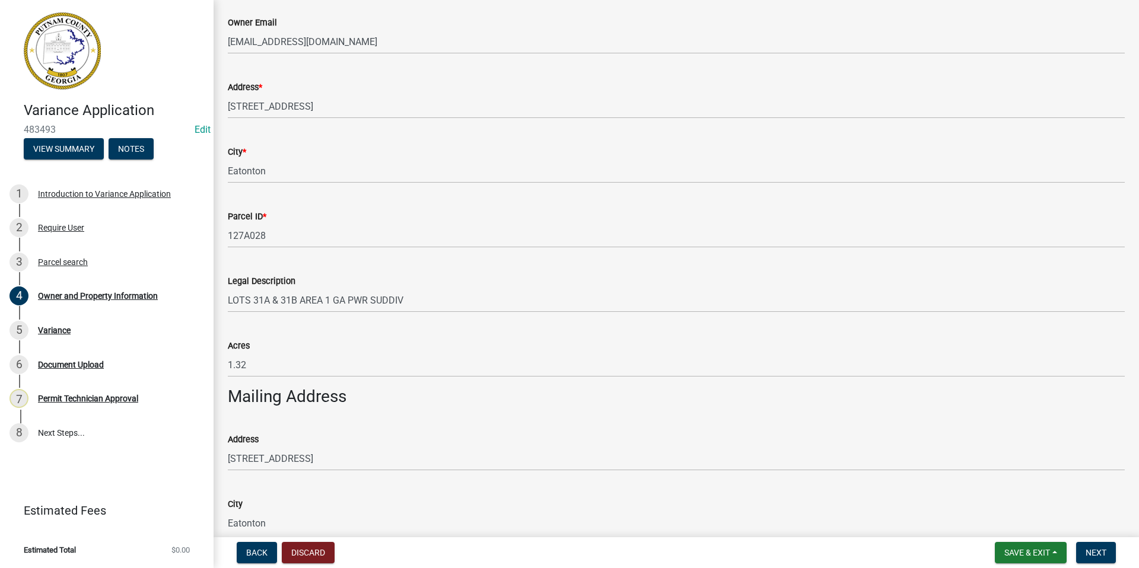
type input "31024"
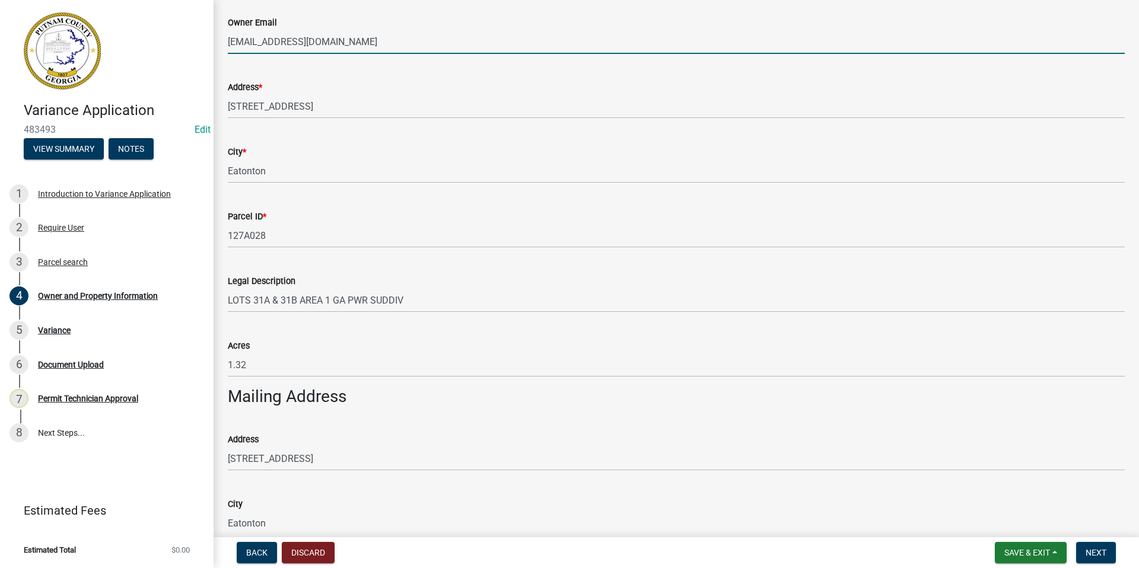
drag, startPoint x: 364, startPoint y: 39, endPoint x: 226, endPoint y: 44, distance: 138.3
click at [226, 44] on div "Owner Email [PERSON_NAME][EMAIL_ADDRESS][DOMAIN_NAME]" at bounding box center [676, 26] width 914 height 55
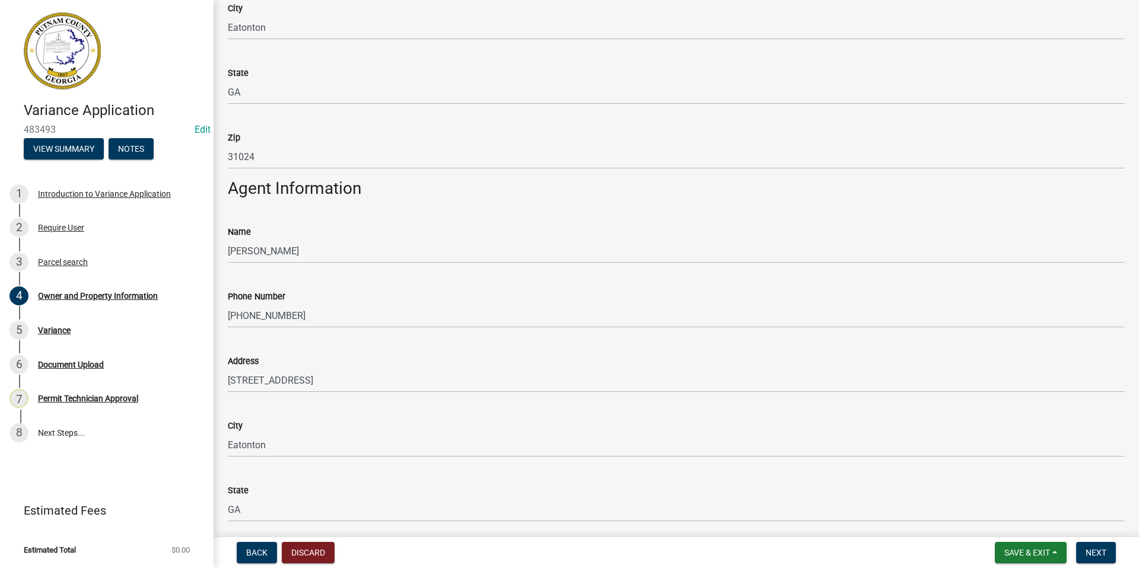
scroll to position [1008, 0]
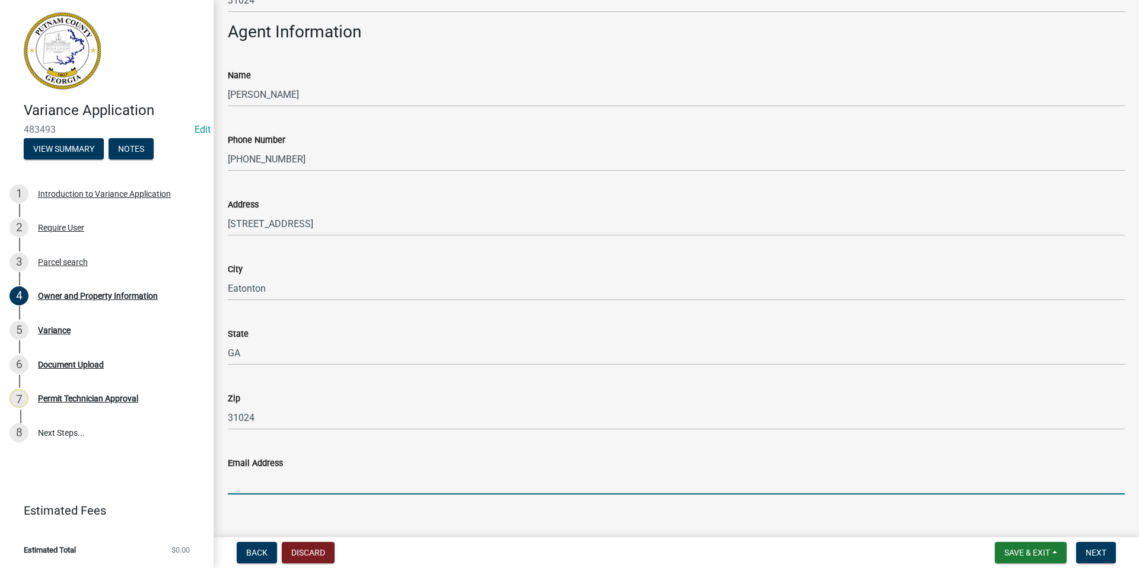
click at [246, 463] on input "Email Address" at bounding box center [676, 482] width 897 height 24
paste input "[EMAIL_ADDRESS][DOMAIN_NAME]"
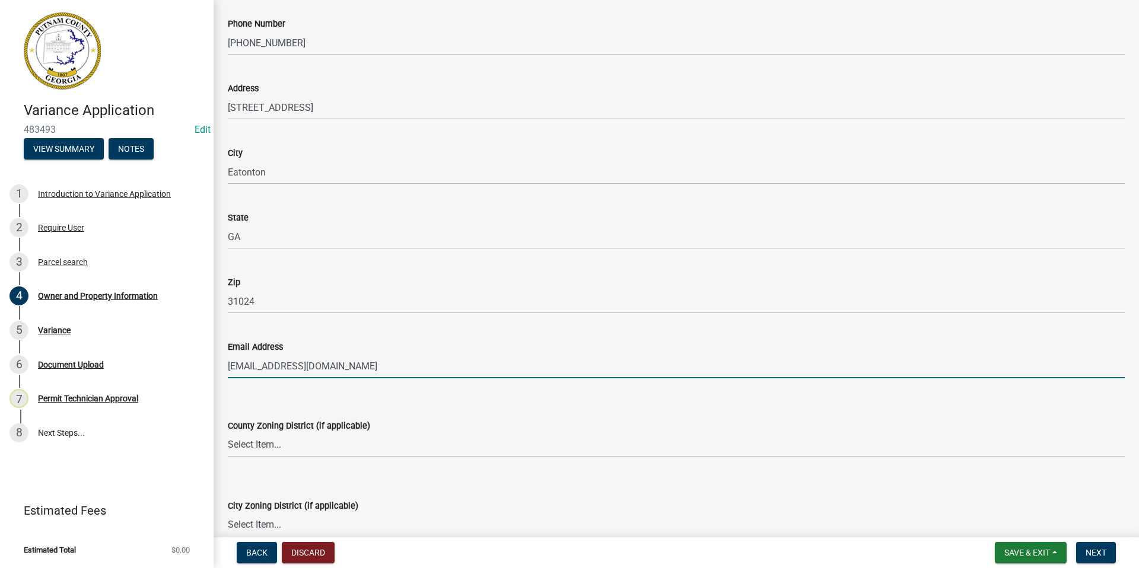
scroll to position [1245, 0]
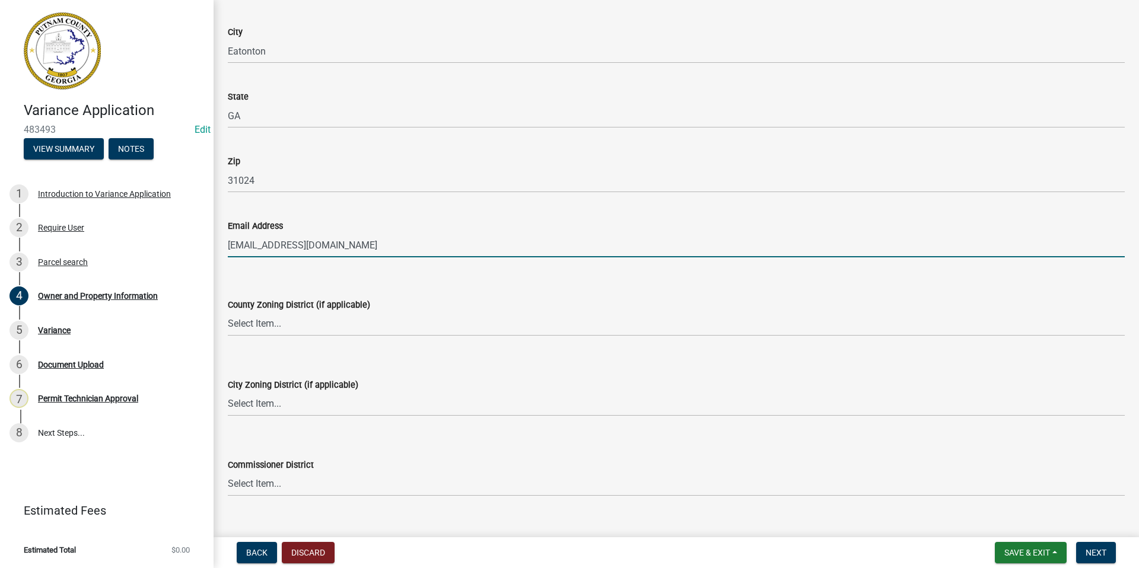
type input "[EMAIL_ADDRESS][DOMAIN_NAME]"
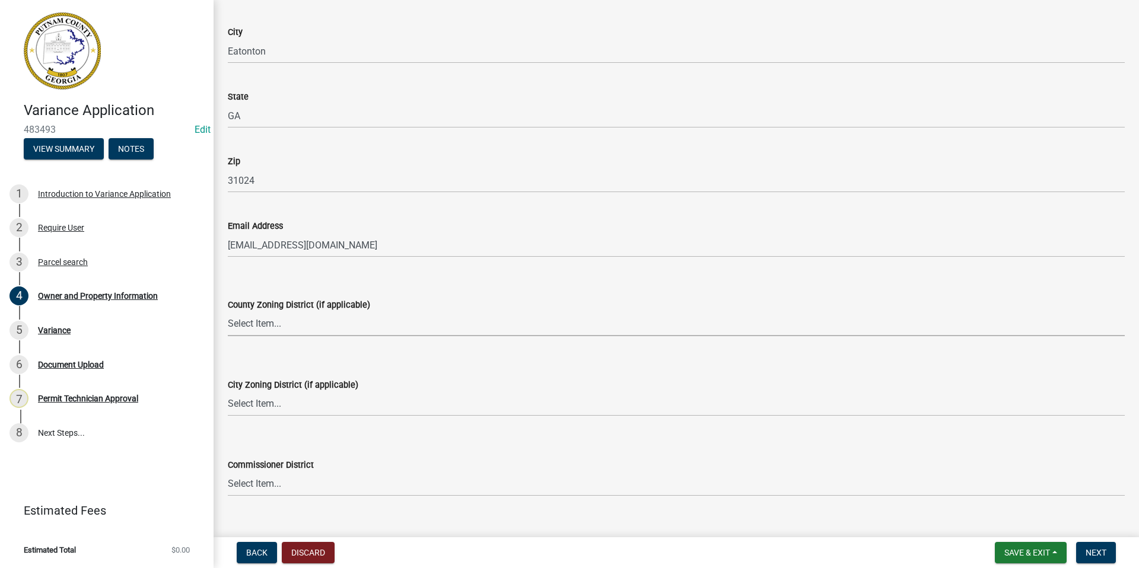
click at [257, 322] on select "Select Item... AG-1 R-1R R-1 R-2 MHP RM-1 RM-3 C-1 C-2 I-M PUD N/A" at bounding box center [676, 324] width 897 height 24
click at [228, 312] on select "Select Item... AG-1 R-1R R-1 R-2 MHP RM-1 RM-3 C-1 C-2 I-M PUD N/A" at bounding box center [676, 324] width 897 height 24
select select "78bfdc44-73ff-456e-a557-d4c99b9c08be"
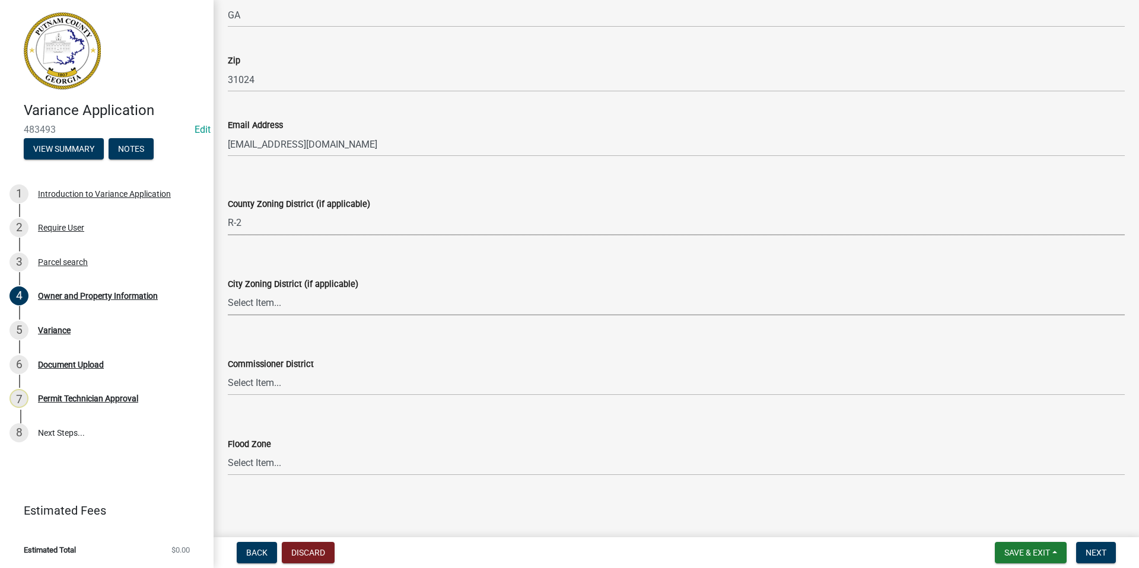
click at [255, 308] on select "Select Item... A-1 A-2 R-1 R-2 R-3 R-4 MHP C-1 C-2 I-1 I-2 DB FH H-P N/A" at bounding box center [676, 303] width 897 height 24
click at [228, 291] on select "Select Item... A-1 A-2 R-1 R-2 R-3 R-4 MHP C-1 C-2 I-1 I-2 DB FH H-P N/A" at bounding box center [676, 303] width 897 height 24
select select "83394b22-4a11-496c-8e5c-75ade2e72faf"
click at [254, 383] on select "Select Item... District 1 District 2 District 3 District 4" at bounding box center [676, 383] width 897 height 24
click at [228, 371] on select "Select Item... District 1 District 2 District 3 District 4" at bounding box center [676, 383] width 897 height 24
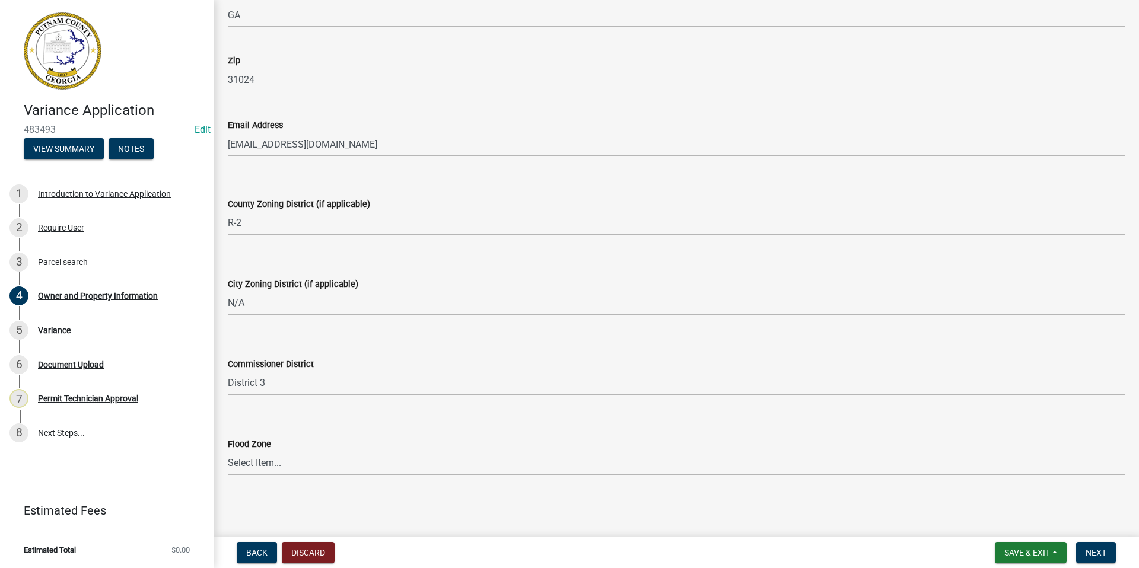
select select "469c5908-2854-42d5-89ed-bee7fc26529e"
click at [250, 460] on select "Select Item... Zone A Zone V Zone A99 Zone AE Zone AO Zone AH Zone VE Zone AR Z…" at bounding box center [676, 463] width 897 height 24
click at [228, 451] on select "Select Item... Zone A Zone V Zone A99 Zone AE Zone AO Zone AH Zone VE Zone AR Z…" at bounding box center [676, 463] width 897 height 24
select select "6f1acead-4b1a-4680-ba5d-beeb03d30465"
click at [901, 463] on span "Next" at bounding box center [1095, 552] width 21 height 9
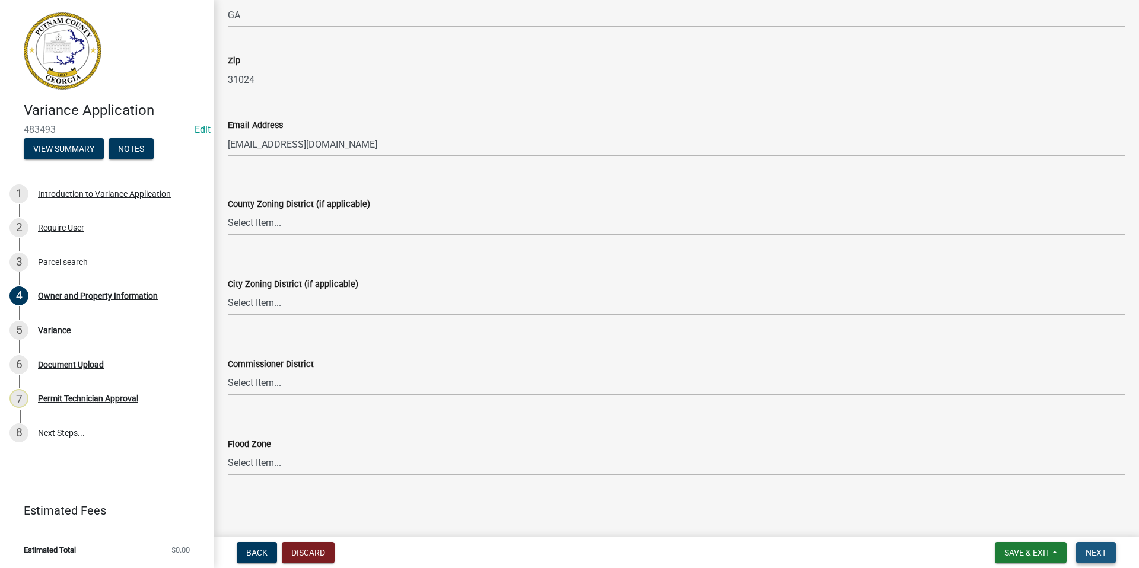
scroll to position [0, 0]
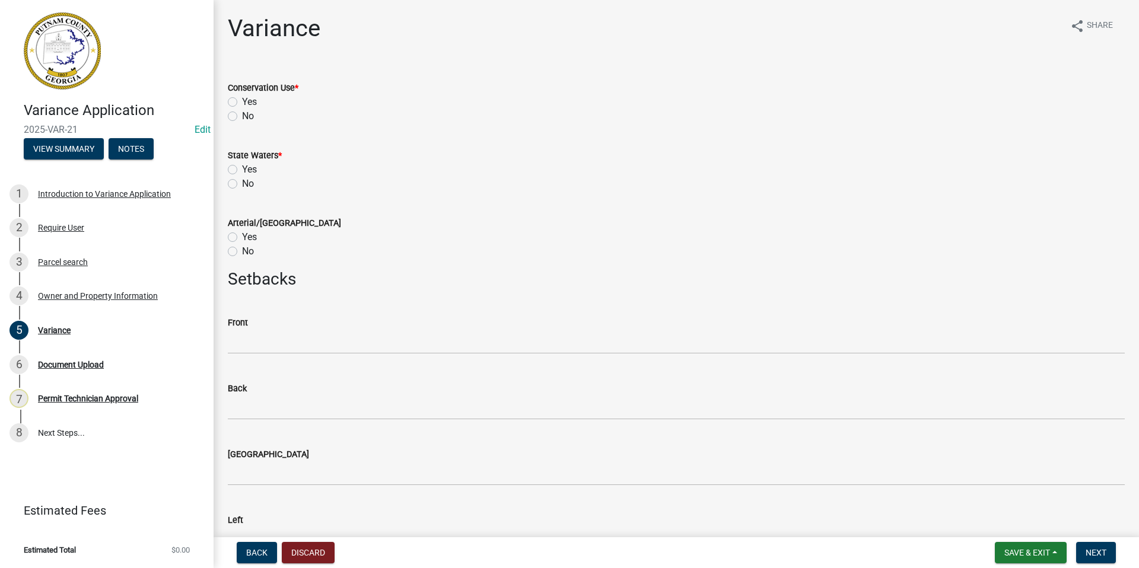
click at [242, 114] on label "No" at bounding box center [248, 116] width 12 height 14
click at [242, 114] on input "No" at bounding box center [246, 113] width 8 height 8
radio input "true"
click at [242, 171] on label "Yes" at bounding box center [249, 169] width 15 height 14
click at [242, 170] on input "Yes" at bounding box center [246, 166] width 8 height 8
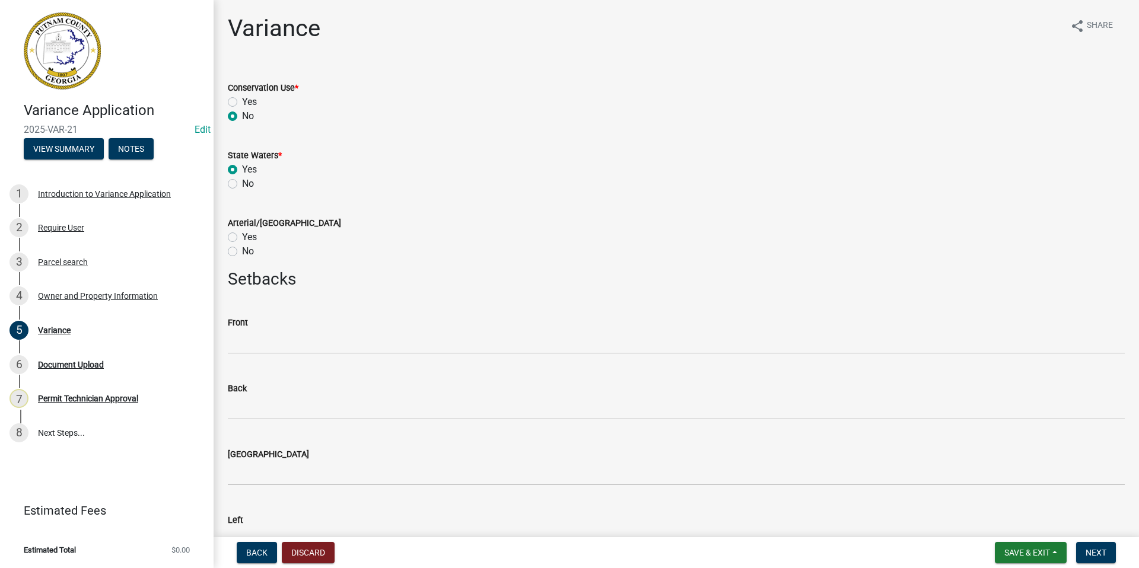
radio input "true"
click at [242, 251] on label "No" at bounding box center [248, 251] width 12 height 14
click at [242, 251] on input "No" at bounding box center [246, 248] width 8 height 8
radio input "true"
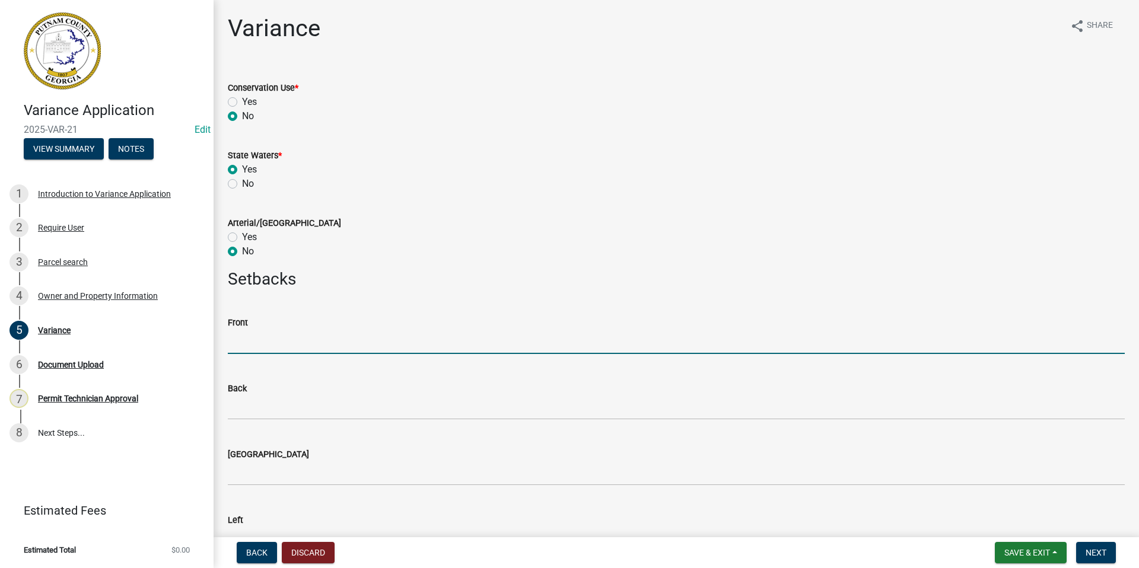
click at [238, 343] on input "text" at bounding box center [676, 342] width 897 height 24
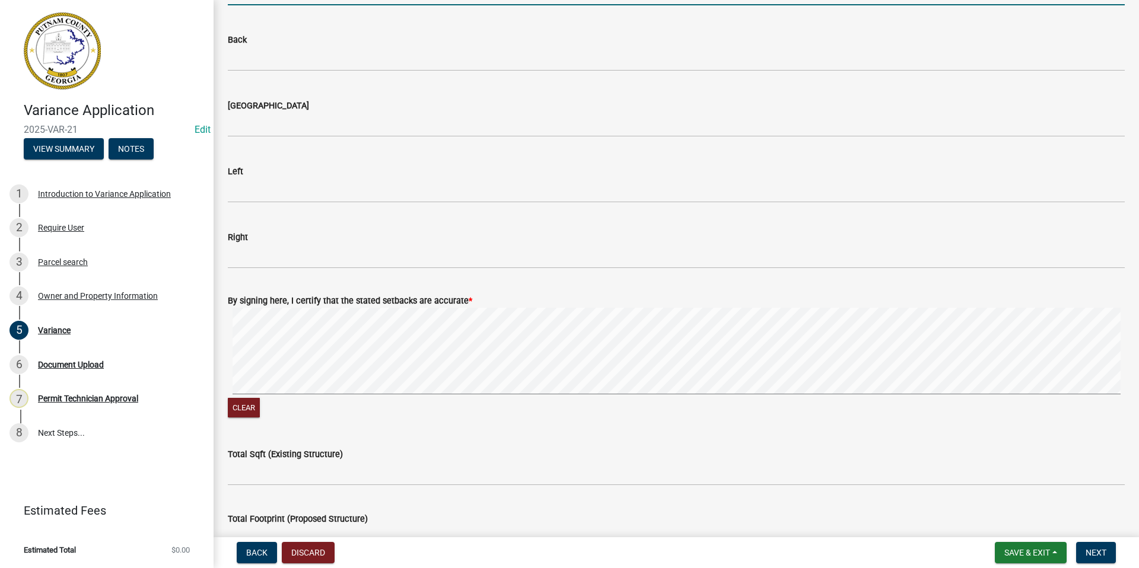
scroll to position [356, 0]
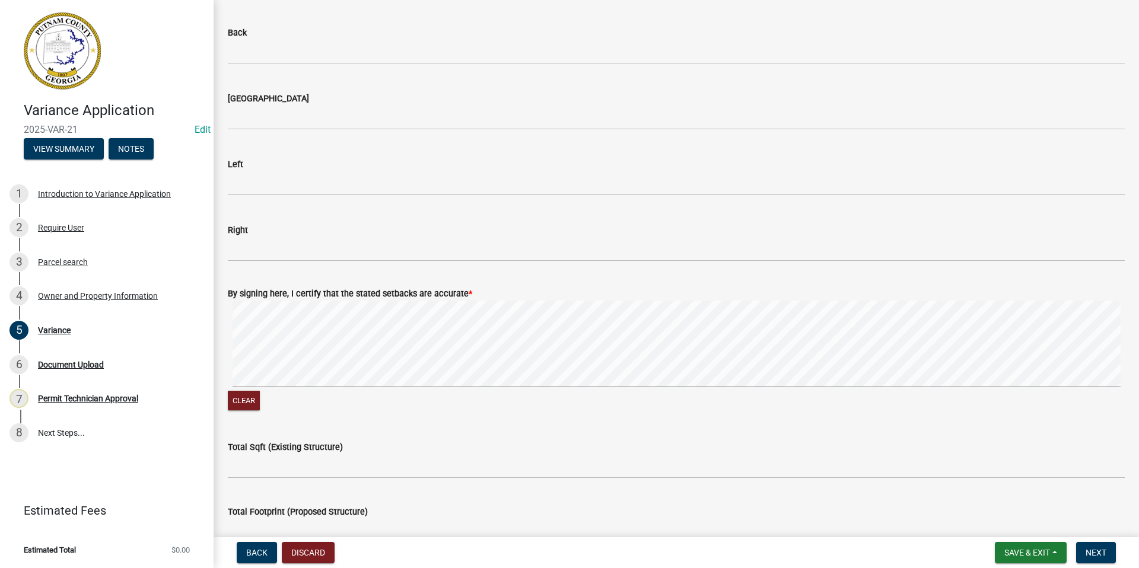
type input "22.5"
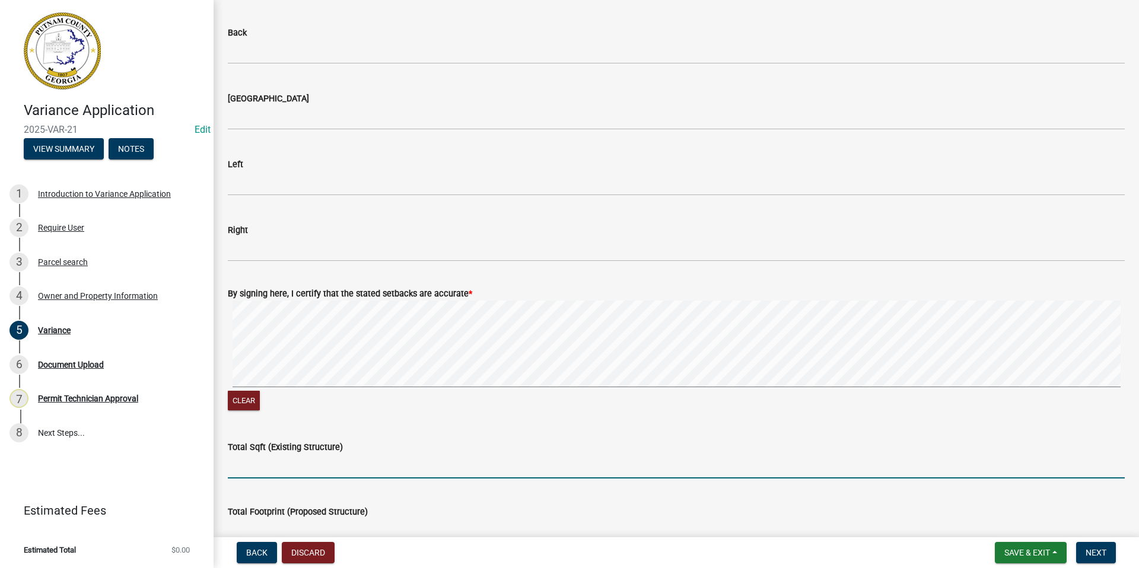
click at [246, 463] on input "Total Sqft (Existing Structure)" at bounding box center [676, 466] width 897 height 24
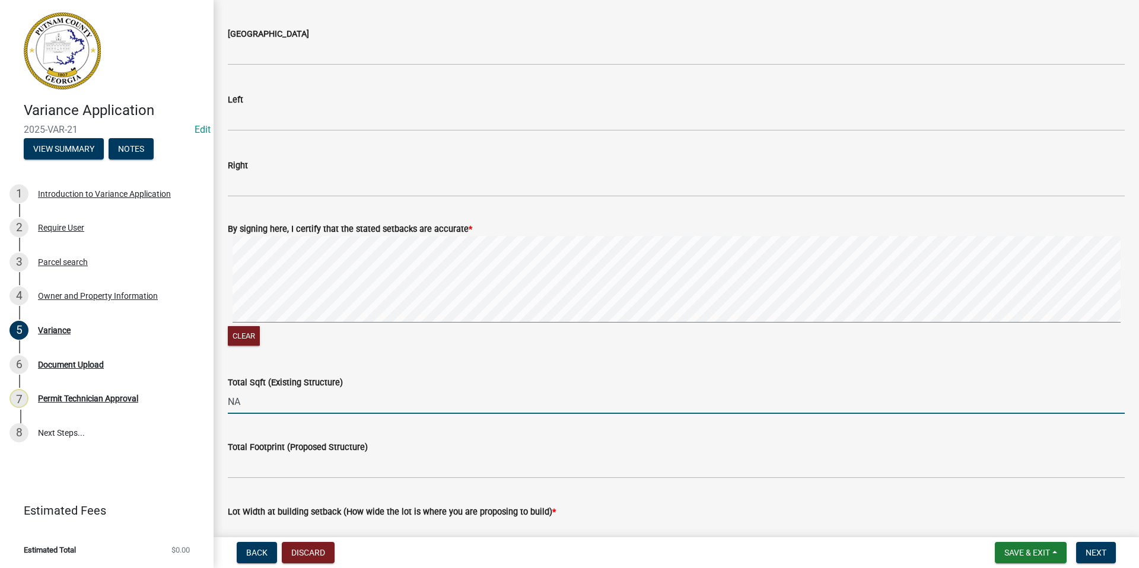
scroll to position [534, 0]
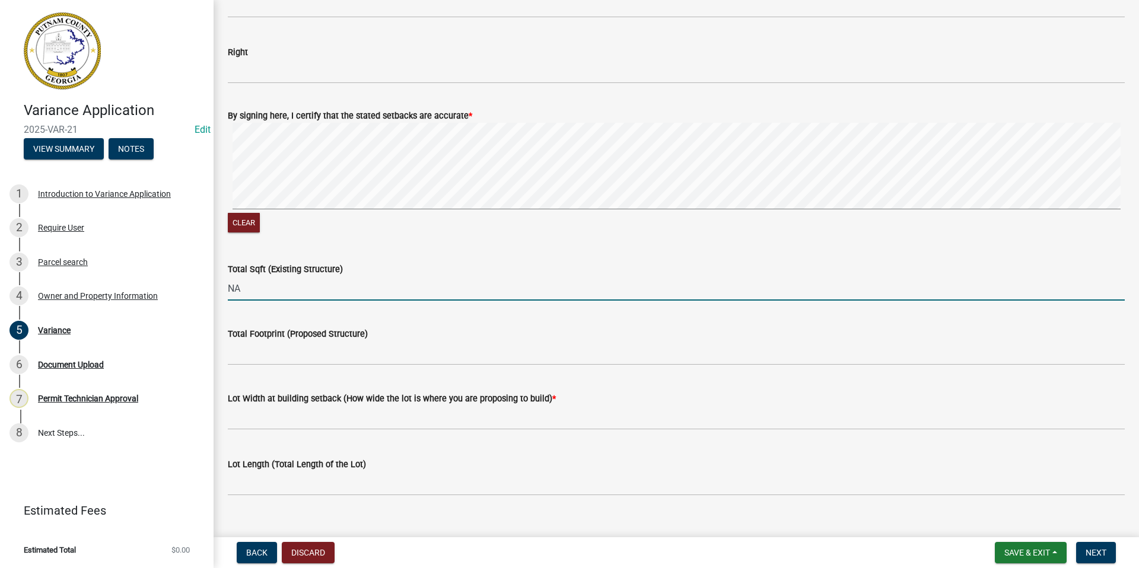
type input "NA"
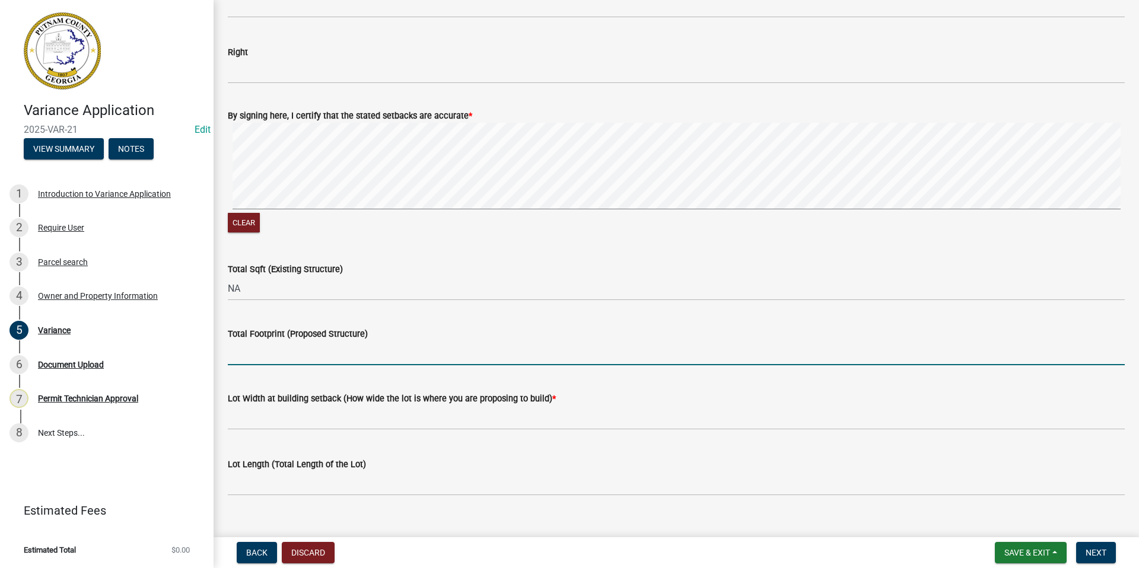
click at [254, 354] on input "Total Footprint (Proposed Structure)" at bounding box center [676, 353] width 897 height 24
type input "30X75 (2,250 primary), 48x20 (960 pole barn)"
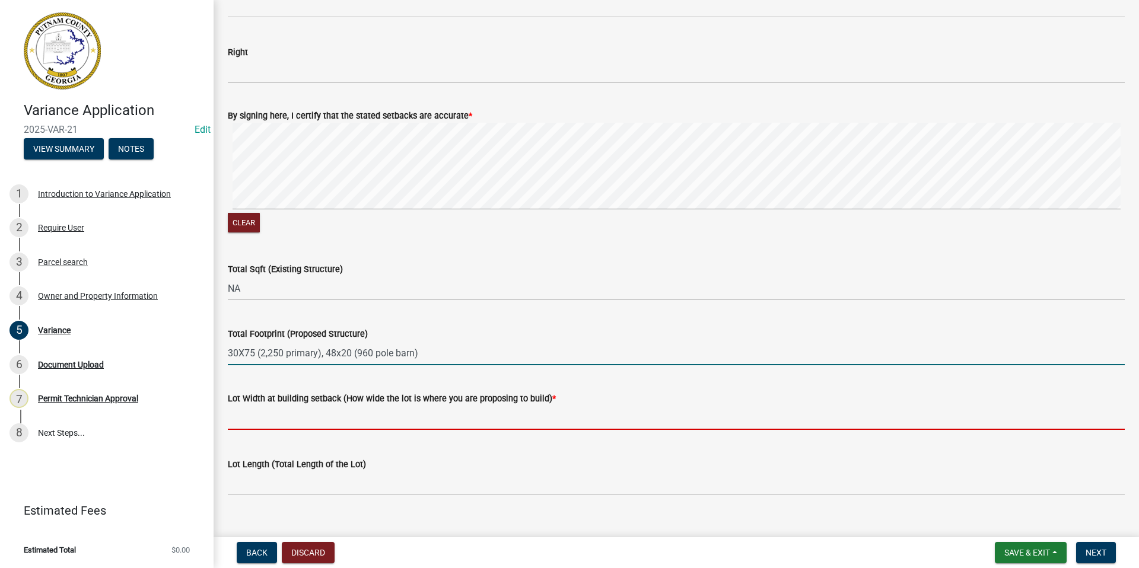
click at [229, 419] on input "text" at bounding box center [676, 418] width 897 height 24
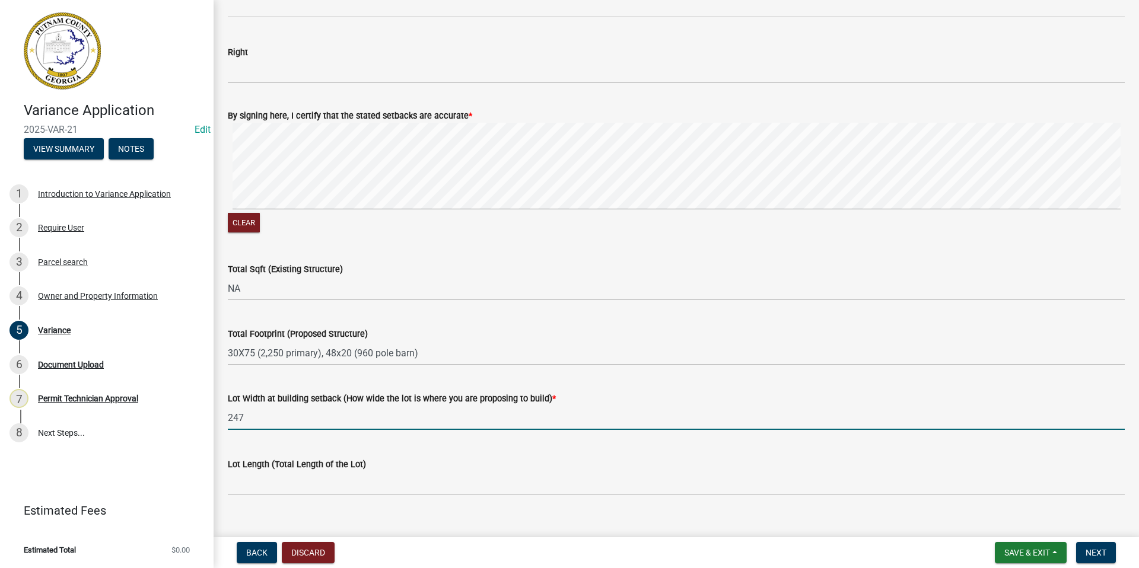
type input "247"
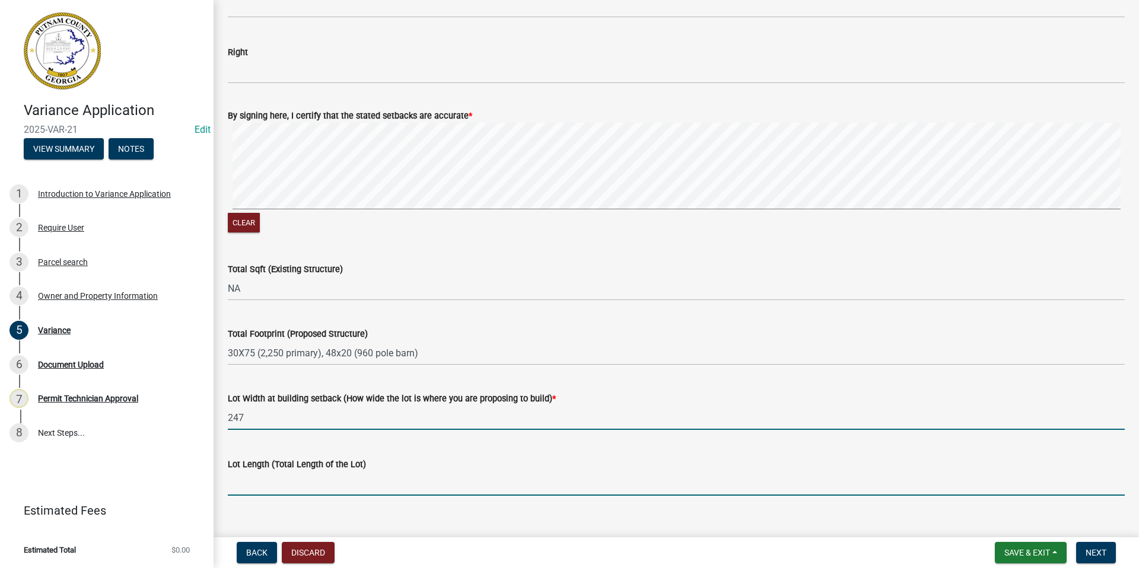
click at [238, 463] on input "Lot Length (Total Length of the Lot)" at bounding box center [676, 483] width 897 height 24
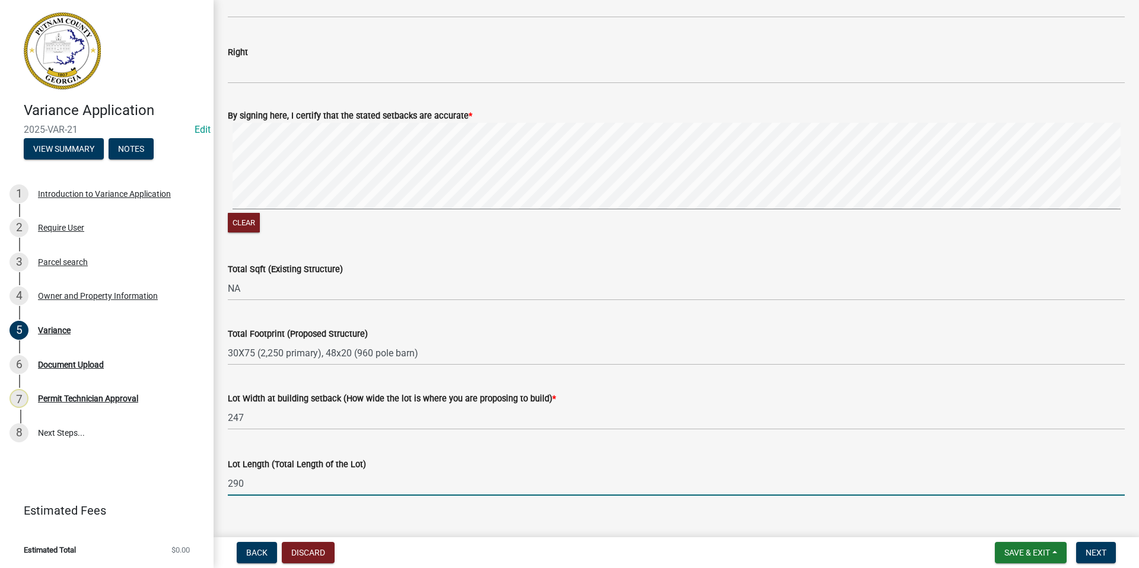
scroll to position [553, 0]
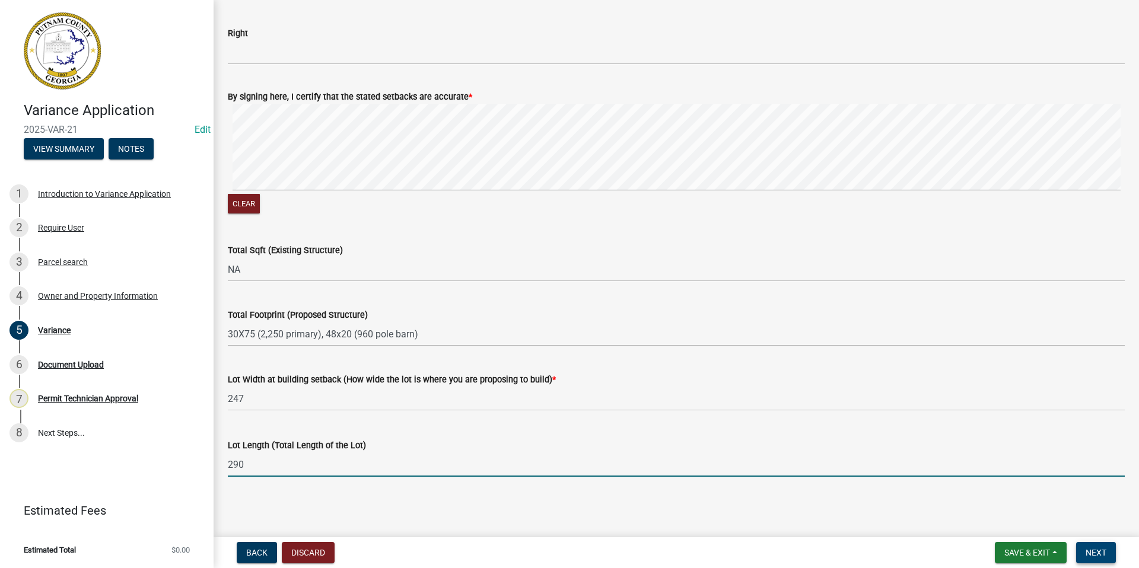
type input "290"
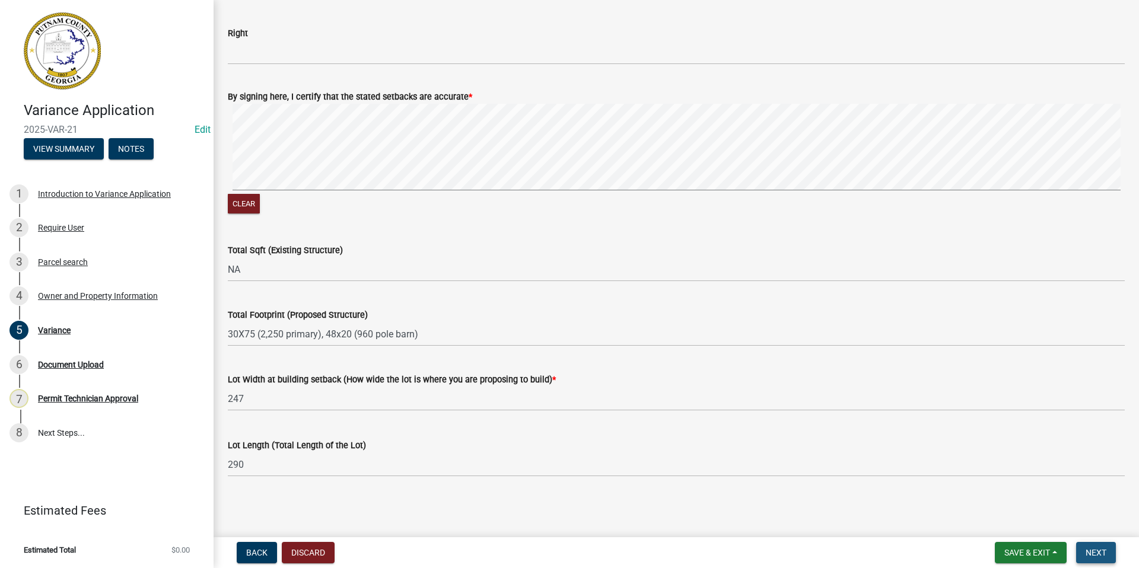
click at [901, 463] on span "Next" at bounding box center [1095, 552] width 21 height 9
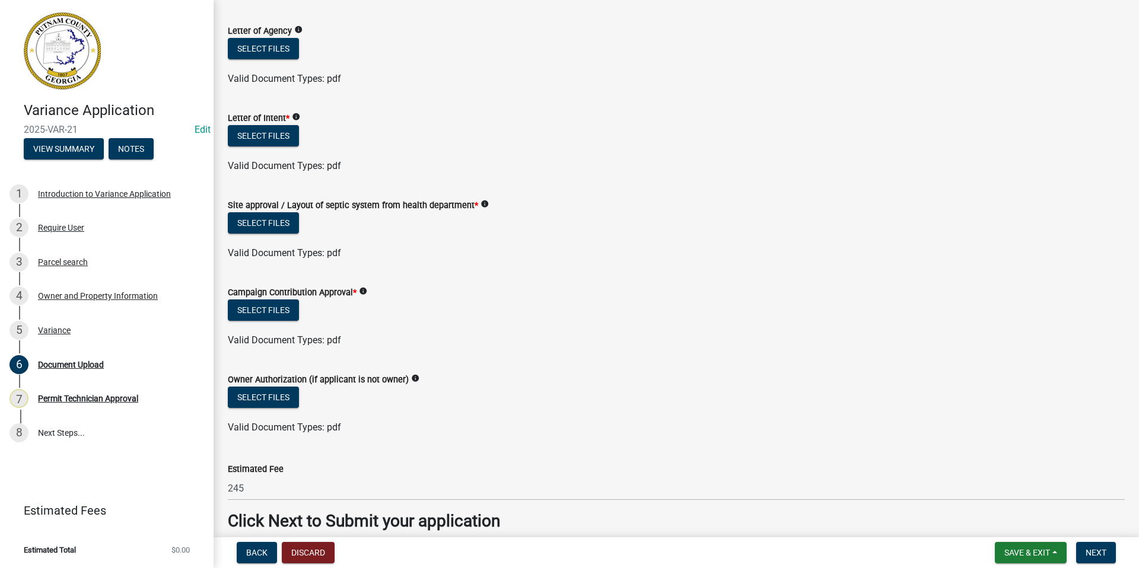
scroll to position [0, 0]
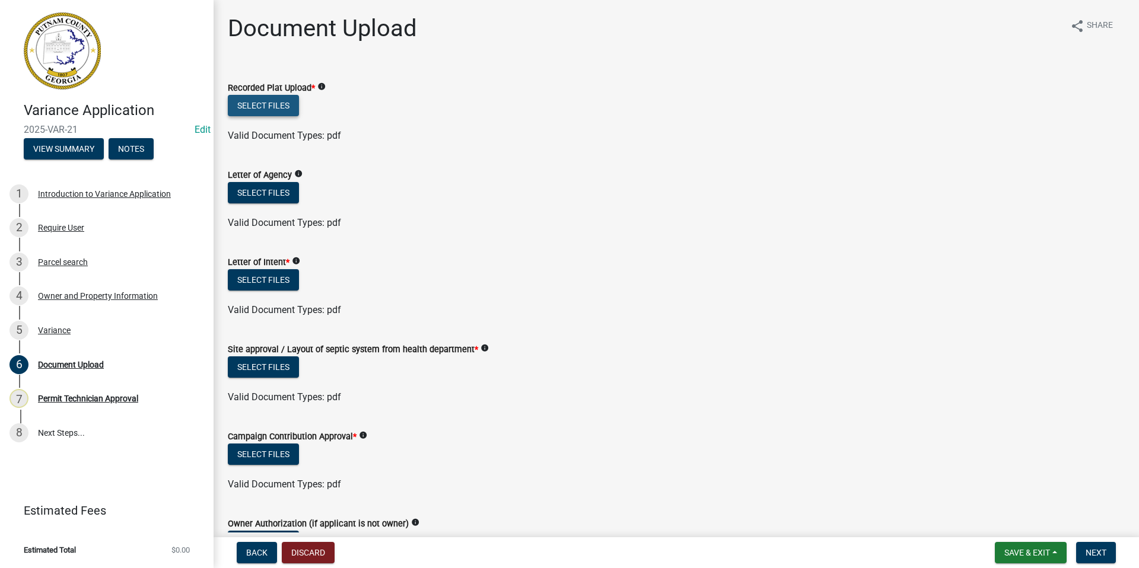
click at [278, 97] on button "Select files" at bounding box center [263, 105] width 71 height 21
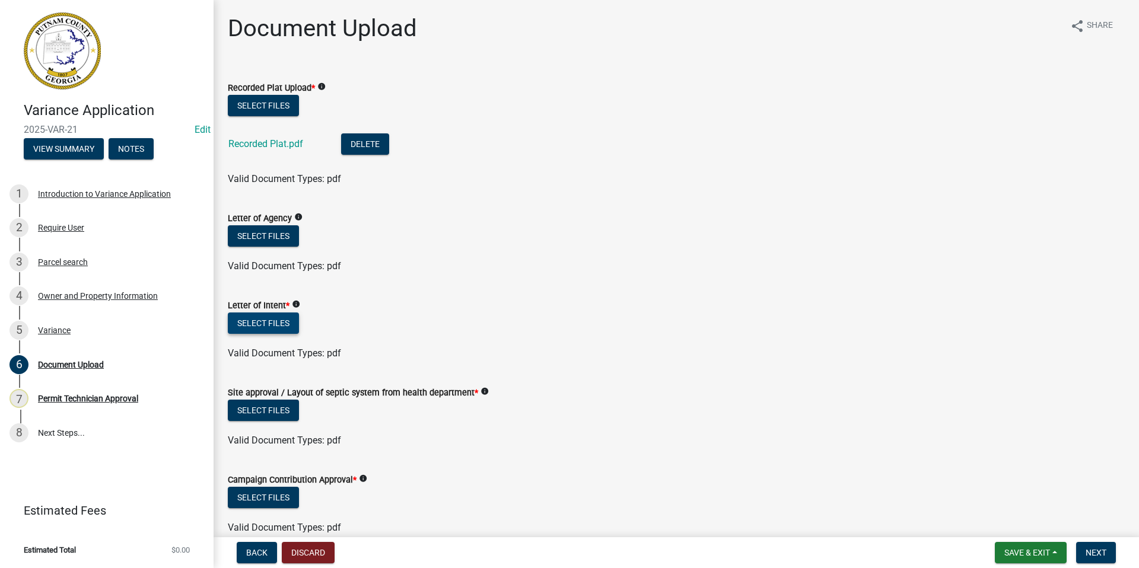
click at [259, 322] on button "Select files" at bounding box center [263, 323] width 71 height 21
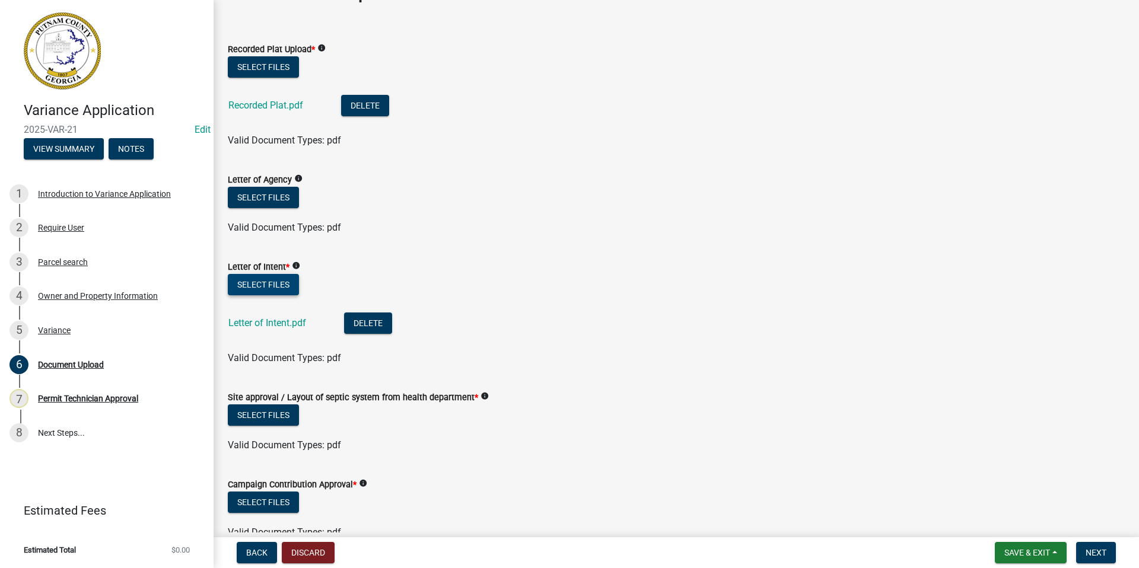
scroll to position [59, 0]
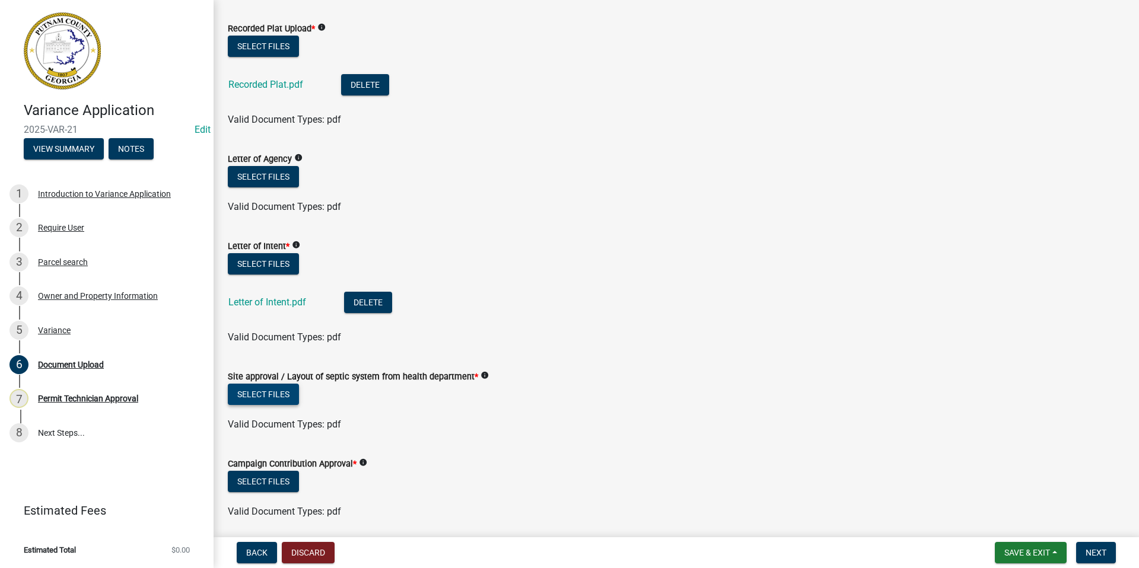
click at [263, 392] on button "Select files" at bounding box center [263, 394] width 71 height 21
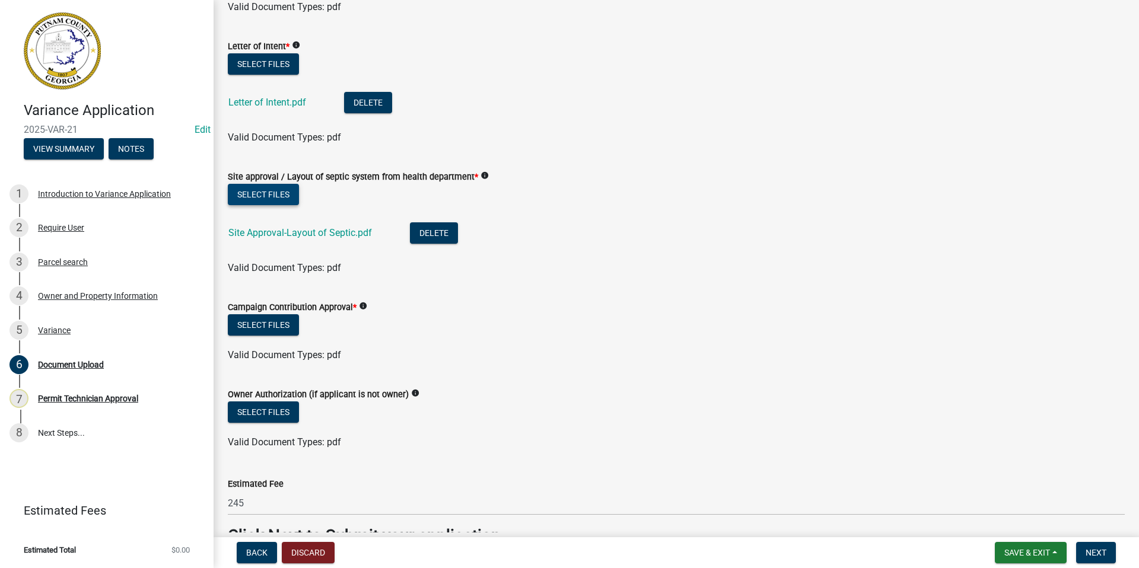
scroll to position [297, 0]
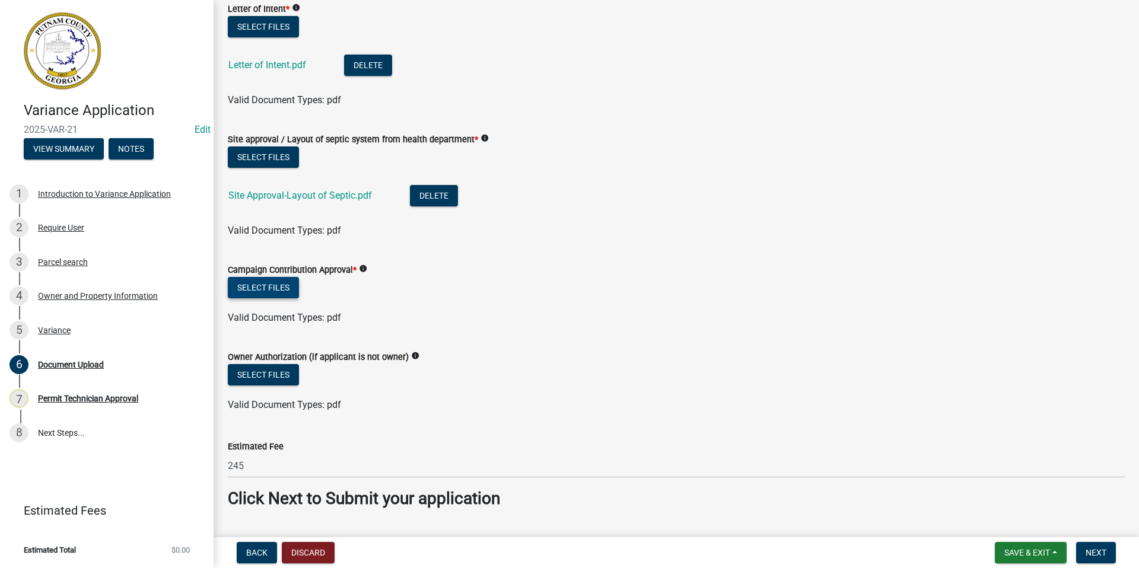
click at [285, 283] on button "Select files" at bounding box center [263, 287] width 71 height 21
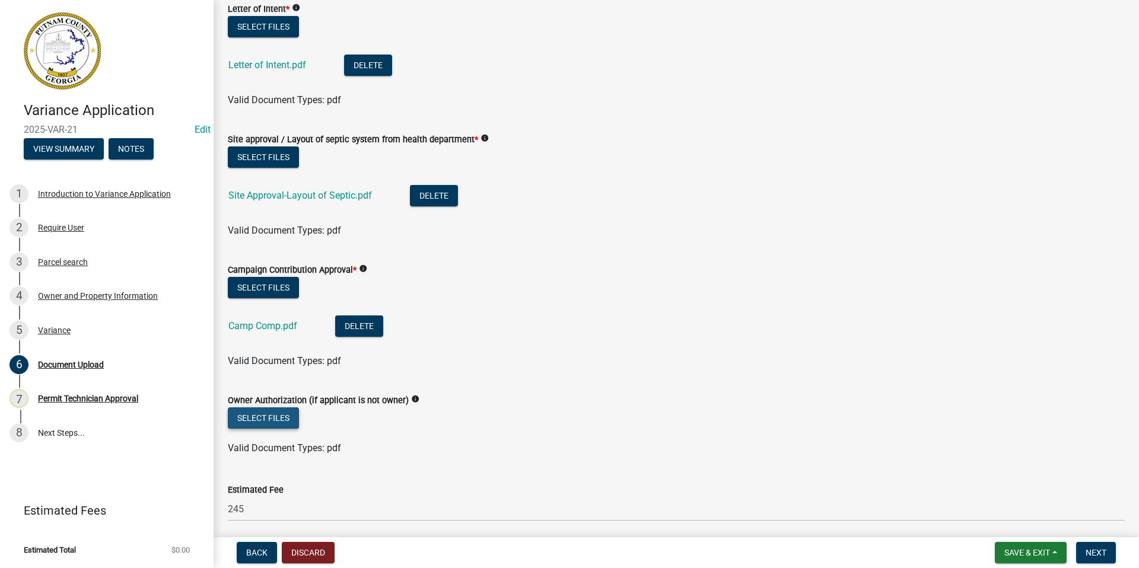
click at [247, 412] on button "Select files" at bounding box center [263, 417] width 71 height 21
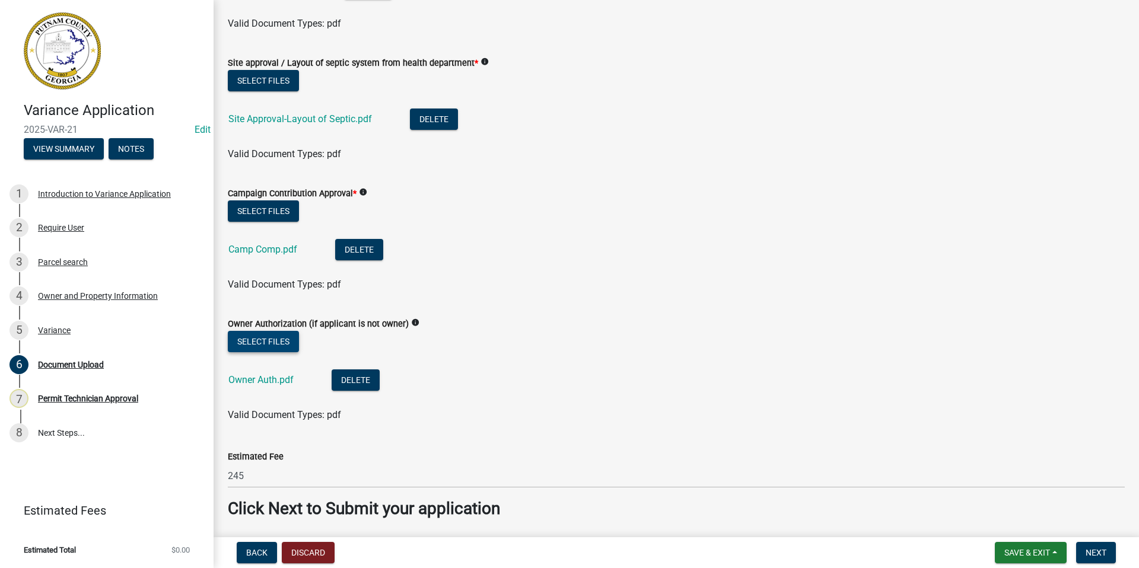
scroll to position [415, 0]
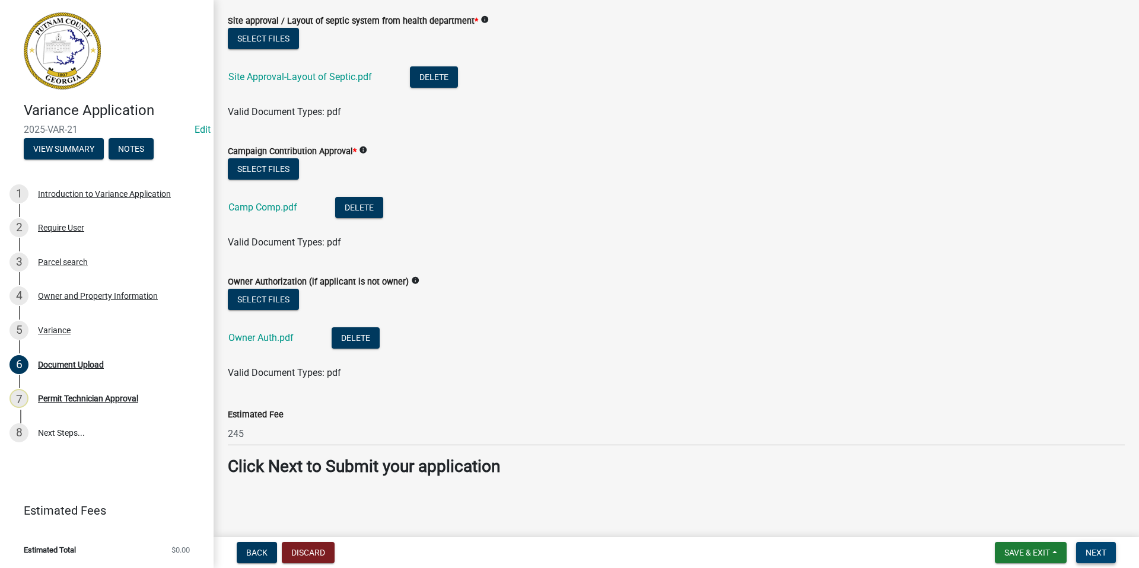
click at [901, 463] on span "Next" at bounding box center [1095, 552] width 21 height 9
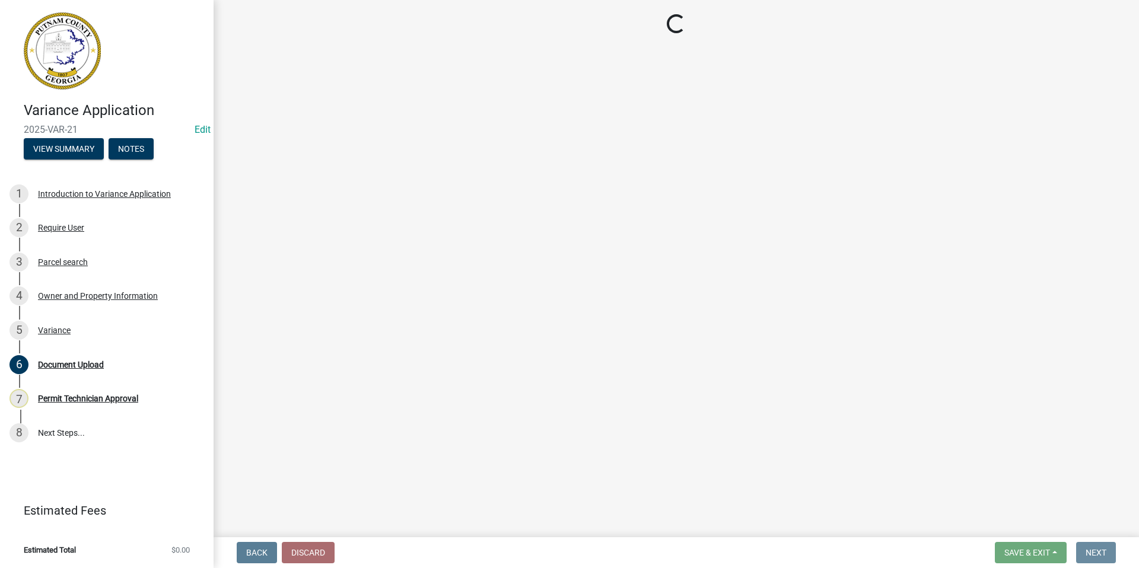
scroll to position [0, 0]
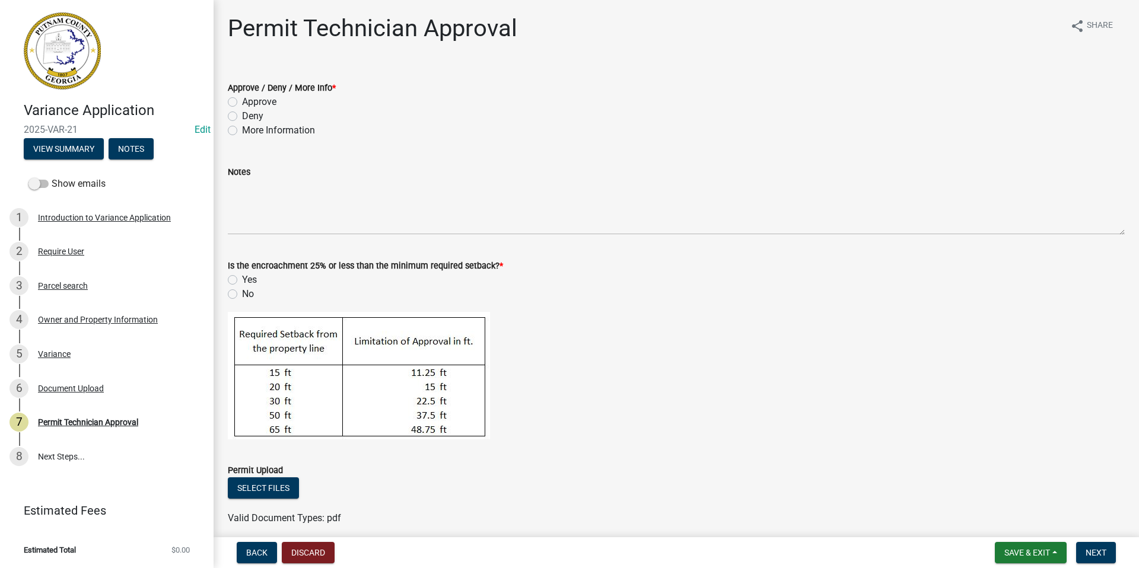
click at [242, 99] on label "Approve" at bounding box center [259, 102] width 34 height 14
click at [242, 99] on input "Approve" at bounding box center [246, 99] width 8 height 8
radio input "true"
click at [242, 278] on label "Yes" at bounding box center [249, 280] width 15 height 14
click at [242, 278] on input "Yes" at bounding box center [246, 277] width 8 height 8
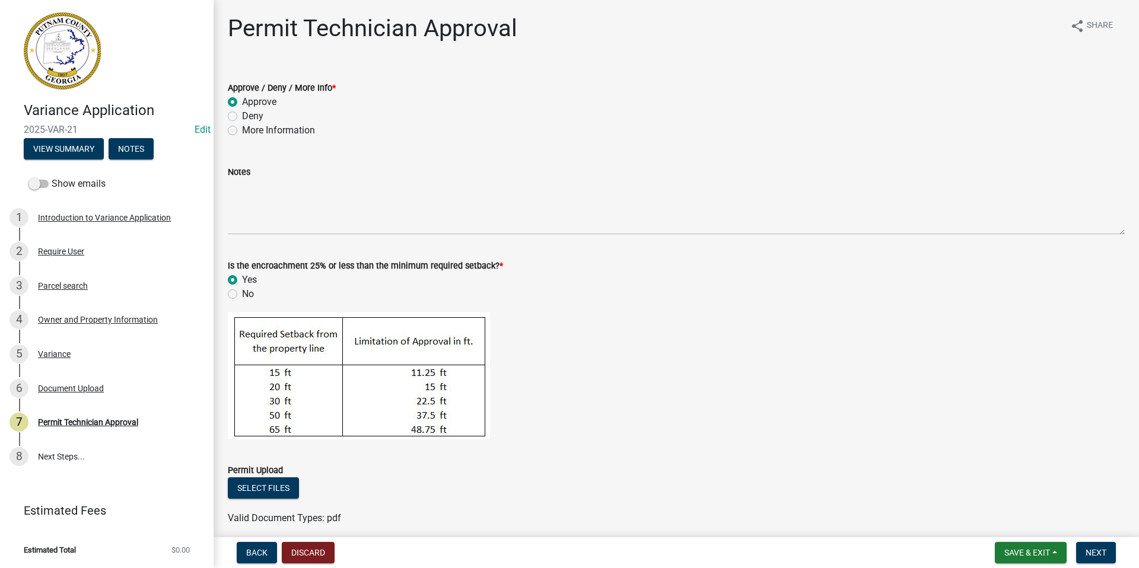
radio input "true"
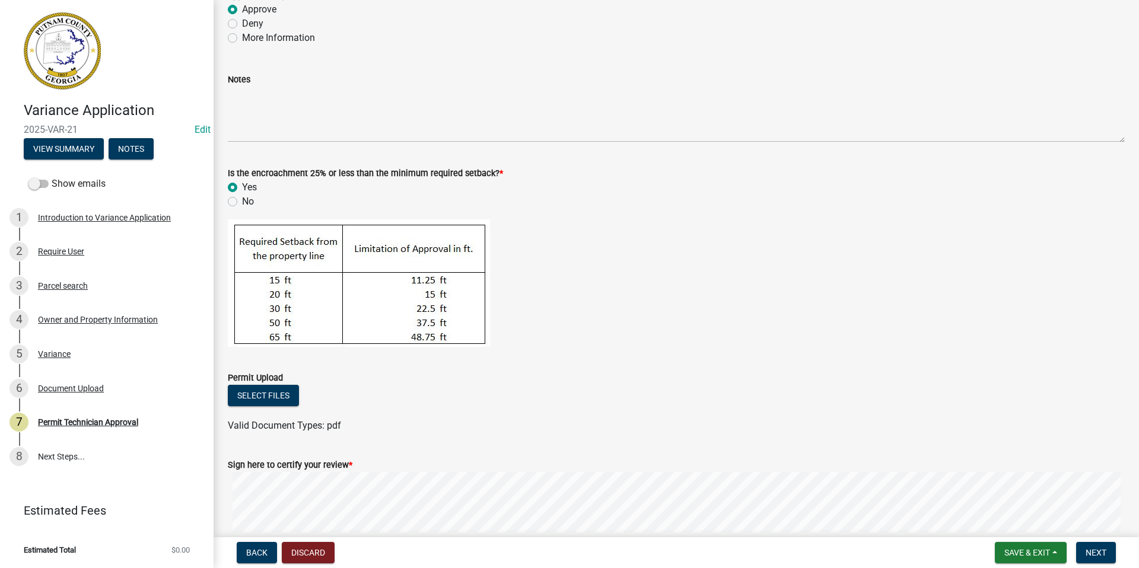
scroll to position [202, 0]
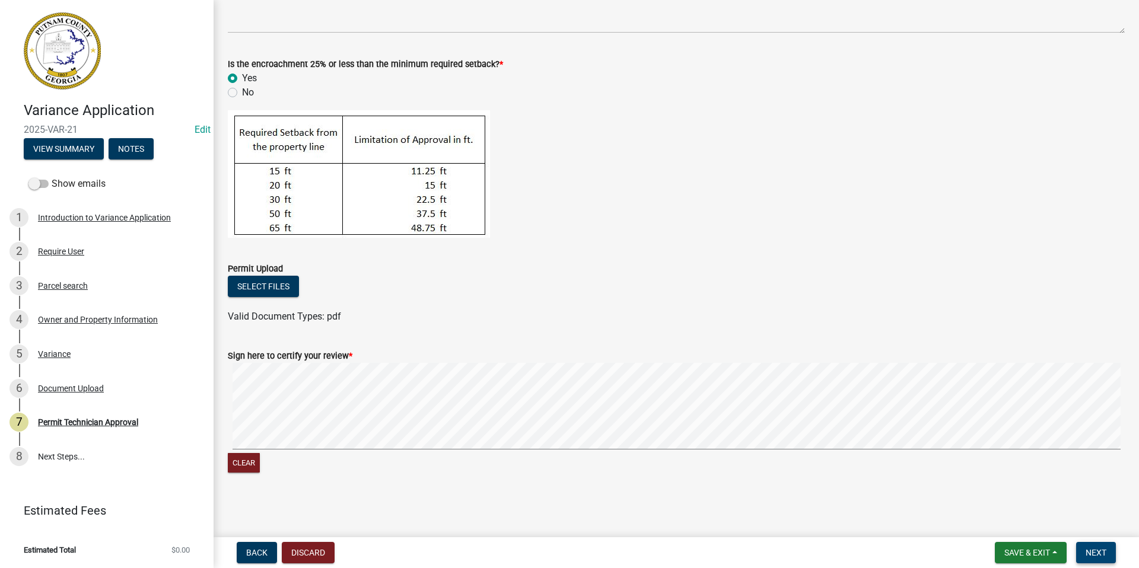
click at [901, 463] on span "Next" at bounding box center [1095, 552] width 21 height 9
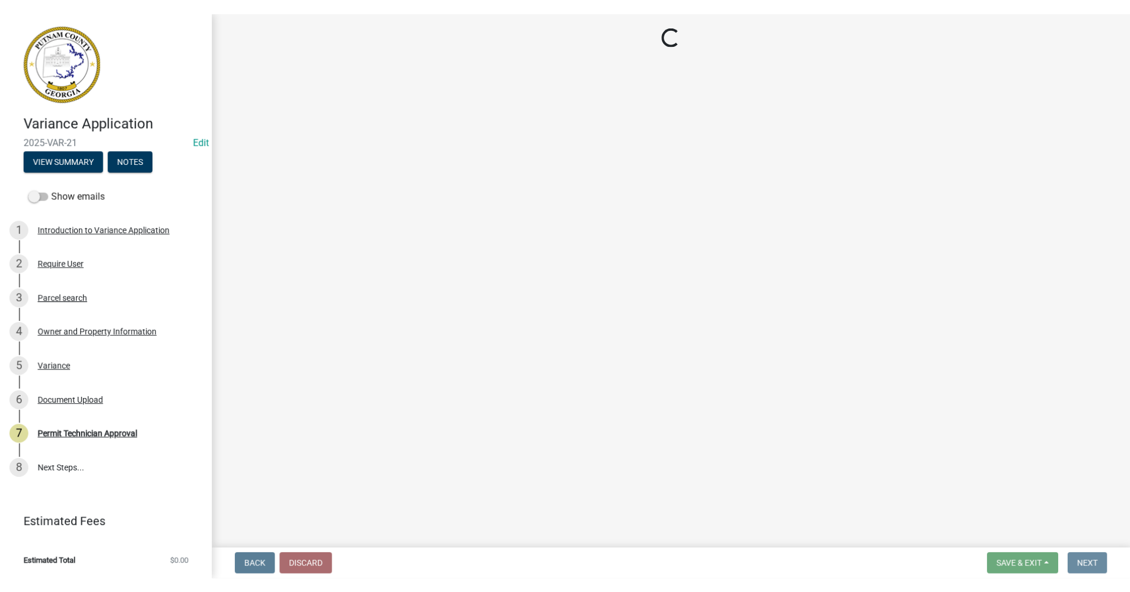
scroll to position [0, 0]
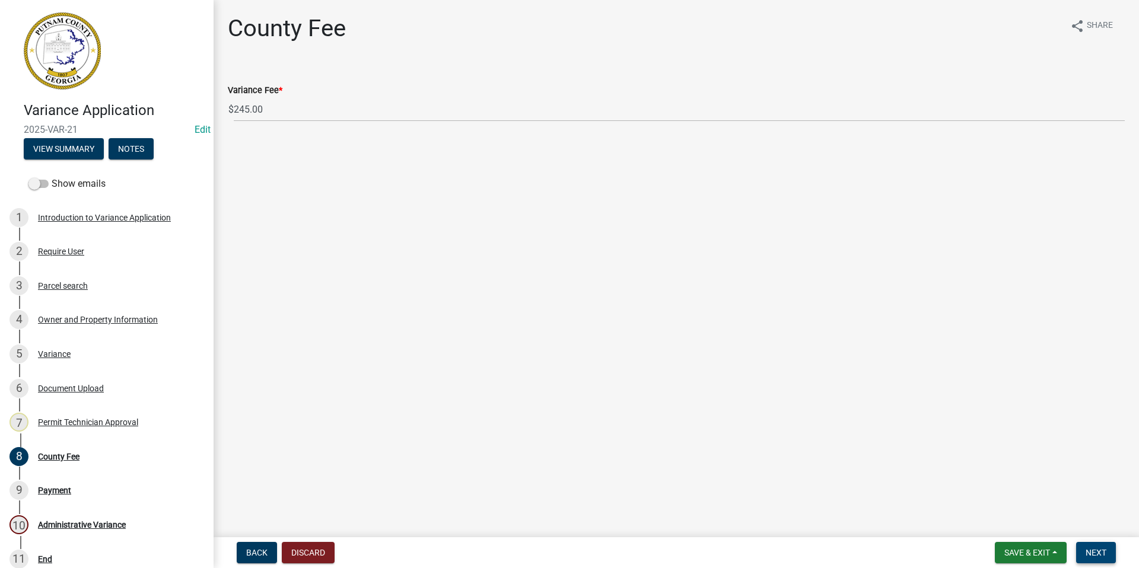
click at [901, 463] on span "Next" at bounding box center [1095, 552] width 21 height 9
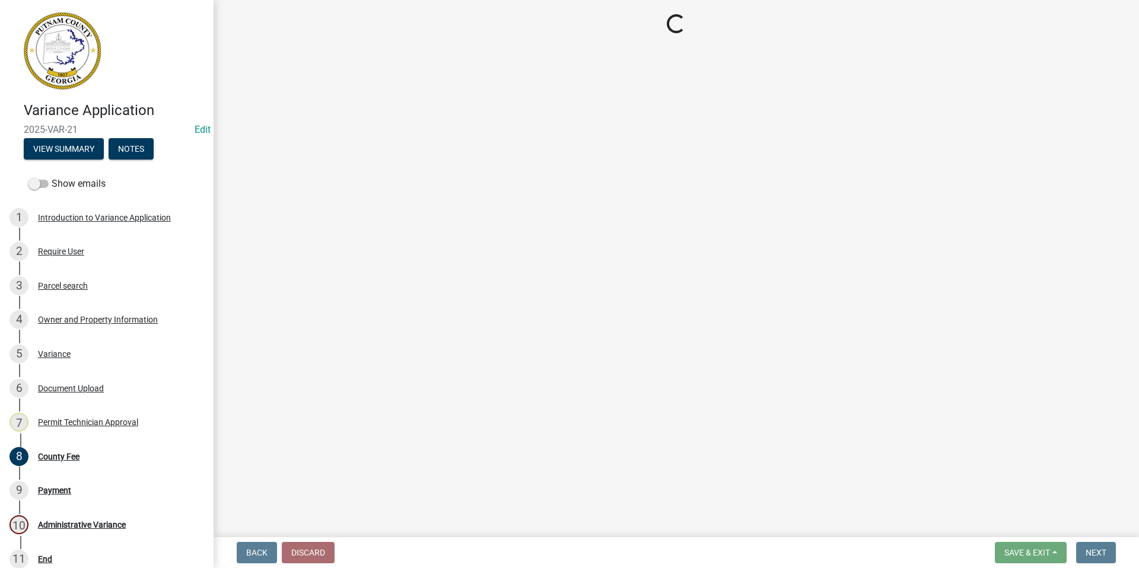
select select "3: 3"
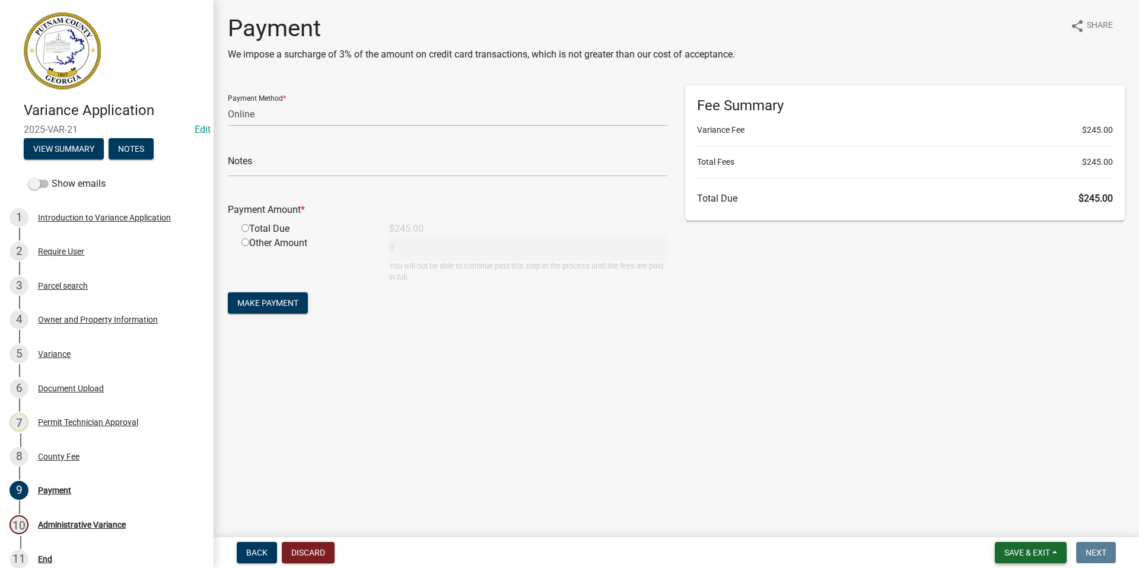
click at [901, 463] on span "Save & Exit" at bounding box center [1027, 552] width 46 height 9
click at [901, 463] on button "Save & Exit" at bounding box center [1018, 522] width 95 height 28
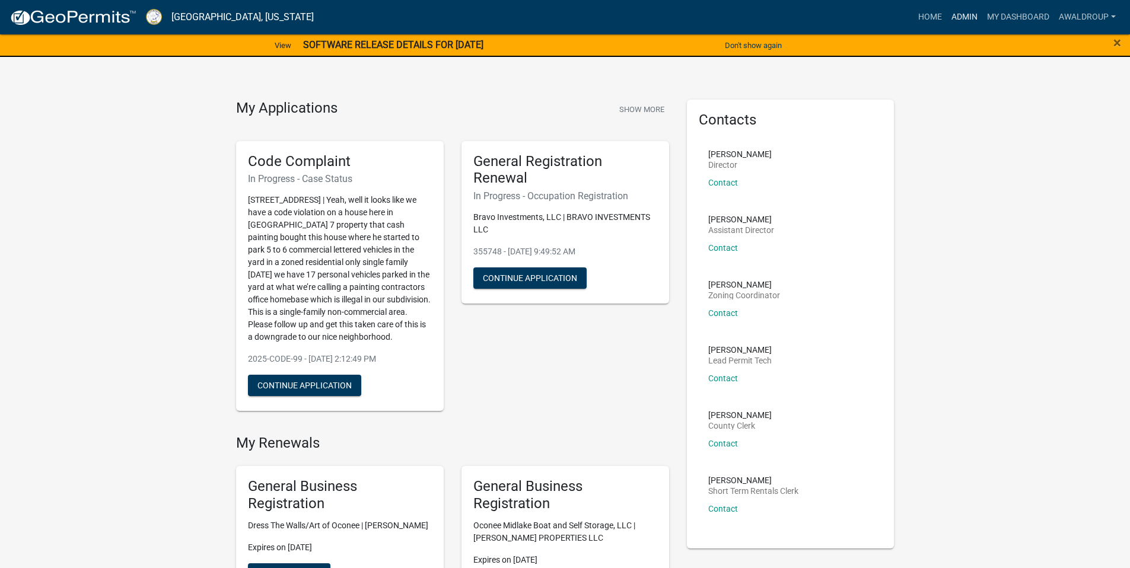
click at [901, 19] on link "Admin" at bounding box center [964, 17] width 36 height 23
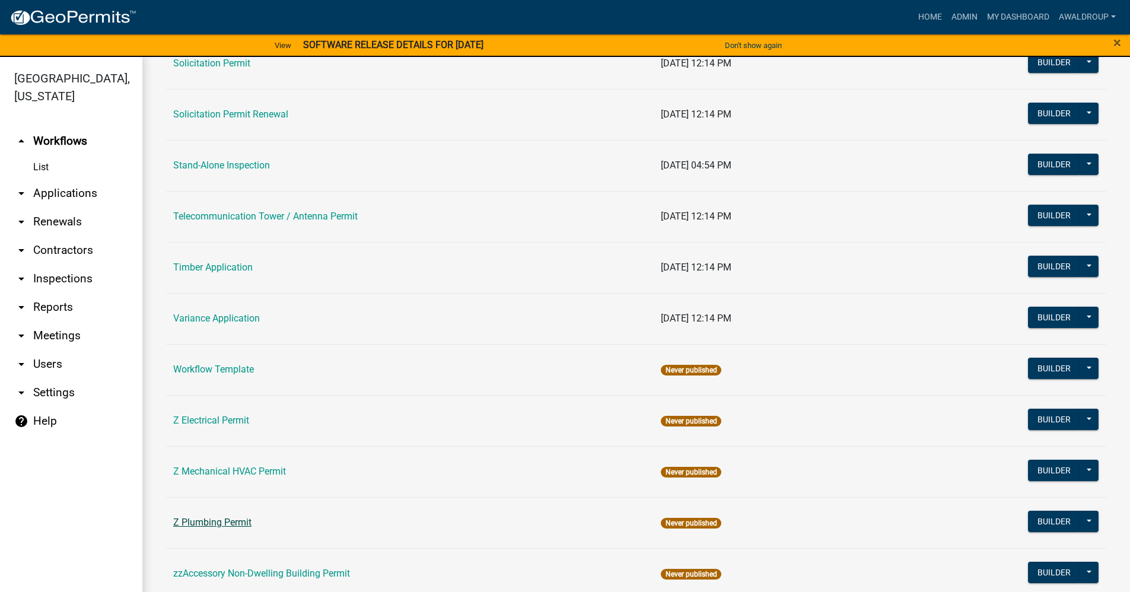
scroll to position [1746, 0]
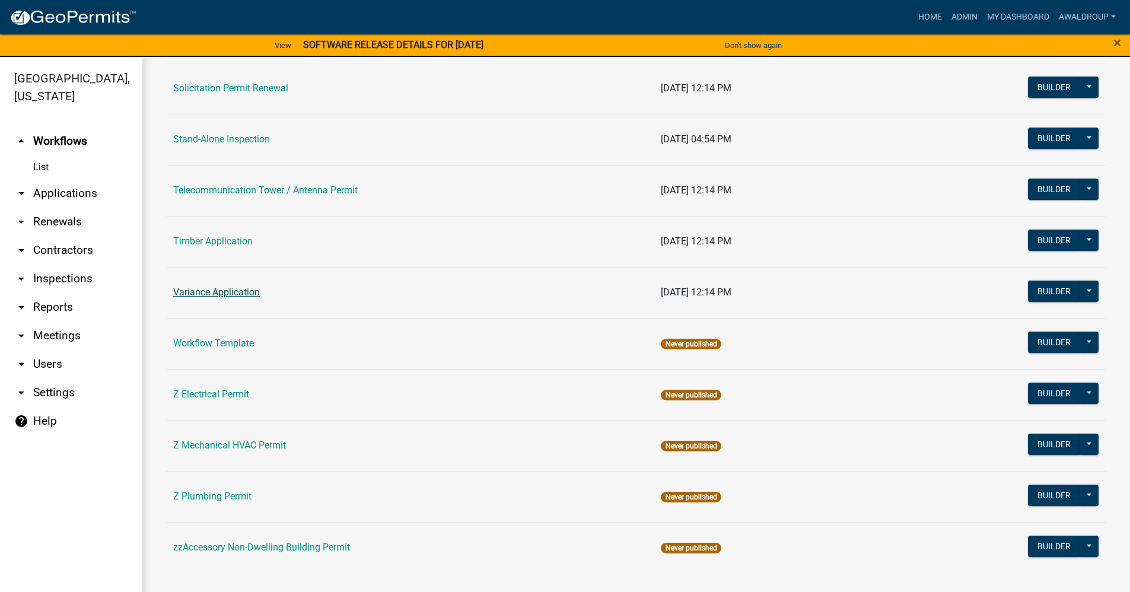
click at [187, 295] on link "Variance Application" at bounding box center [216, 291] width 87 height 11
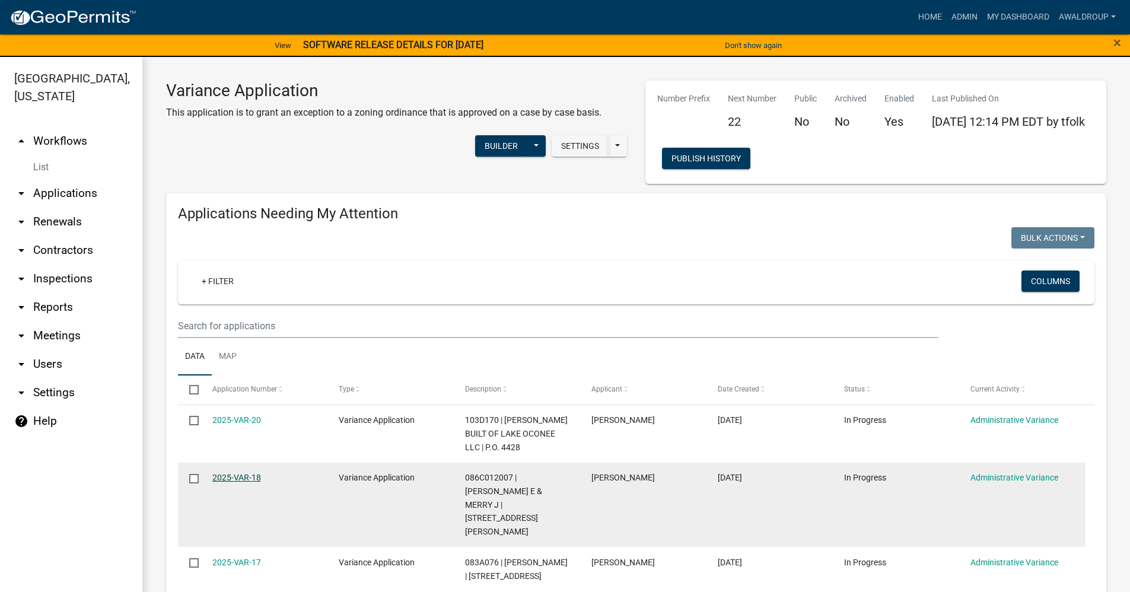
click at [225, 463] on link "2025-VAR-18" at bounding box center [236, 477] width 49 height 9
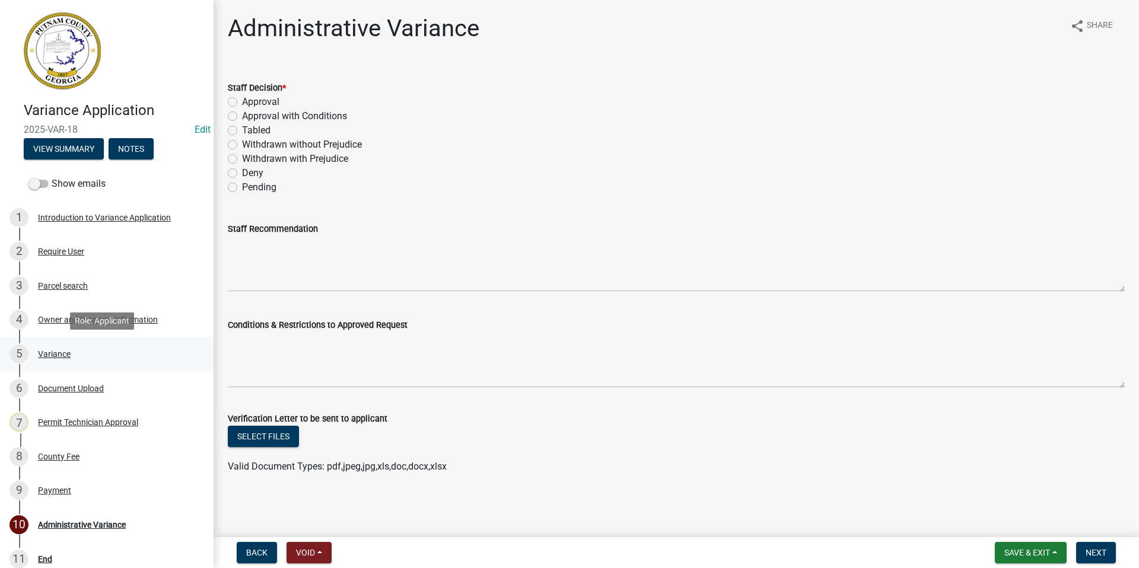
click at [49, 350] on div "Variance" at bounding box center [54, 354] width 33 height 8
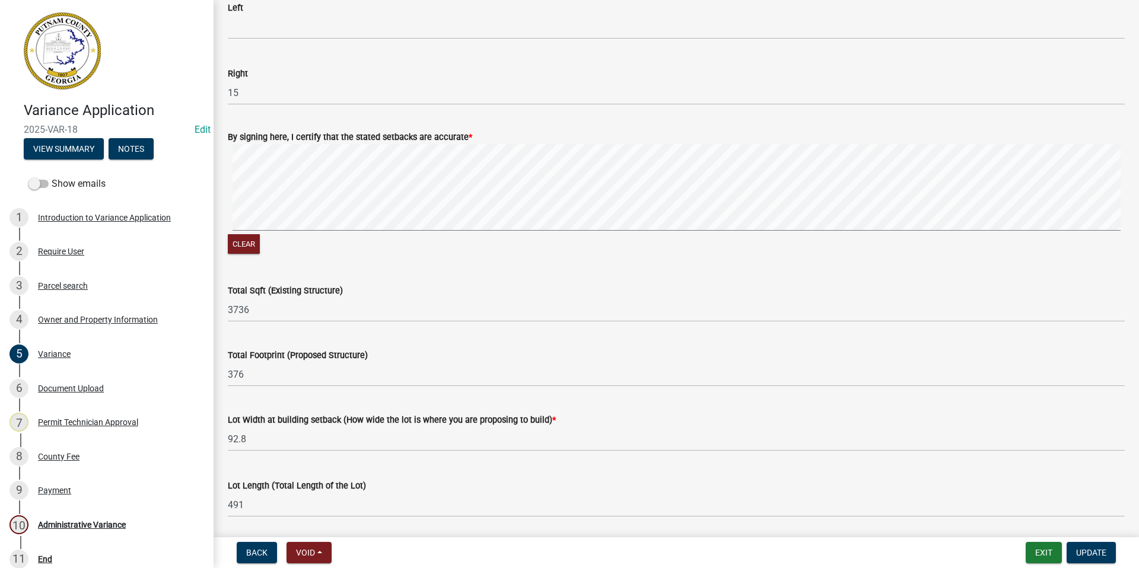
scroll to position [534, 0]
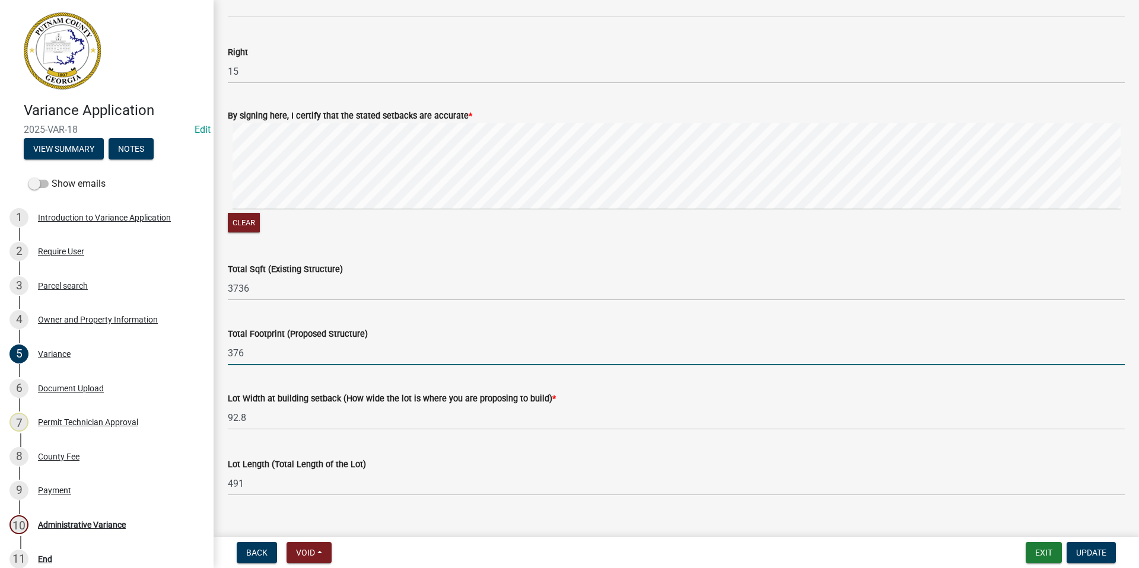
drag, startPoint x: 270, startPoint y: 355, endPoint x: 212, endPoint y: 350, distance: 57.7
click at [212, 350] on div "Variance Application 2025-VAR-18 Edit View Summary Notes Show emails 1 Introduc…" at bounding box center [569, 284] width 1139 height 568
type input "427"
click at [901, 463] on button "Update" at bounding box center [1090, 552] width 49 height 21
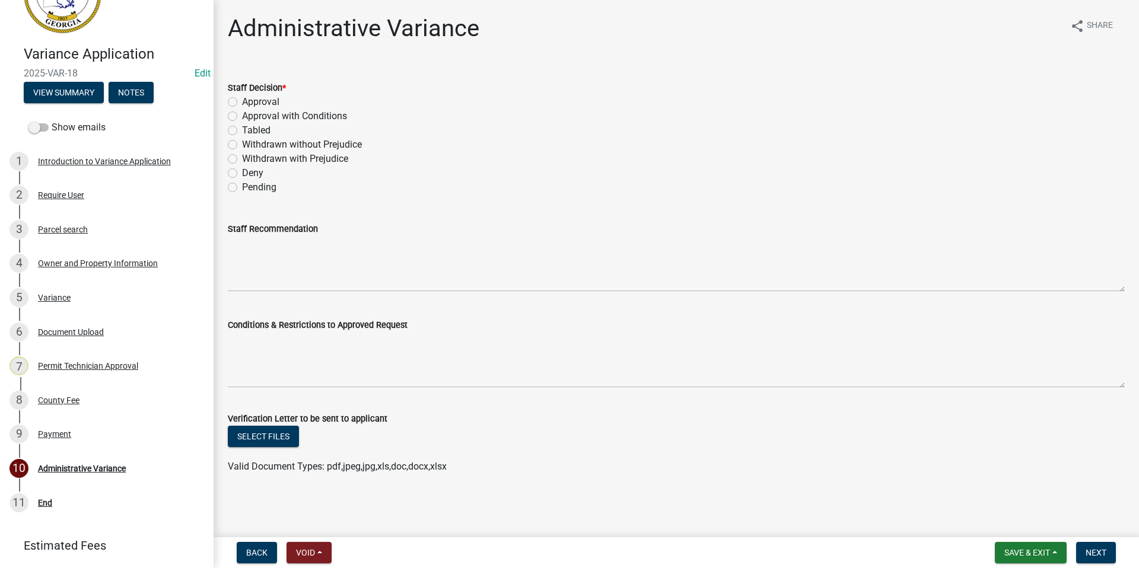
scroll to position [0, 0]
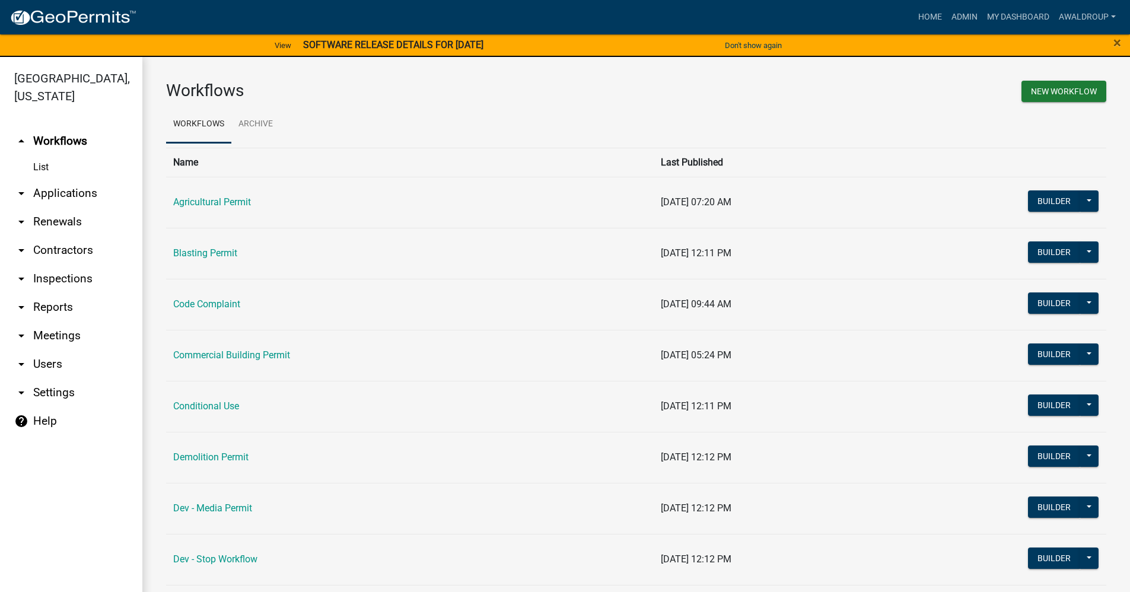
click at [83, 192] on link "arrow_drop_down Applications" at bounding box center [71, 193] width 142 height 28
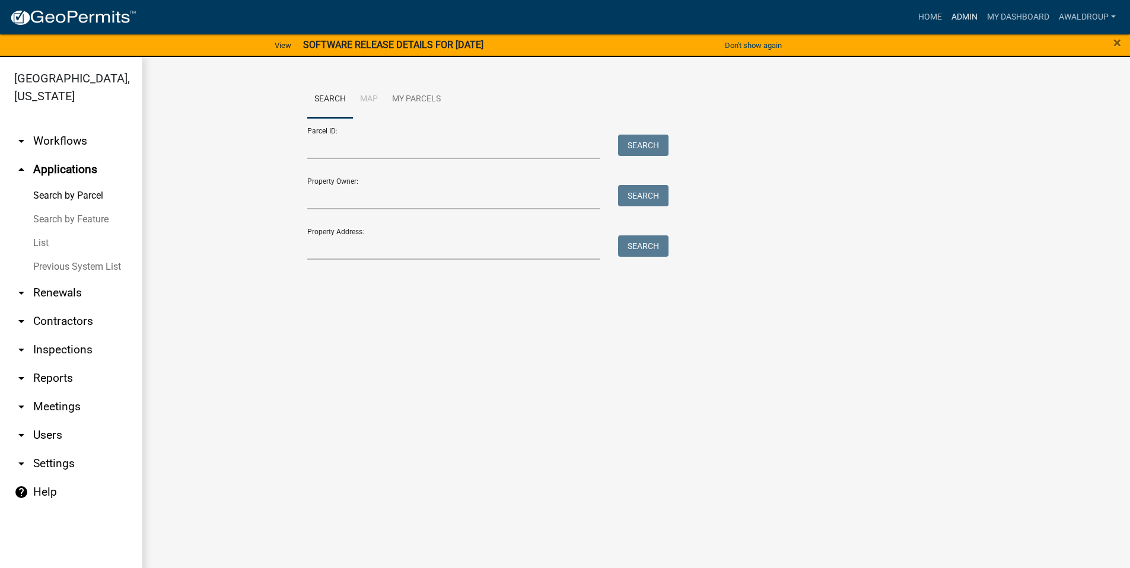
click at [965, 20] on link "Admin" at bounding box center [964, 17] width 36 height 23
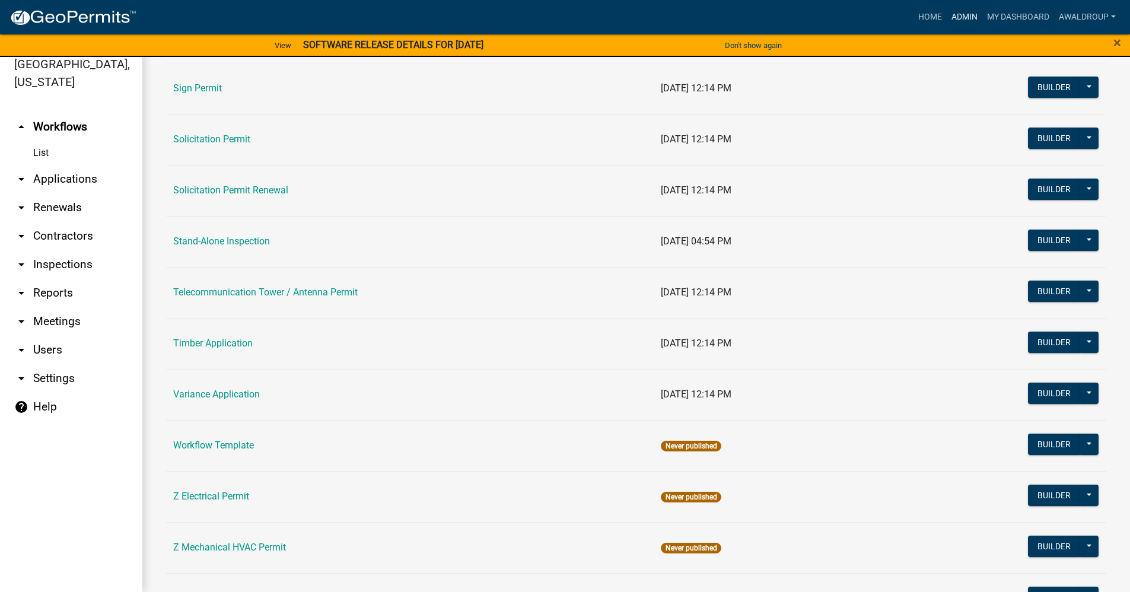
scroll to position [1627, 0]
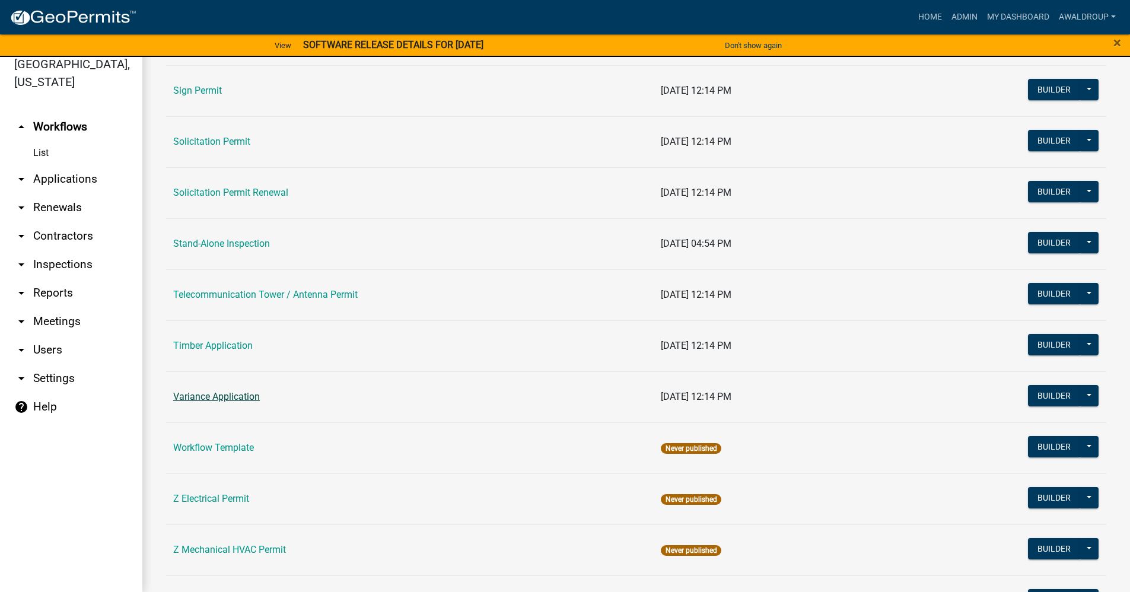
click at [223, 394] on link "Variance Application" at bounding box center [216, 396] width 87 height 11
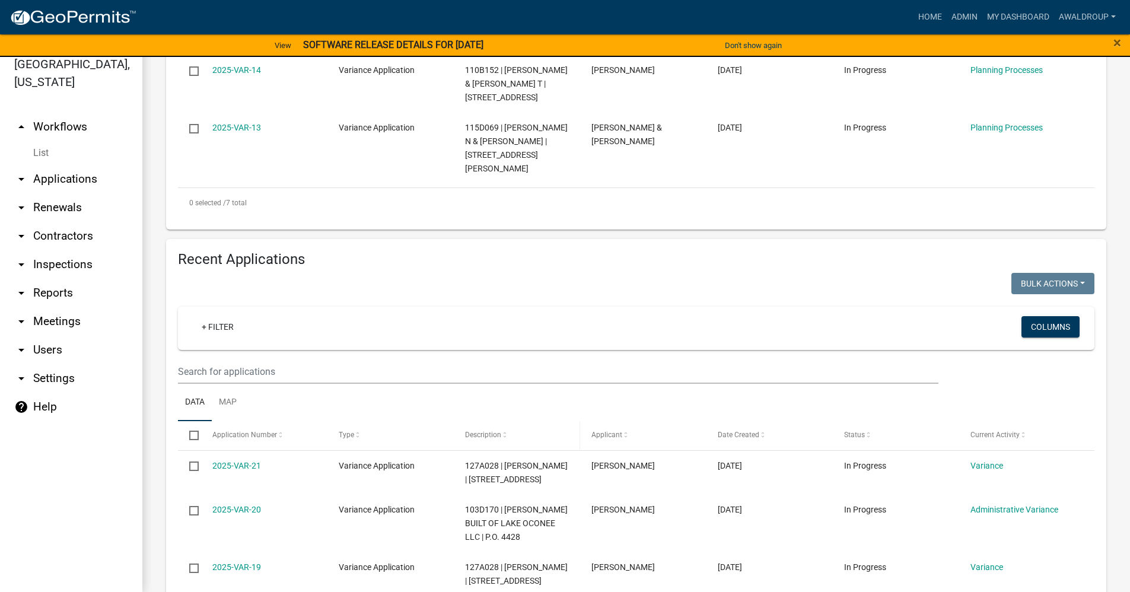
scroll to position [652, 0]
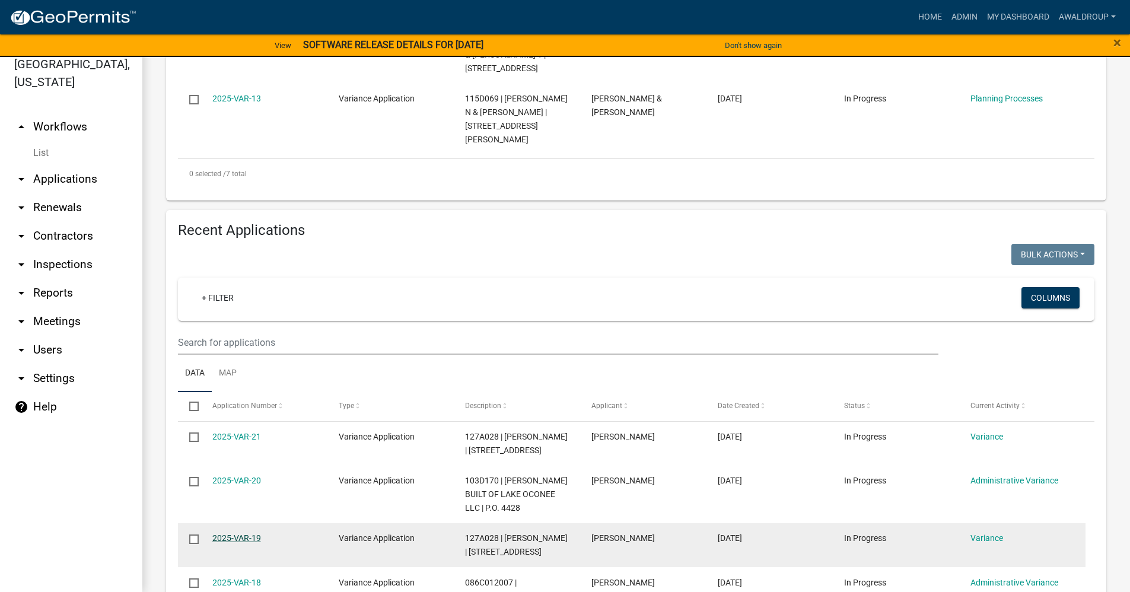
click at [222, 533] on link "2025-VAR-19" at bounding box center [236, 537] width 49 height 9
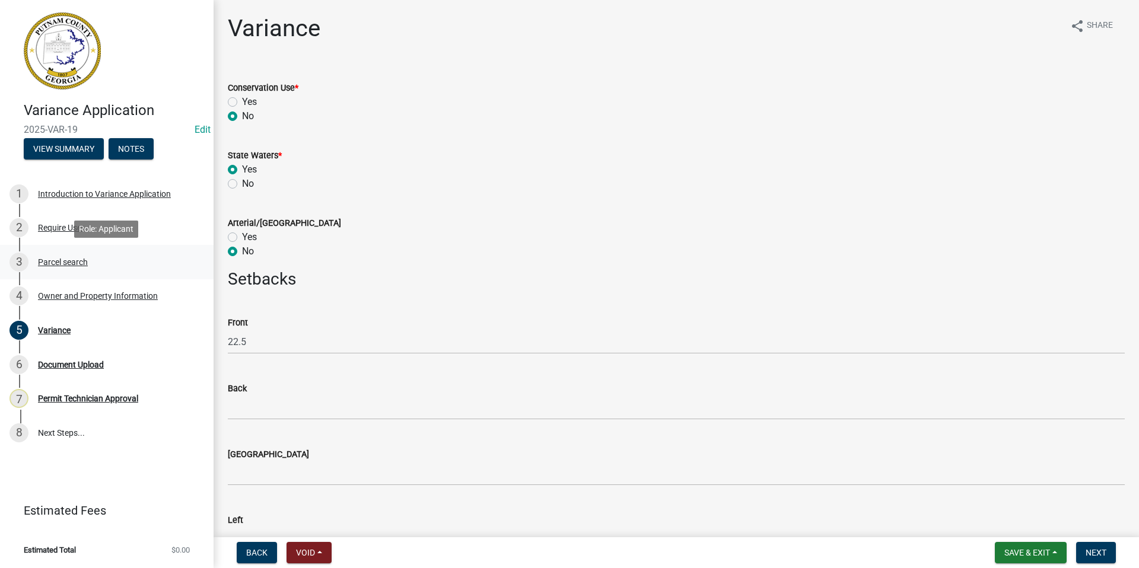
click at [49, 258] on div "Parcel search" at bounding box center [63, 262] width 50 height 8
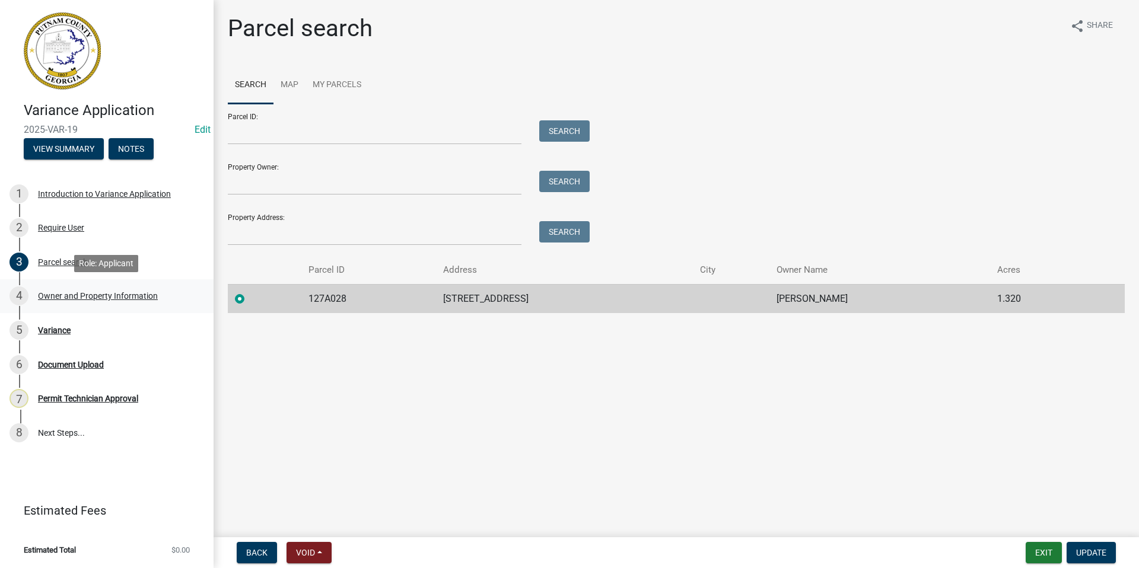
click at [58, 294] on div "Owner and Property Information" at bounding box center [98, 296] width 120 height 8
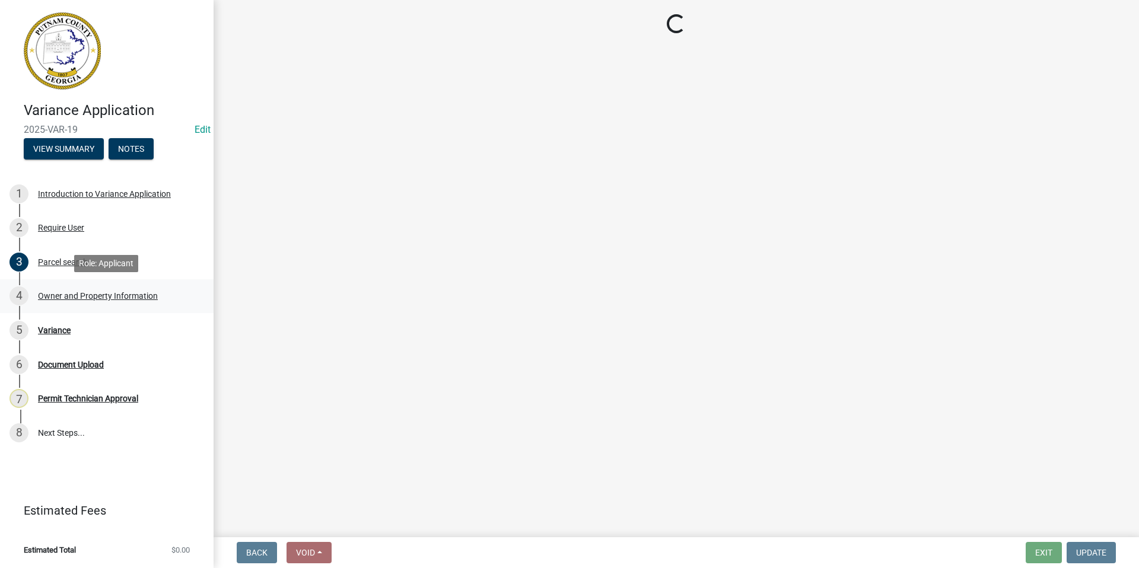
select select "78bfdc44-73ff-456e-a557-d4c99b9c08be"
select select "83394b22-4a11-496c-8e5c-75ade2e72faf"
select select "469c5908-2854-42d5-89ed-bee7fc26529e"
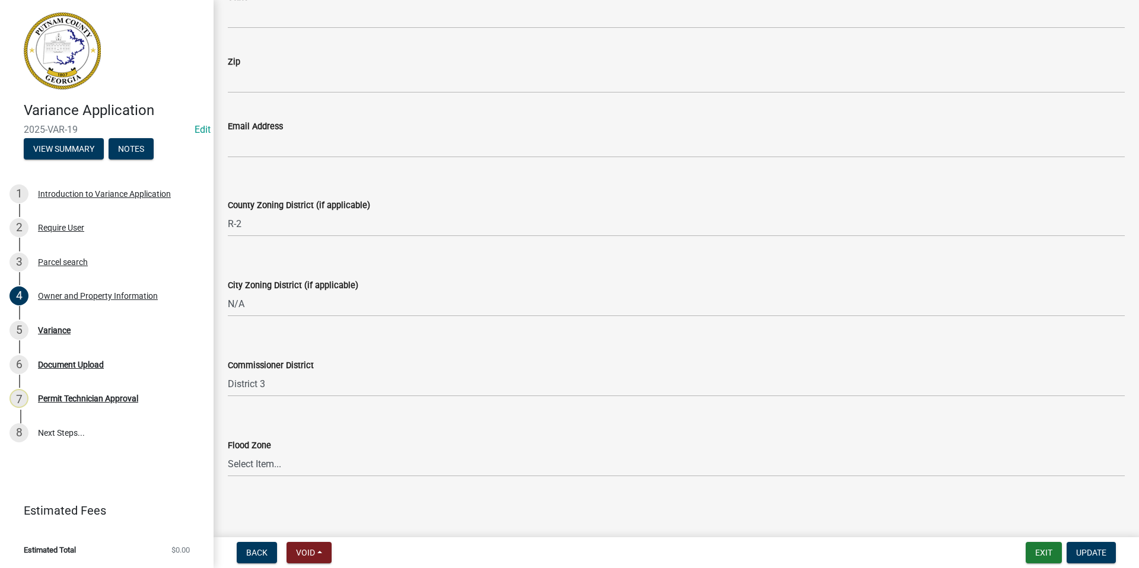
scroll to position [1346, 0]
click at [51, 364] on div "Document Upload" at bounding box center [71, 365] width 66 height 8
click at [63, 362] on div "Document Upload" at bounding box center [71, 365] width 66 height 8
click at [47, 328] on div "Variance" at bounding box center [54, 330] width 33 height 8
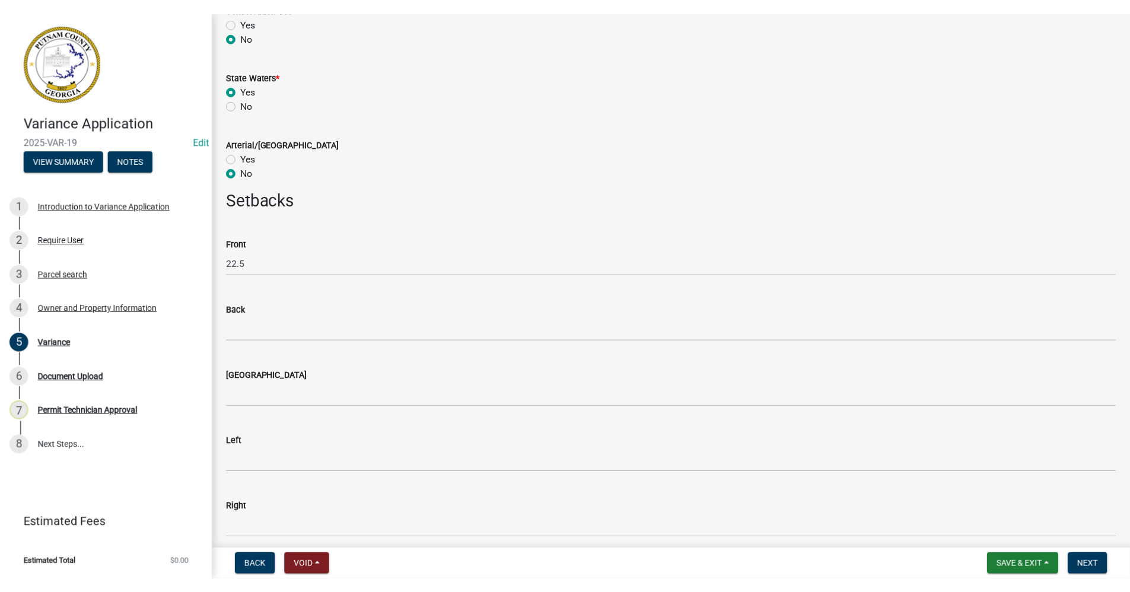
scroll to position [0, 0]
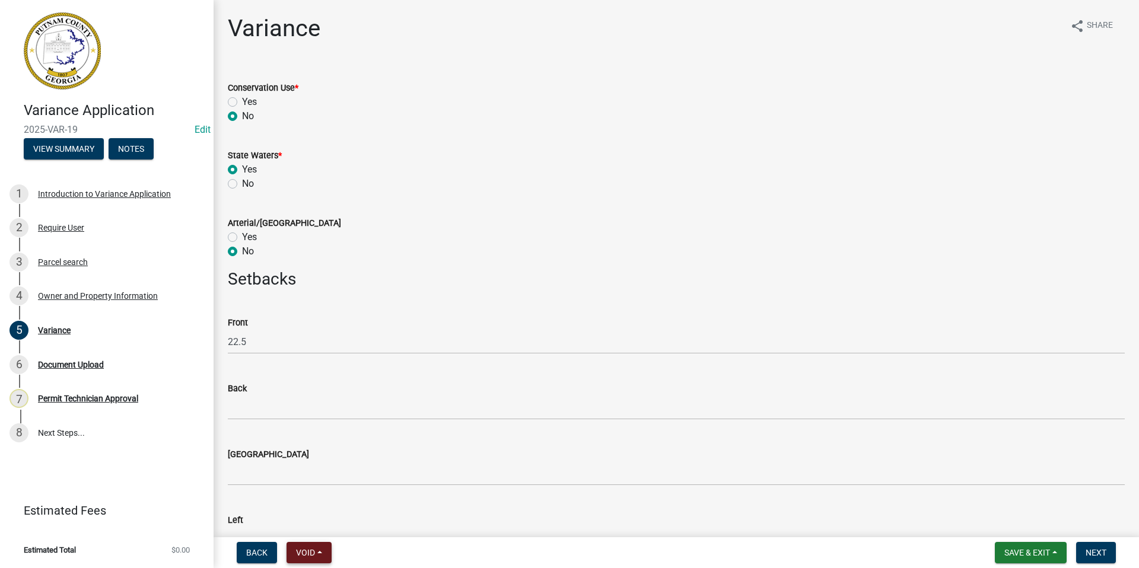
click at [319, 550] on button "Void" at bounding box center [308, 552] width 45 height 21
click at [320, 522] on button "Void" at bounding box center [333, 522] width 95 height 28
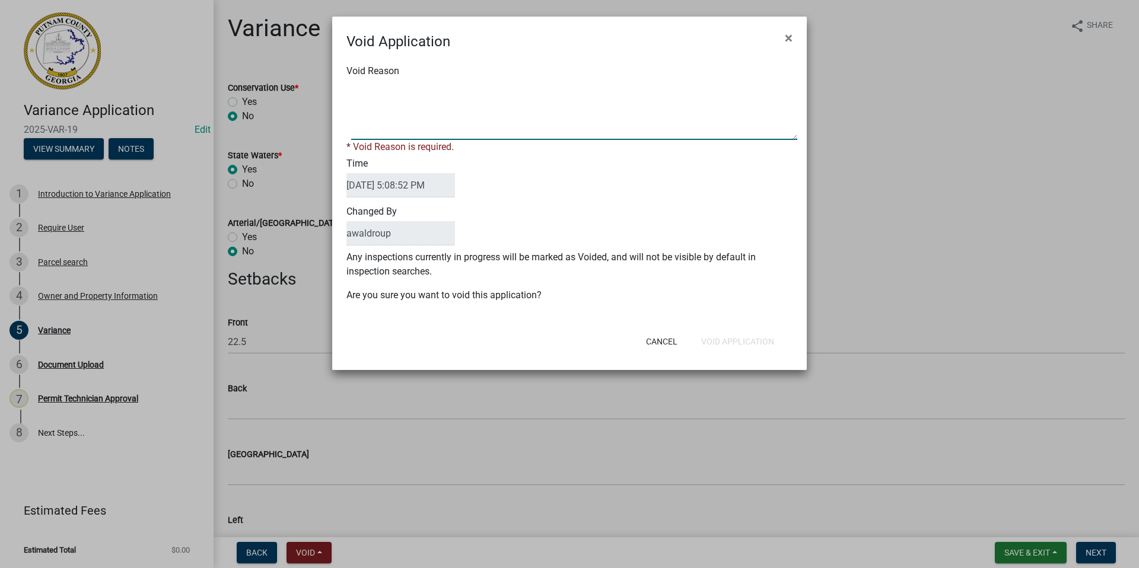
click at [388, 120] on textarea "Void Reason" at bounding box center [574, 110] width 446 height 59
type textarea "Duplicate"
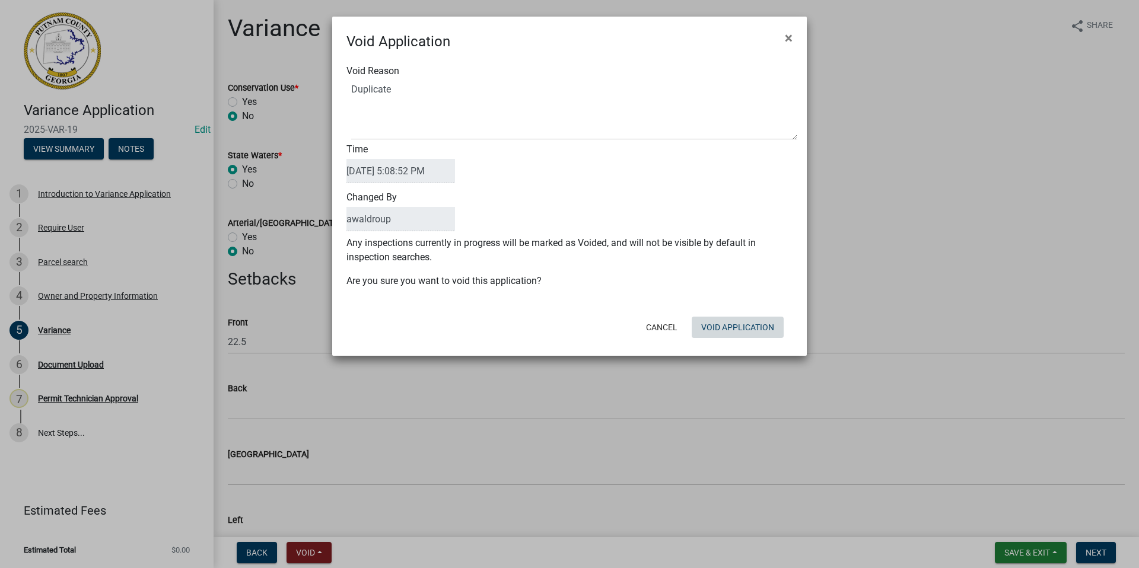
click at [732, 342] on div "Cancel Void Application" at bounding box center [647, 327] width 292 height 31
click at [709, 328] on button "Void Application" at bounding box center [737, 327] width 92 height 21
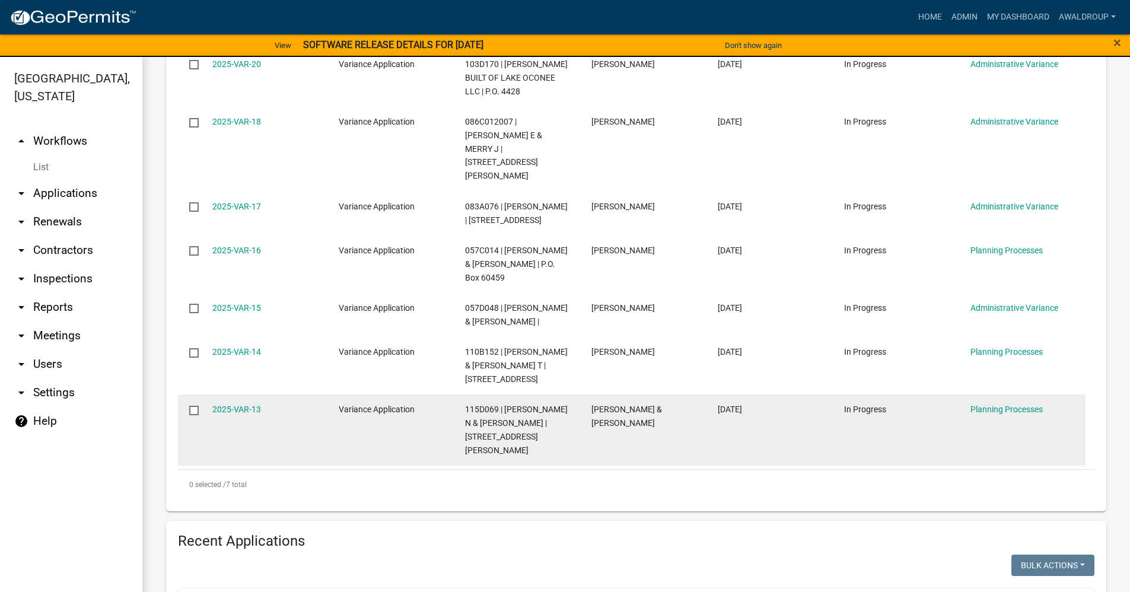
scroll to position [652, 0]
